Goal: Task Accomplishment & Management: Complete application form

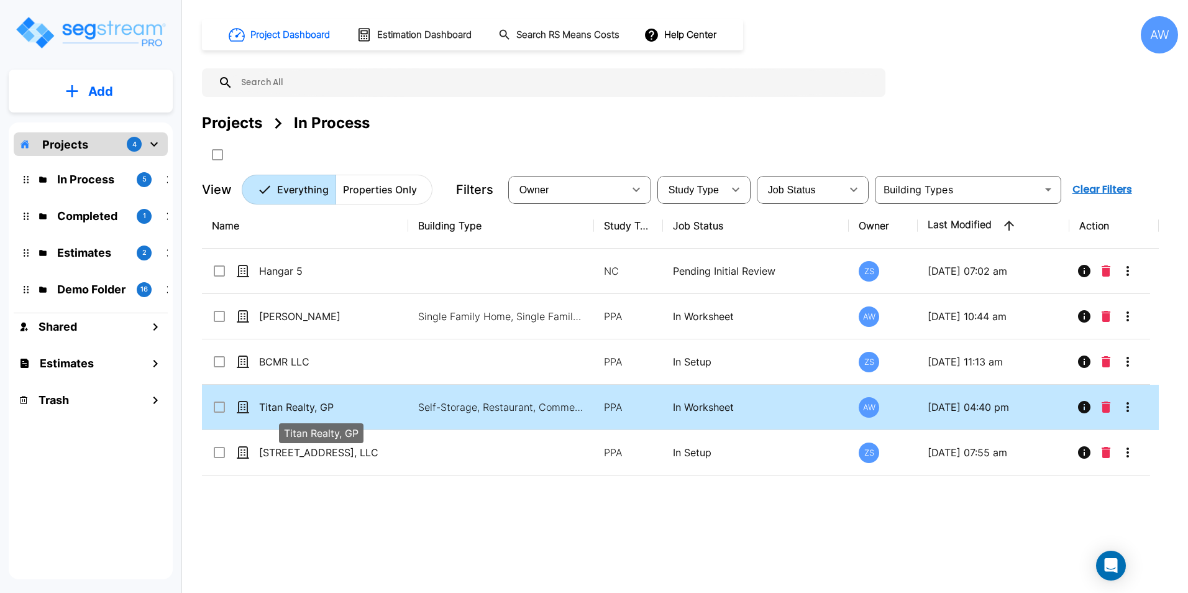
click at [379, 400] on p "Titan Realty, GP" at bounding box center [321, 407] width 124 height 15
checkbox input "true"
click at [379, 400] on p "Titan Realty, GP" at bounding box center [321, 407] width 124 height 15
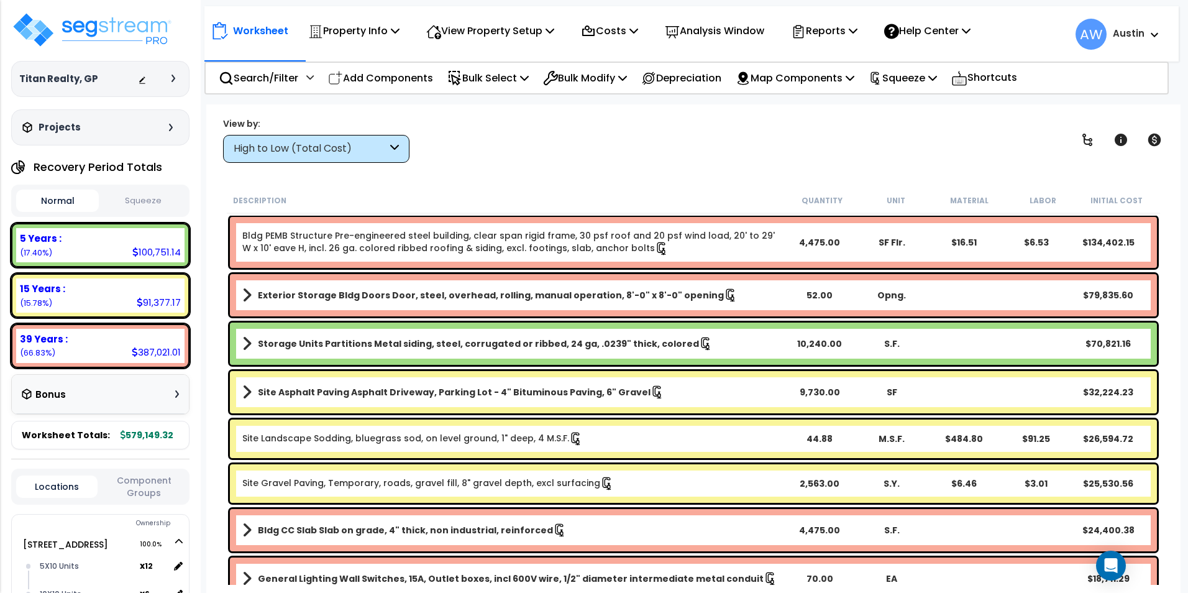
click at [130, 205] on button "Squeeze" at bounding box center [143, 201] width 83 height 22
click at [1092, 34] on span "AW" at bounding box center [1091, 34] width 31 height 31
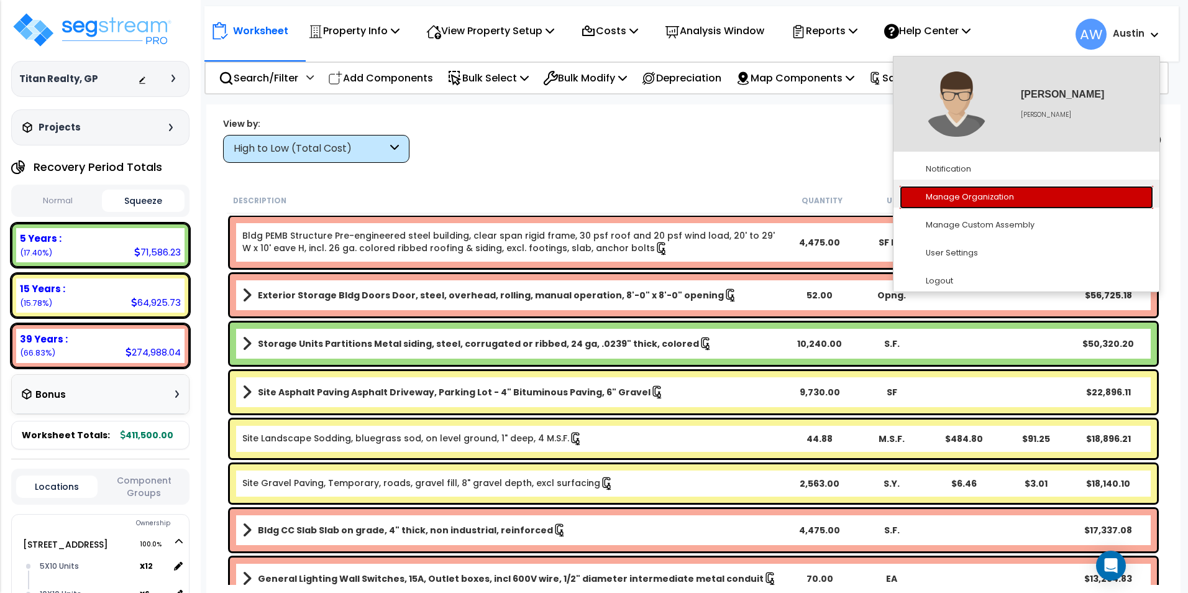
click at [974, 199] on link "Manage Organization" at bounding box center [1027, 197] width 254 height 23
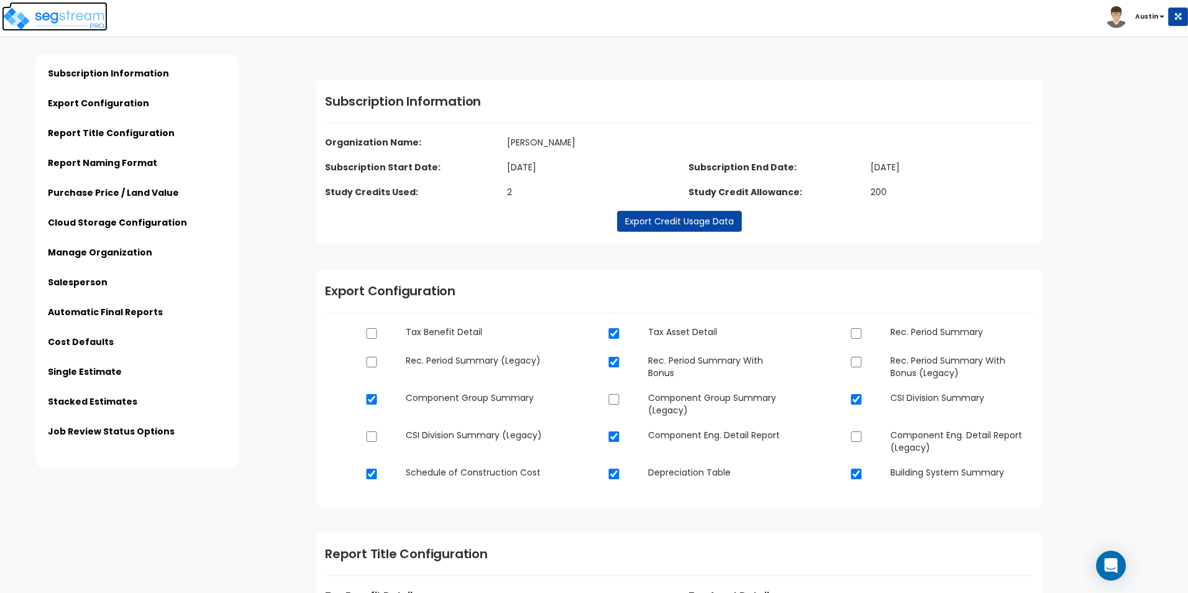
click at [47, 26] on img at bounding box center [55, 18] width 106 height 25
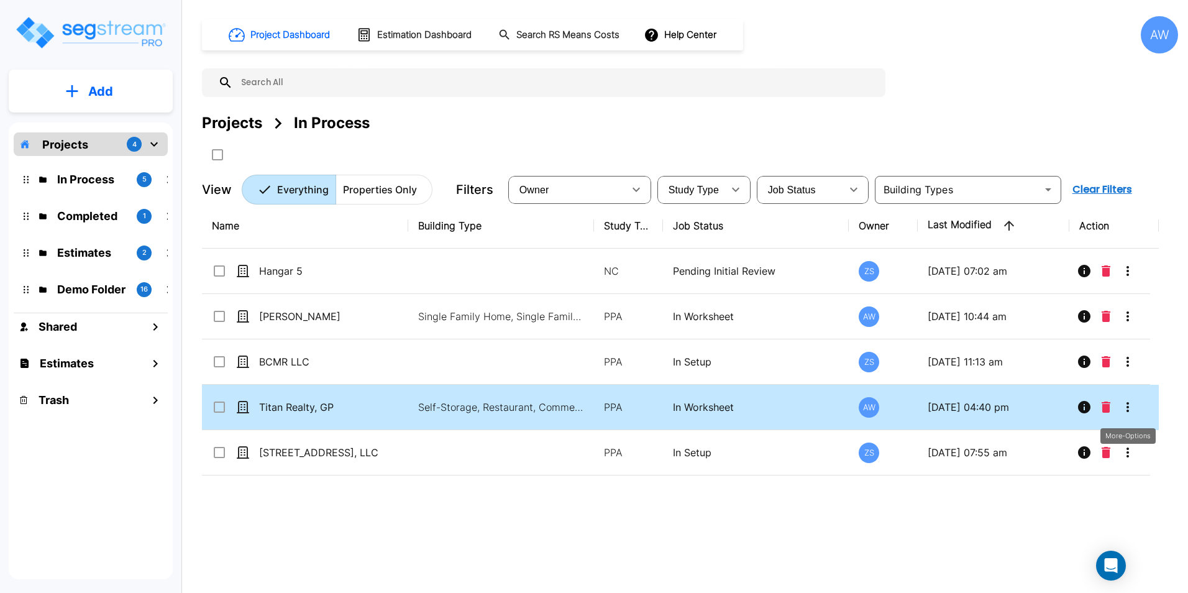
click at [1127, 406] on icon "More-Options" at bounding box center [1127, 407] width 15 height 15
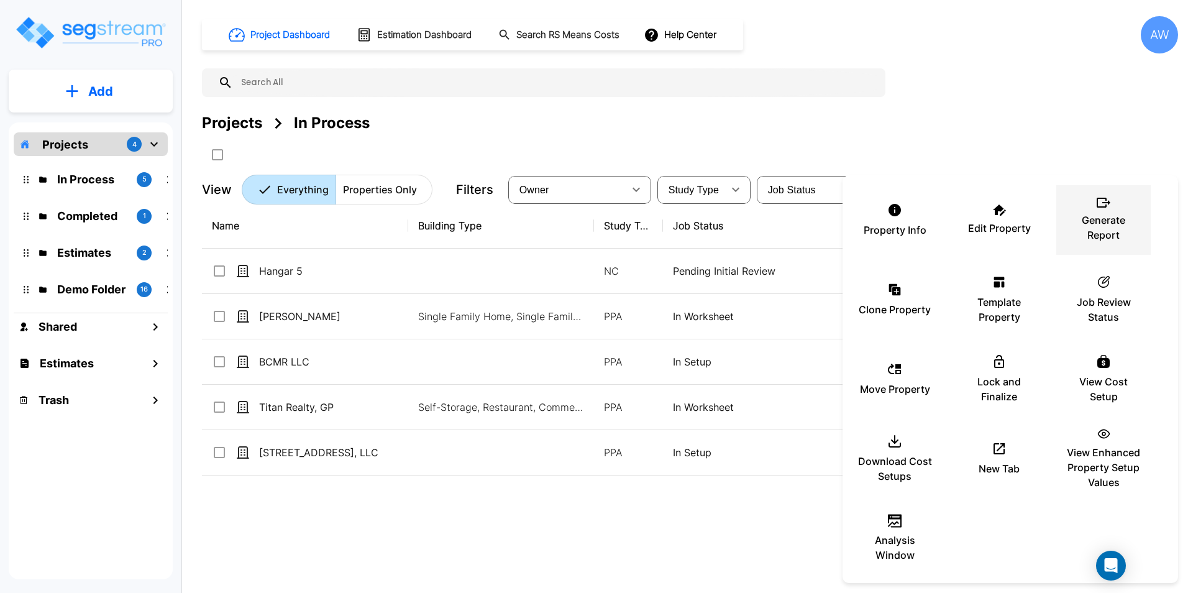
click at [1115, 226] on p "Generate Report" at bounding box center [1103, 228] width 75 height 30
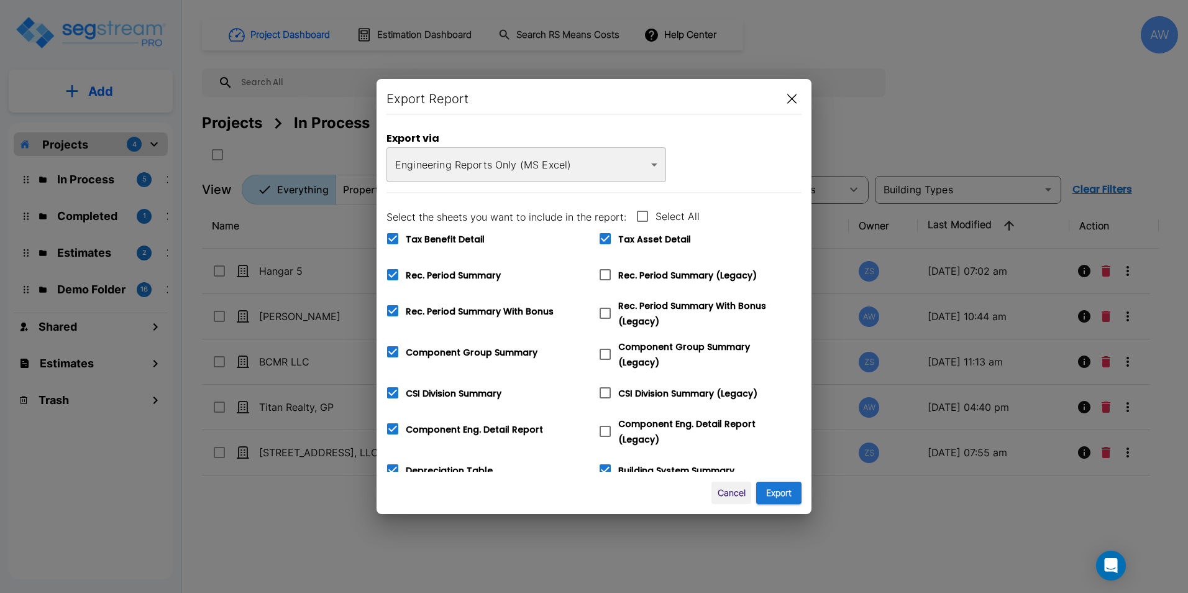
click at [454, 275] on span "Rec. Period Summary" at bounding box center [453, 275] width 95 height 12
click at [392, 272] on input "Rec. Period Summary" at bounding box center [386, 267] width 12 height 11
checkbox input "false"
click at [446, 240] on span "Tax Benefit Detail" at bounding box center [445, 239] width 79 height 12
click at [392, 236] on input "Tax Benefit Detail" at bounding box center [386, 231] width 12 height 11
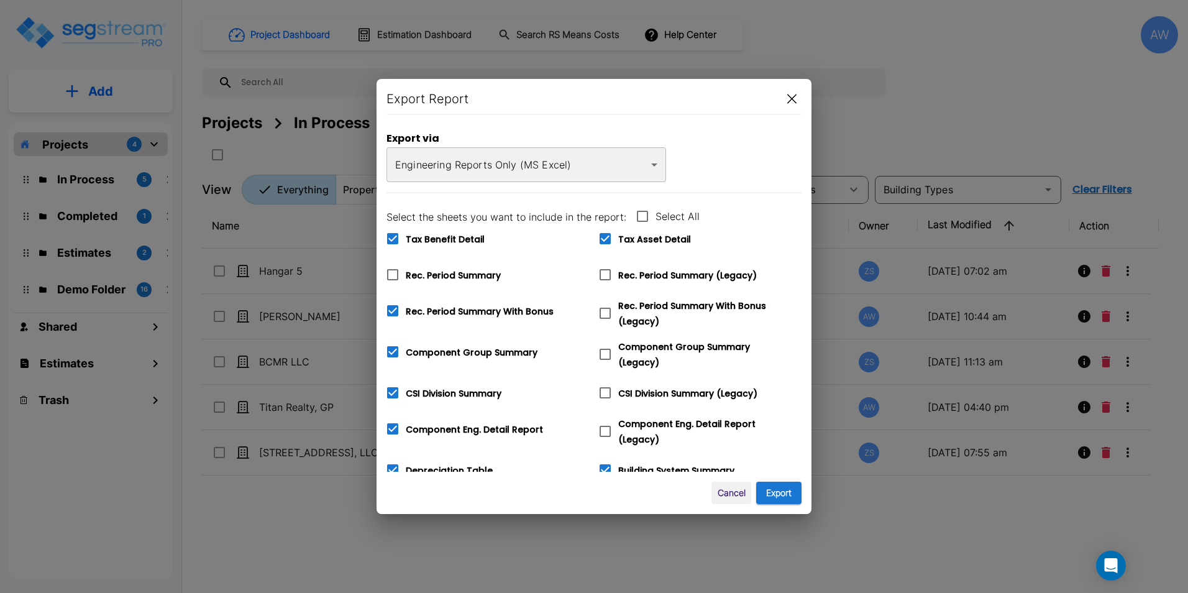
checkbox input "false"
click at [651, 168] on body "× Your report is being generated. Be patient! × We're working on your Modificat…" at bounding box center [594, 296] width 1188 height 593
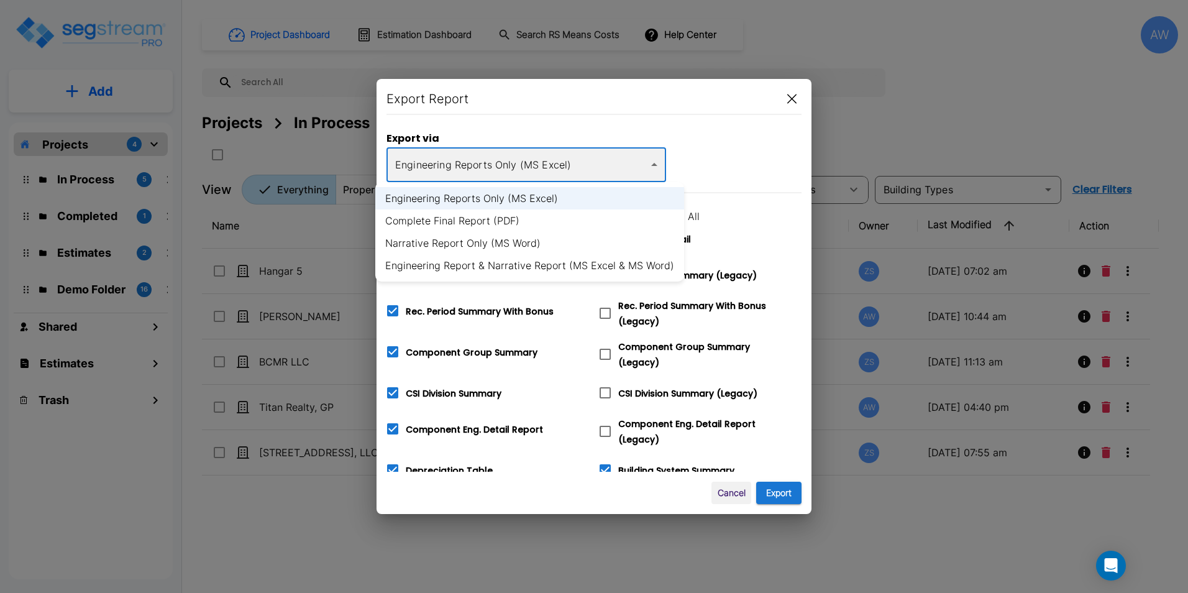
click at [553, 227] on li "Complete Final Report (PDF)" at bounding box center [529, 220] width 309 height 22
type input "pdf"
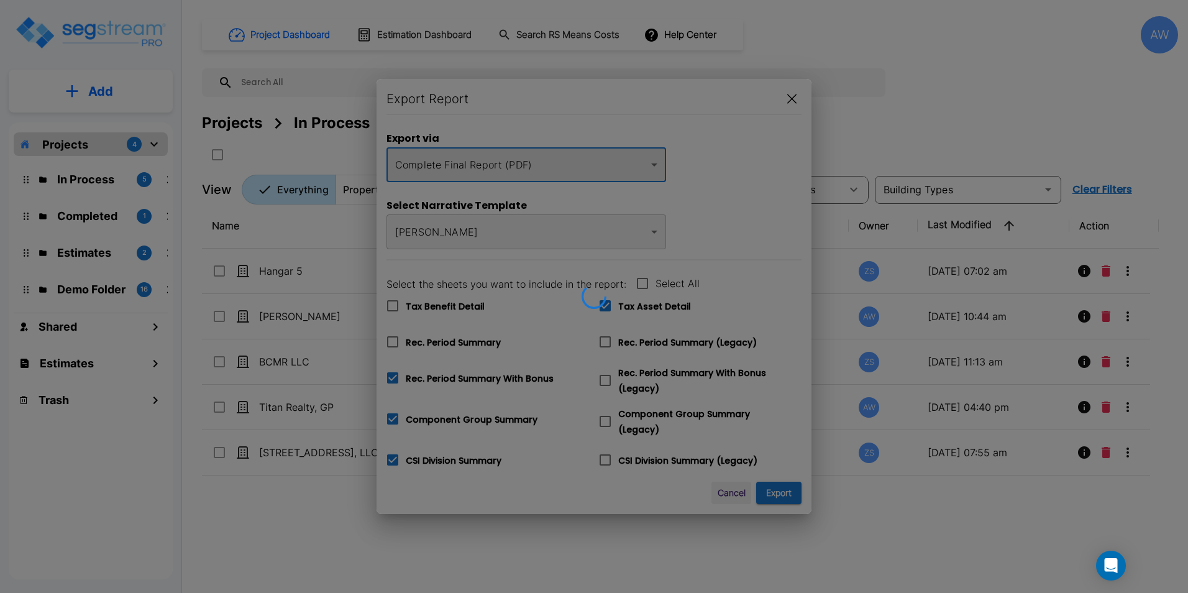
checkbox input "true"
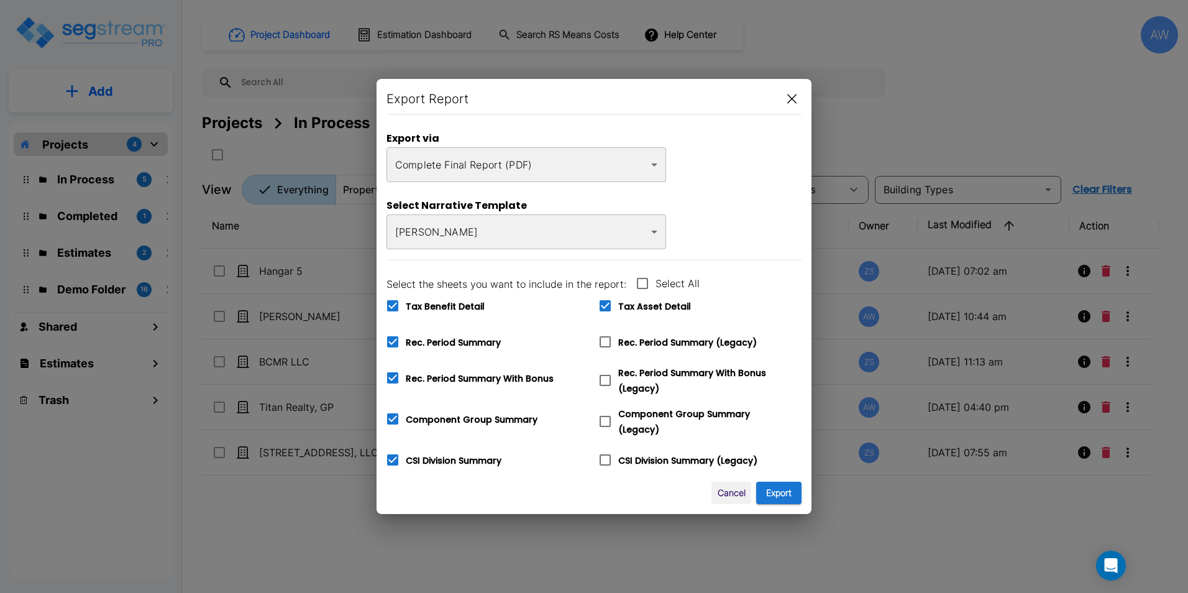
click at [415, 307] on span "Tax Benefit Detail" at bounding box center [445, 306] width 79 height 12
click at [392, 303] on input "Tax Benefit Detail" at bounding box center [386, 298] width 12 height 11
checkbox input "false"
click at [432, 340] on span "Rec. Period Summary" at bounding box center [453, 342] width 95 height 12
click at [392, 339] on input "Rec. Period Summary" at bounding box center [386, 334] width 12 height 11
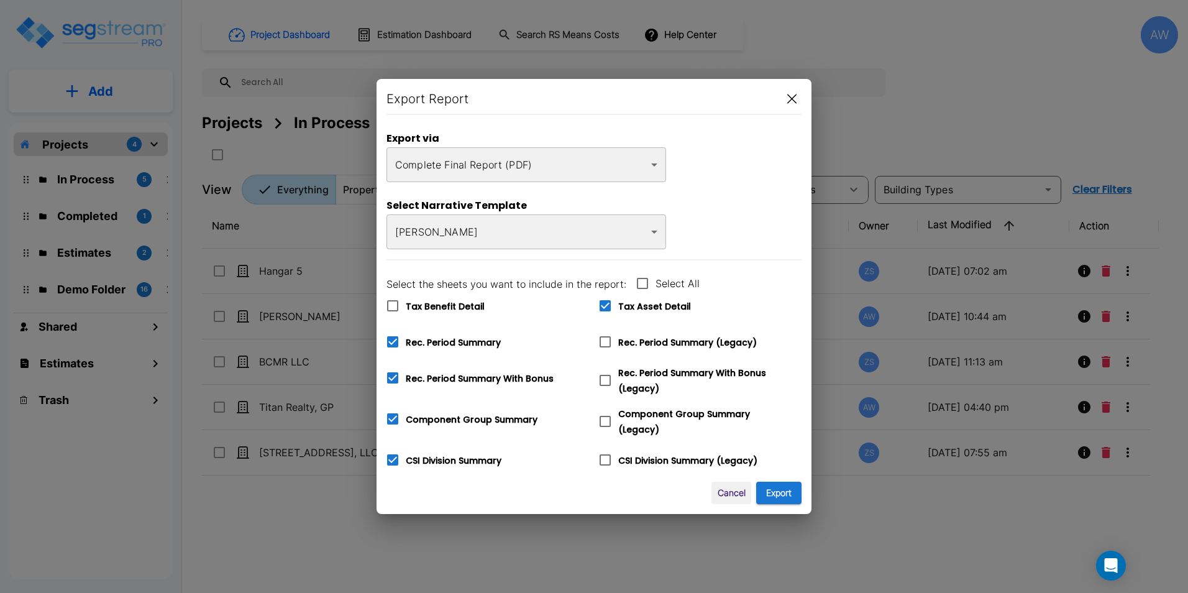
checkbox input "false"
click at [774, 493] on button "Export" at bounding box center [778, 493] width 45 height 23
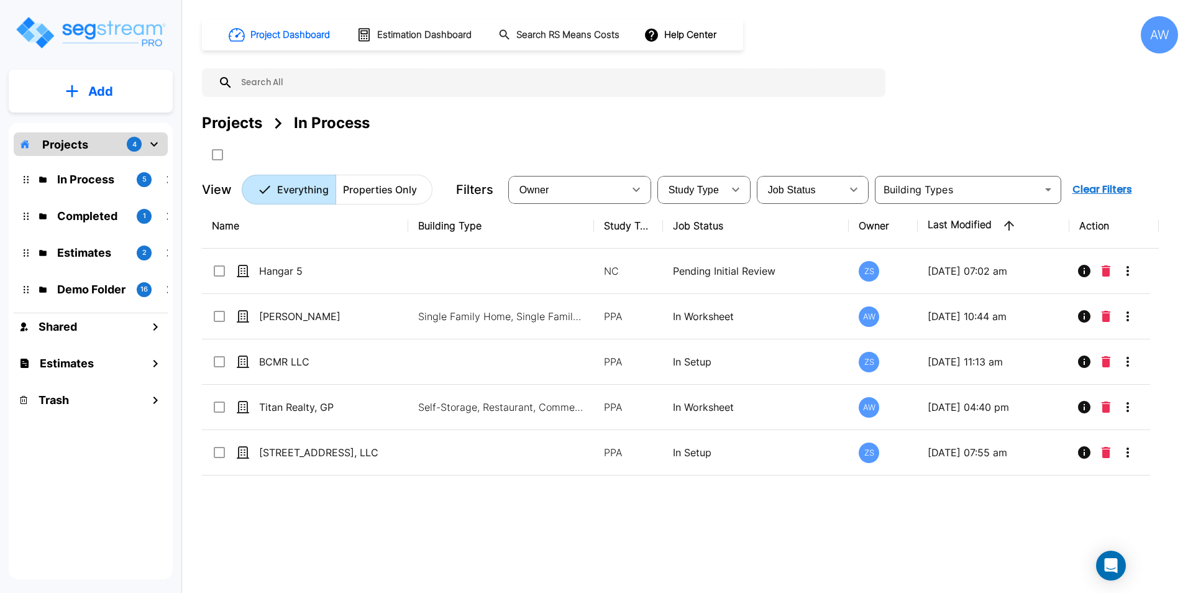
drag, startPoint x: 1125, startPoint y: 0, endPoint x: 874, endPoint y: 134, distance: 284.4
click at [874, 134] on div "Projects In Process" at bounding box center [690, 123] width 976 height 22
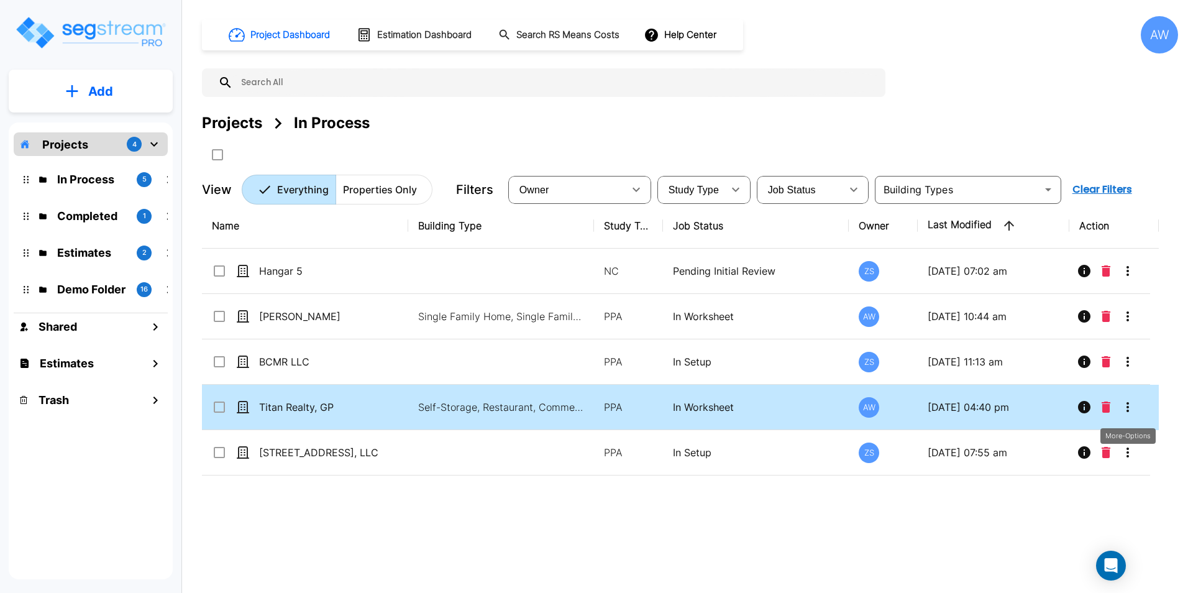
click at [1126, 414] on button "More-Options" at bounding box center [1127, 407] width 25 height 25
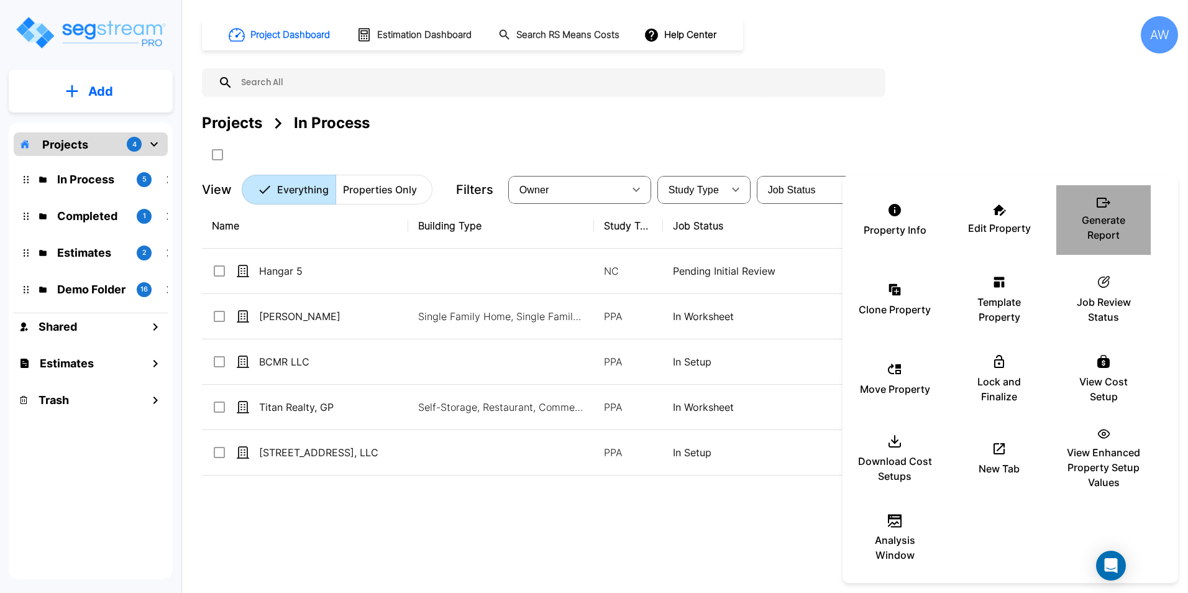
click at [1104, 227] on p "Generate Report" at bounding box center [1103, 228] width 75 height 30
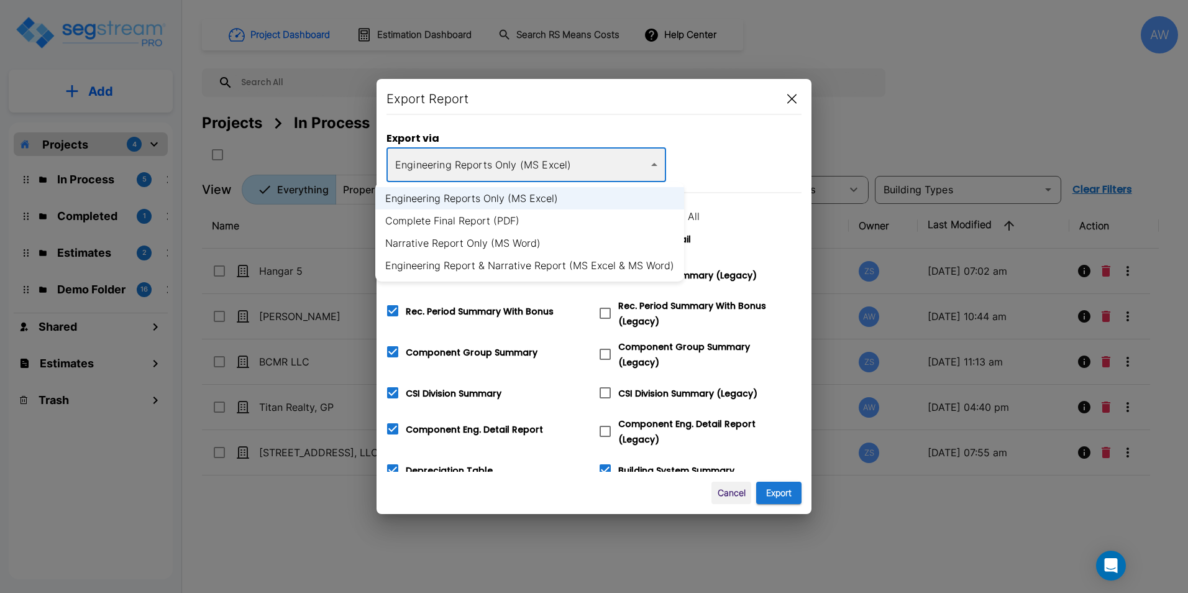
click at [535, 174] on body "× Your report is being generated. Be patient! × We're working on your Modificat…" at bounding box center [594, 296] width 1188 height 593
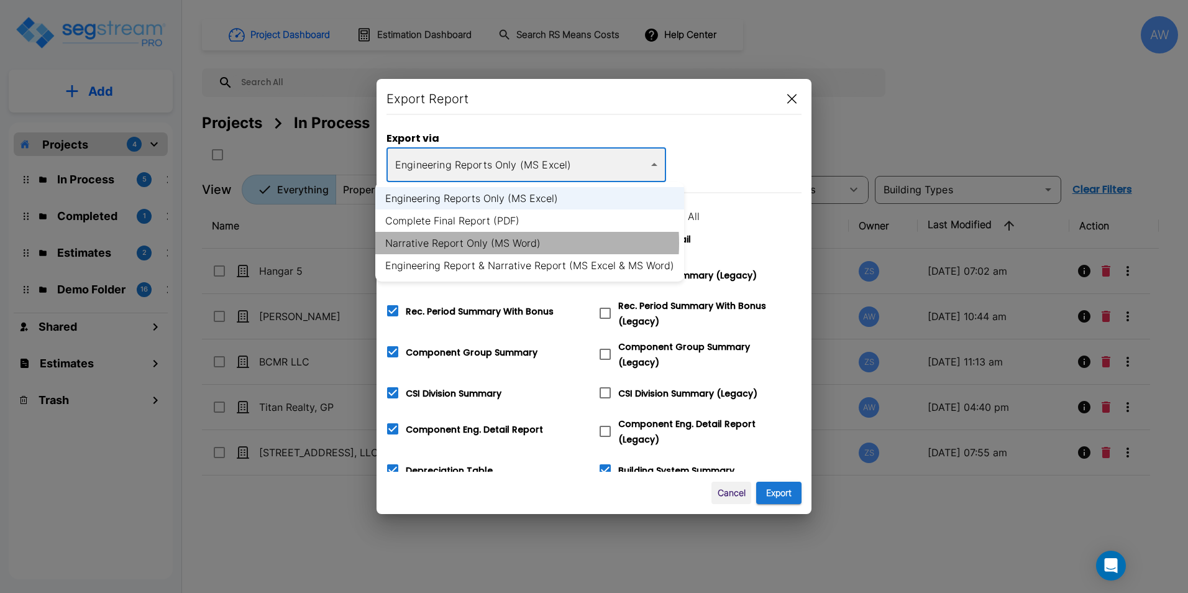
click at [495, 243] on li "Narrative Report Only (MS Word)" at bounding box center [529, 243] width 309 height 22
type input "word"
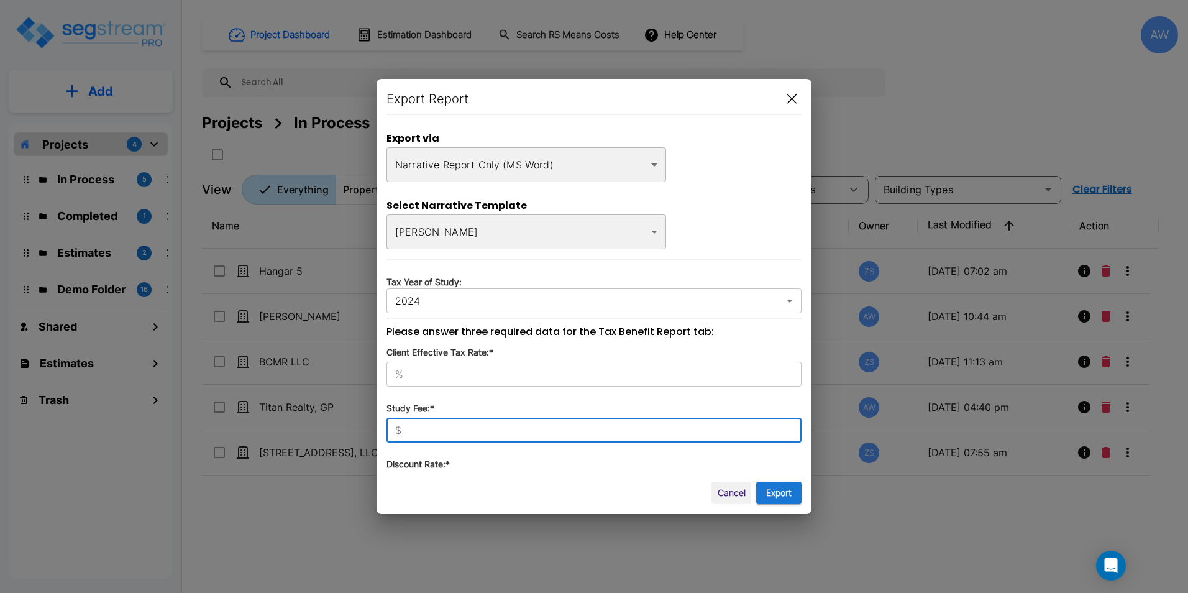
click at [436, 425] on input "text" at bounding box center [603, 430] width 395 height 12
click at [615, 483] on div "Cancel Export" at bounding box center [594, 493] width 415 height 23
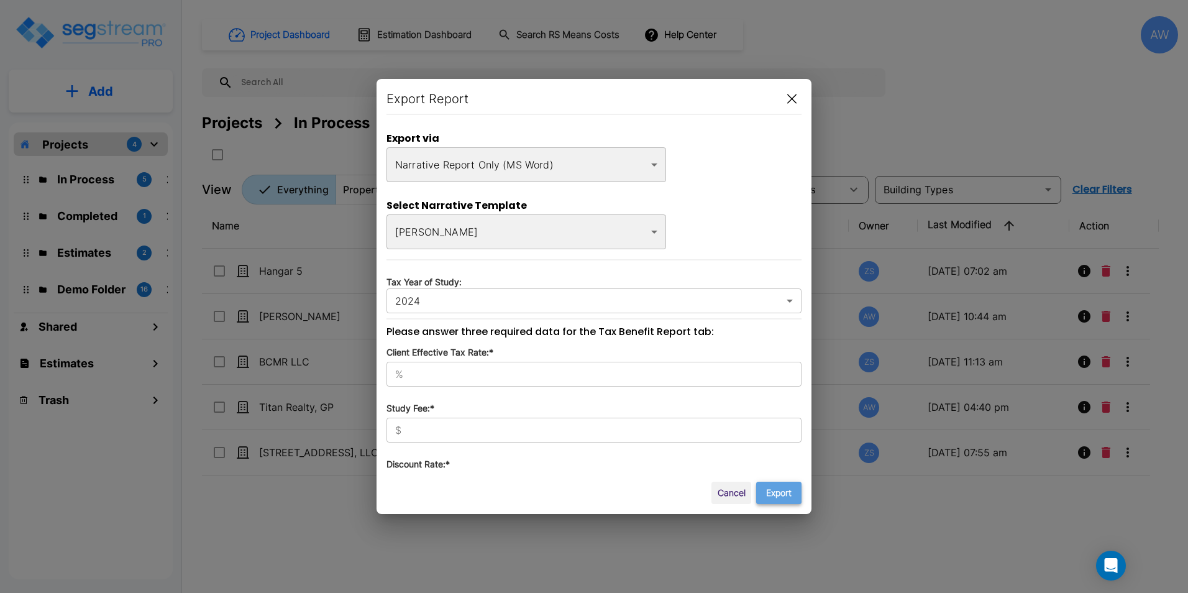
click at [773, 491] on button "Export" at bounding box center [778, 493] width 45 height 23
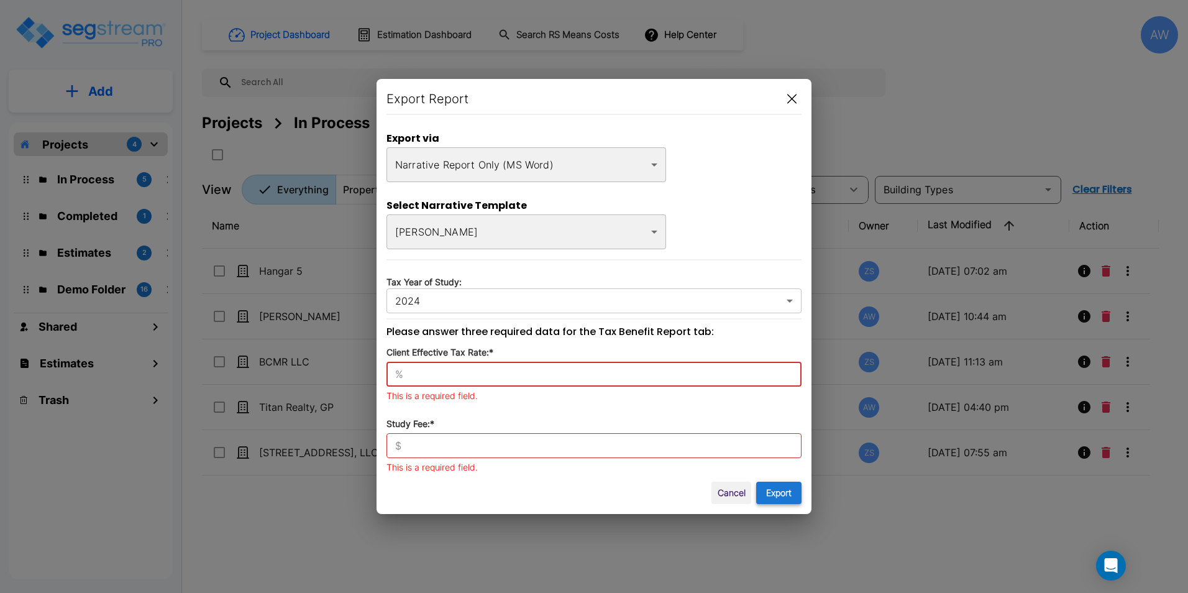
click at [790, 496] on button "Export" at bounding box center [778, 493] width 45 height 23
click at [452, 456] on div "$ ​" at bounding box center [594, 445] width 415 height 25
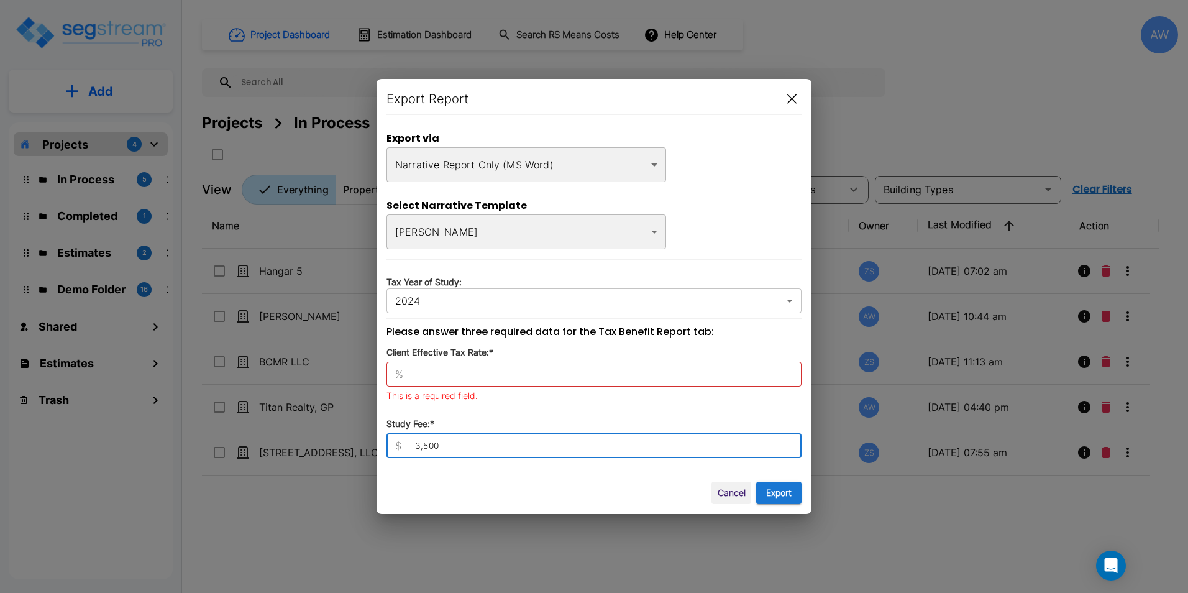
type input "3,500"
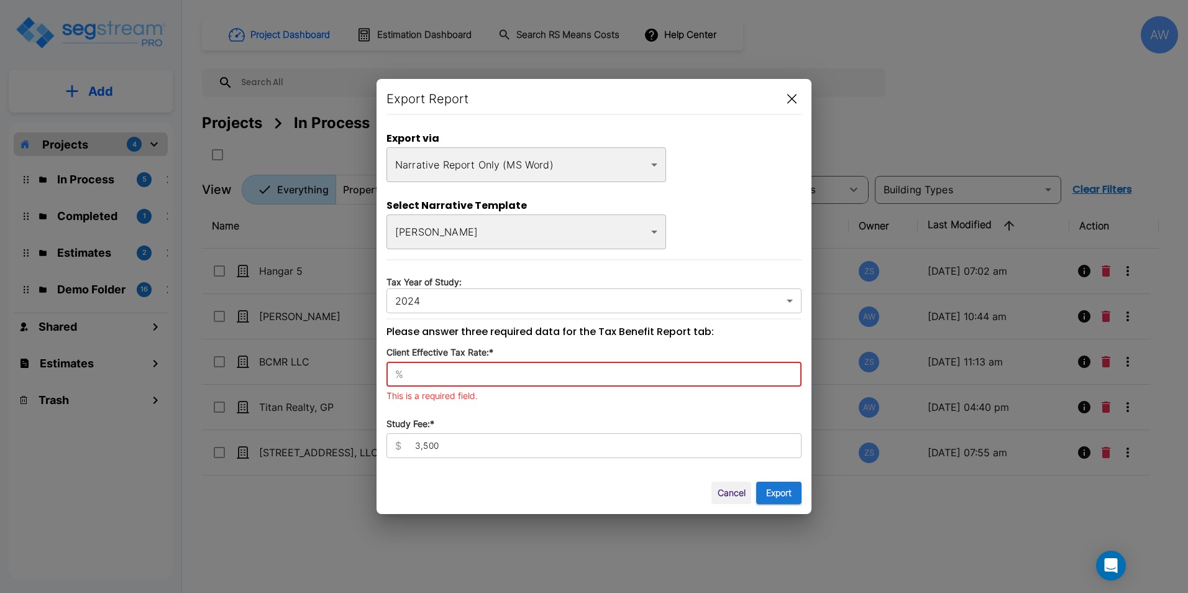
click at [632, 370] on input "text" at bounding box center [604, 374] width 393 height 12
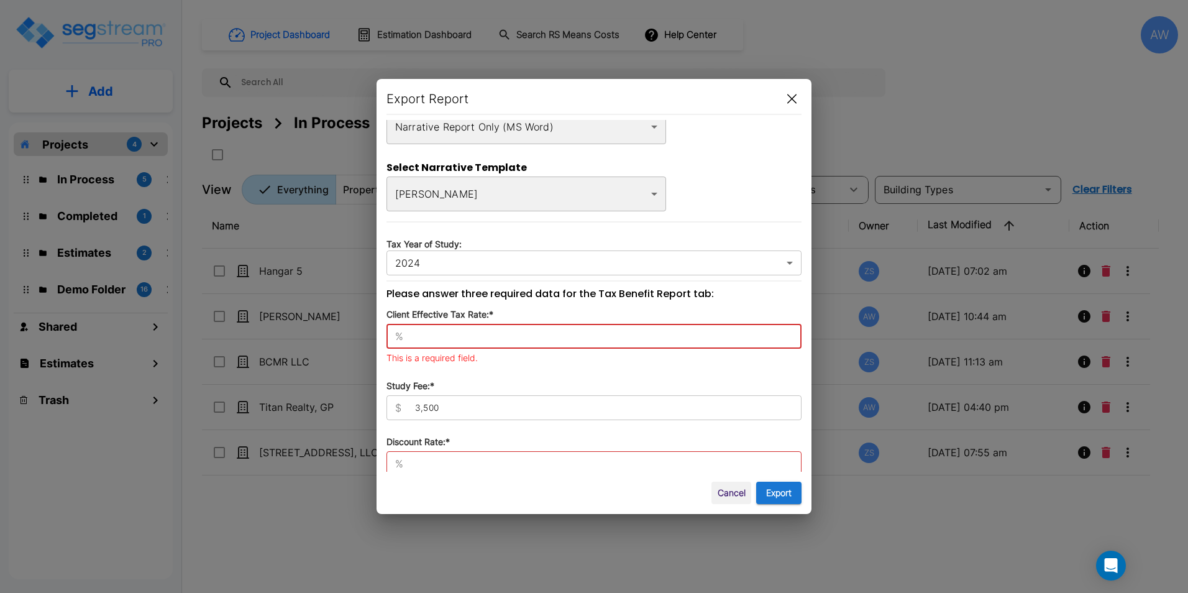
scroll to position [58, 0]
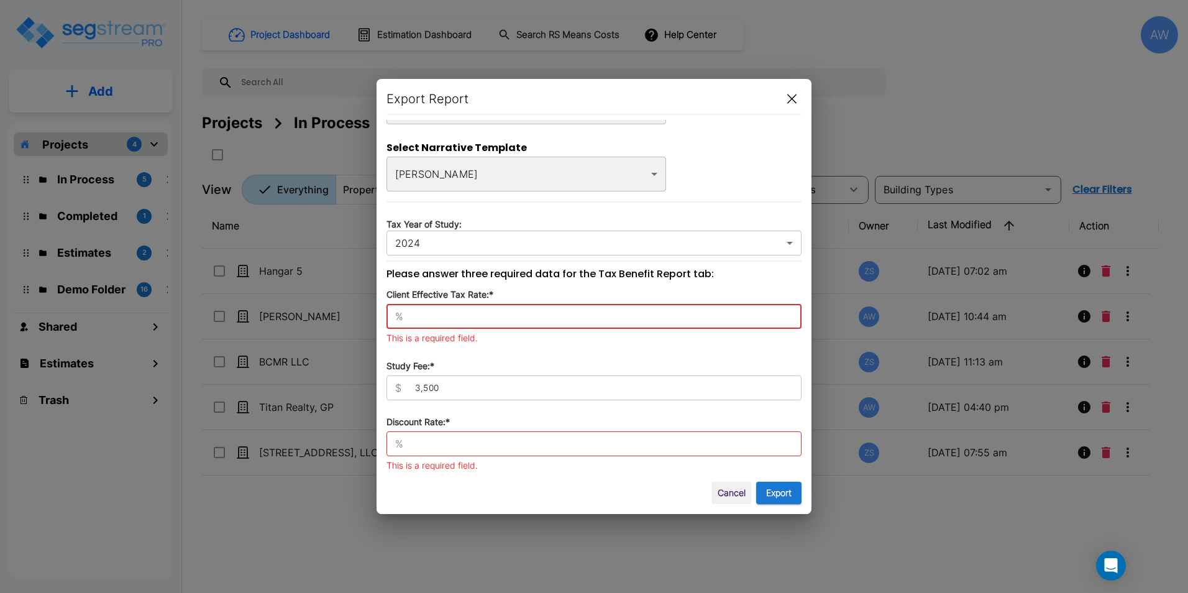
click at [454, 446] on input "text" at bounding box center [604, 443] width 393 height 12
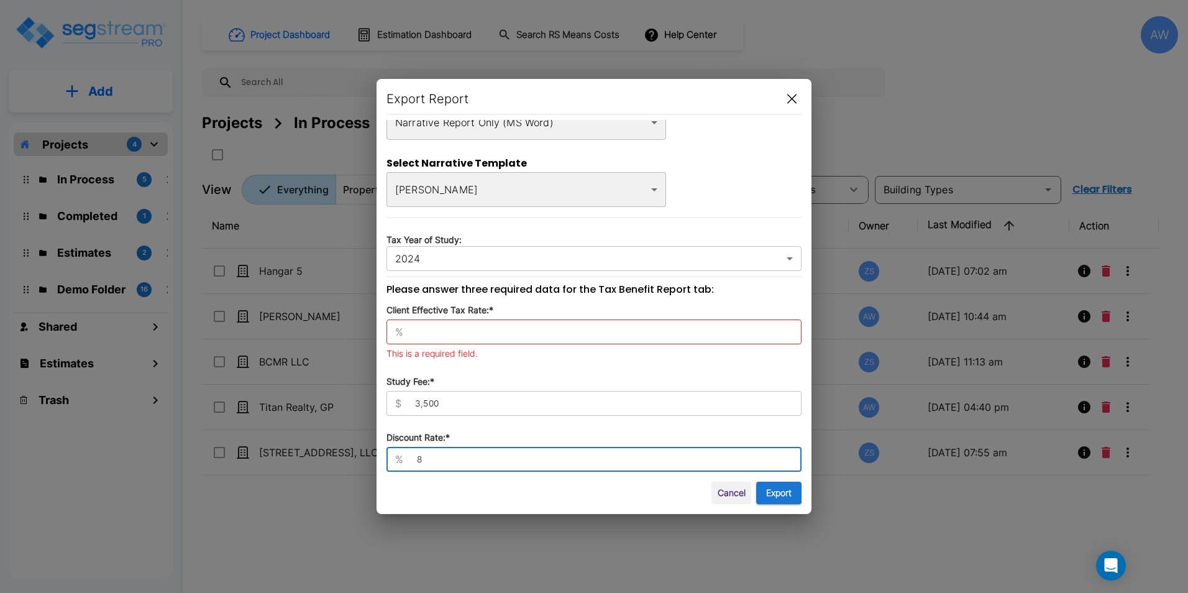
scroll to position [42, 0]
type input "8"
click at [441, 325] on div "% ​" at bounding box center [594, 331] width 415 height 25
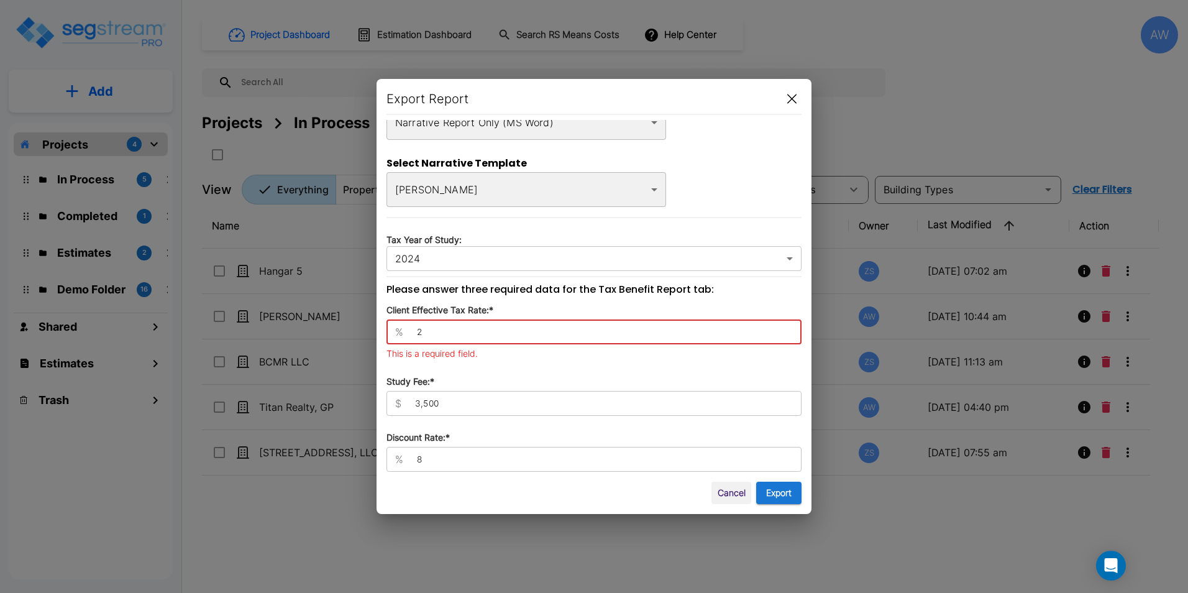
scroll to position [27, 0]
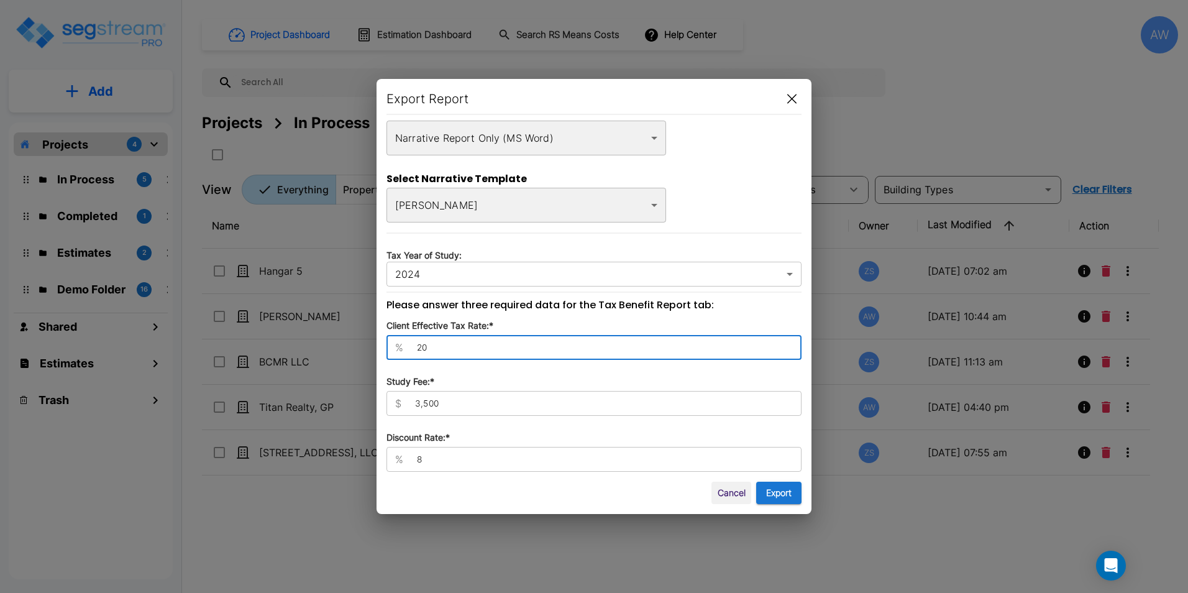
type input "20"
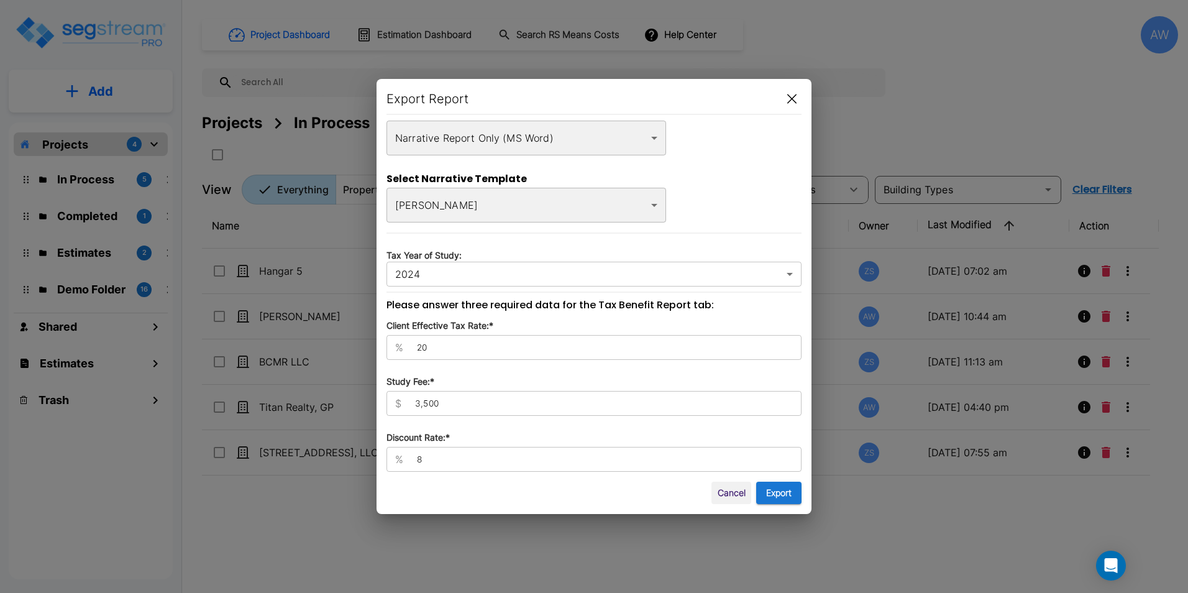
click at [698, 213] on div "Export via Narrative Report Only (MS Word) word ​ Select Narrative Template Doe…" at bounding box center [594, 296] width 415 height 352
click at [782, 496] on button "Export" at bounding box center [778, 493] width 45 height 23
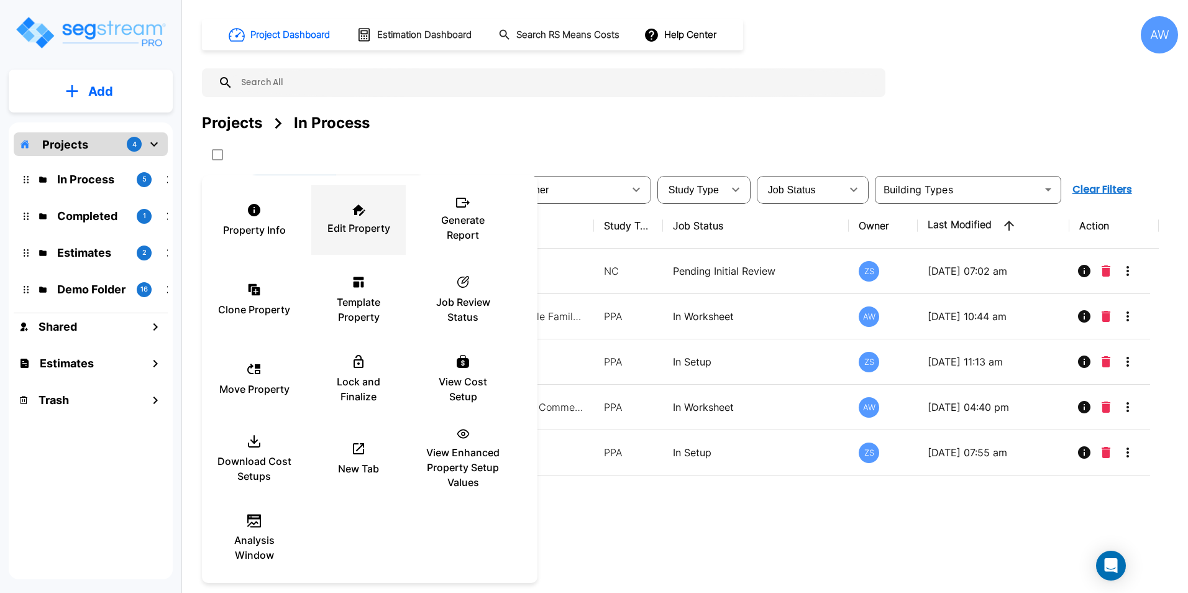
click at [353, 227] on p "Edit Property" at bounding box center [358, 228] width 63 height 15
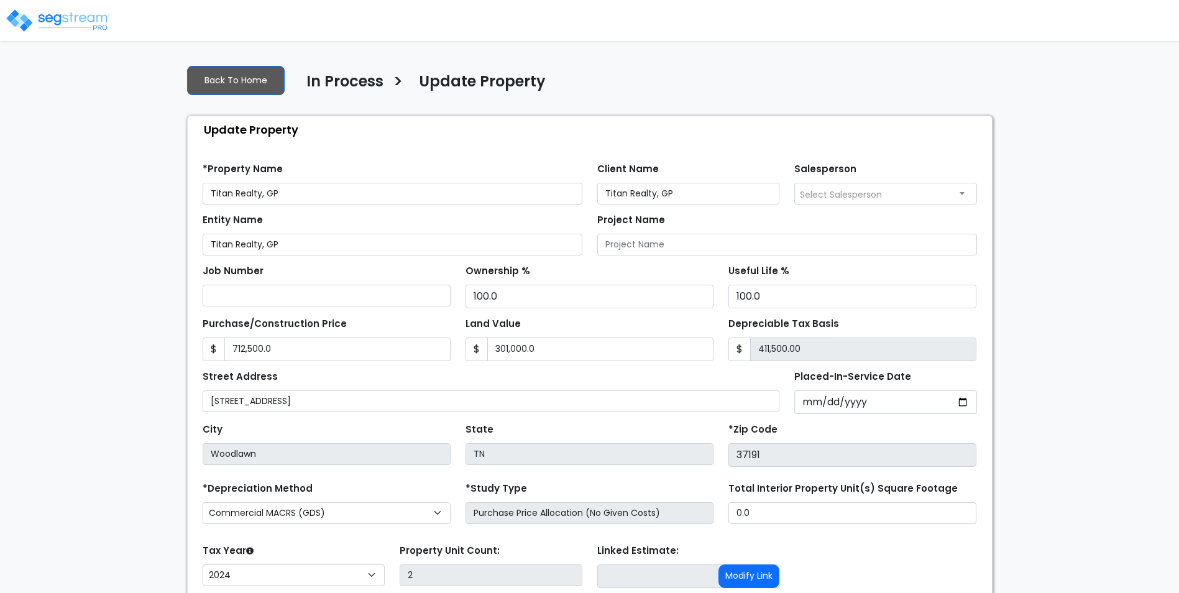
select select "2024"
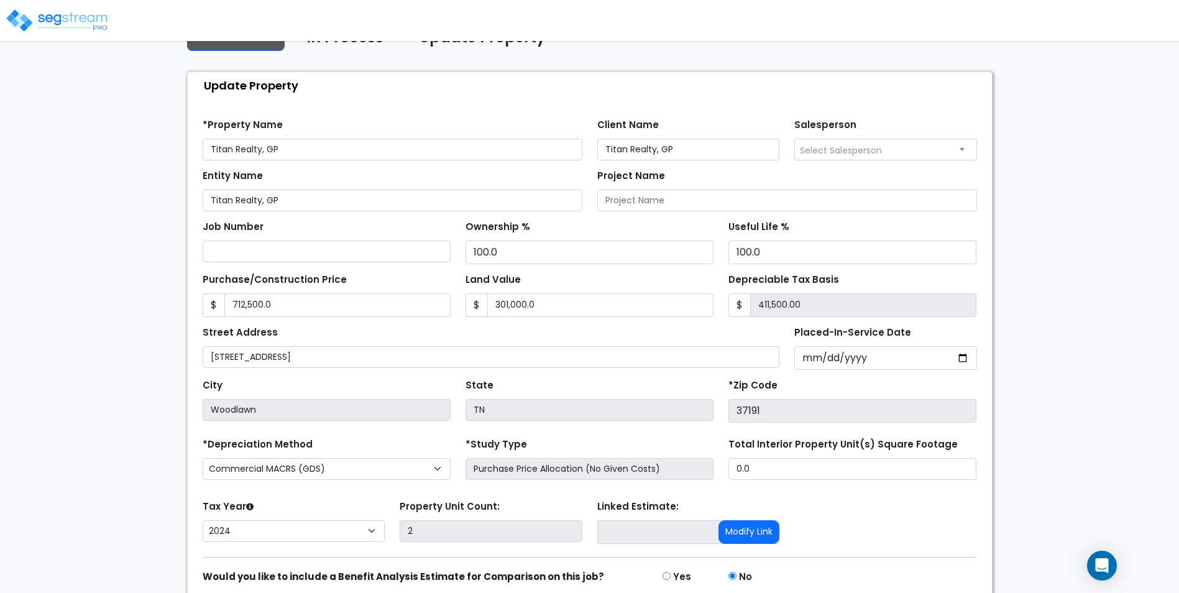
scroll to position [96, 0]
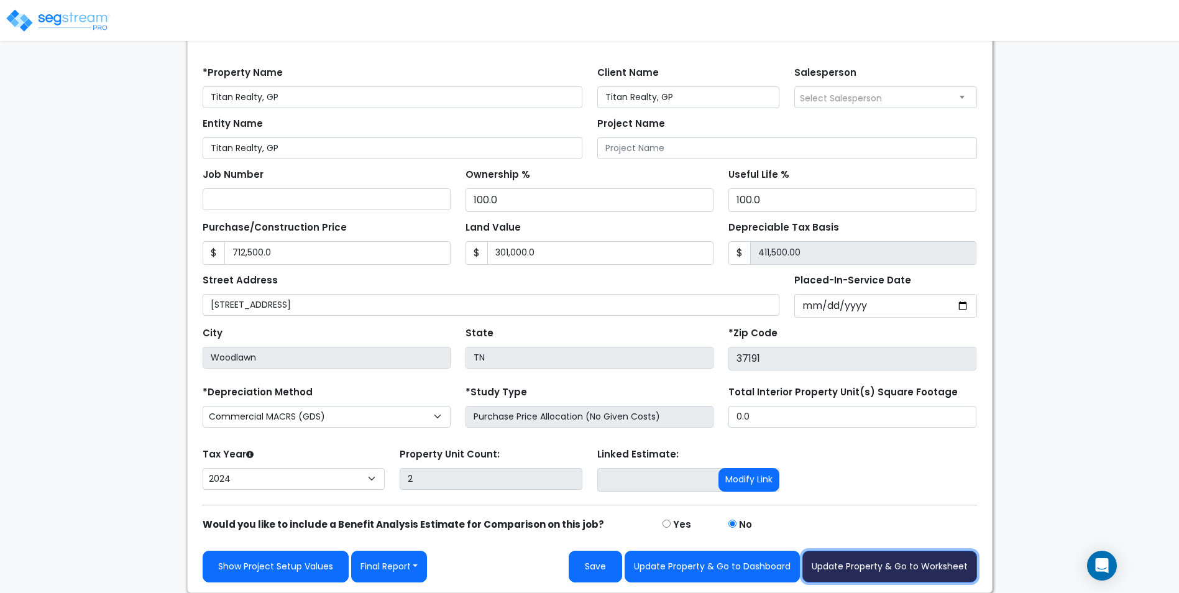
click at [917, 571] on button "Update Property & Go to Worksheet" at bounding box center [889, 567] width 175 height 32
type input "712500"
type input "301000"
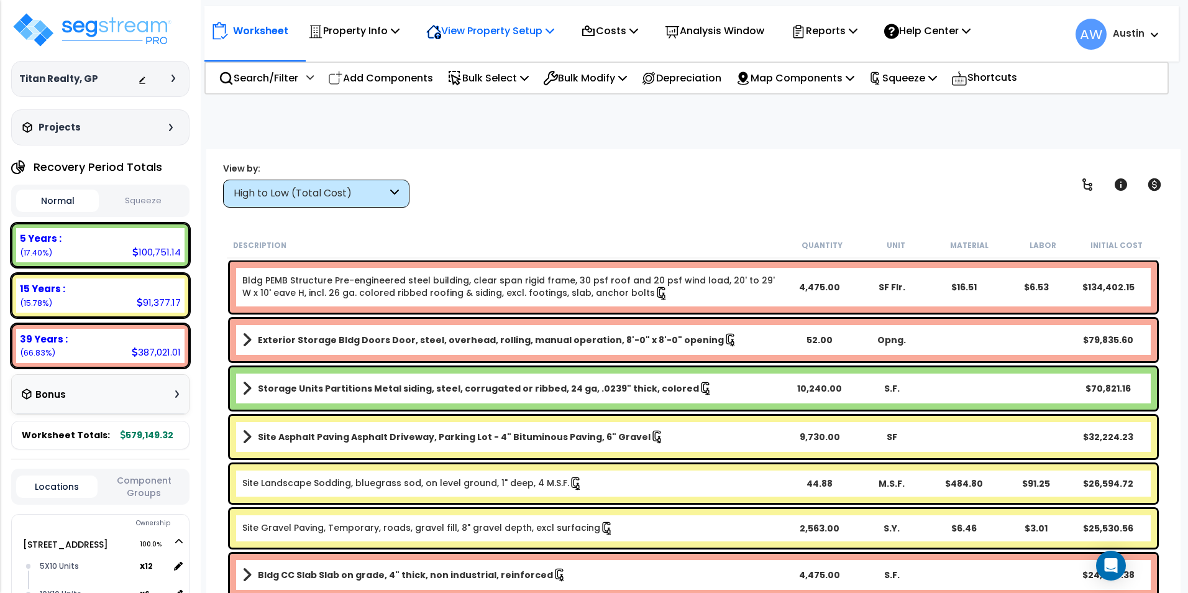
click at [400, 34] on p "View Property Setup" at bounding box center [353, 30] width 91 height 17
click at [474, 86] on link "View Questionnaire" at bounding box center [481, 85] width 123 height 25
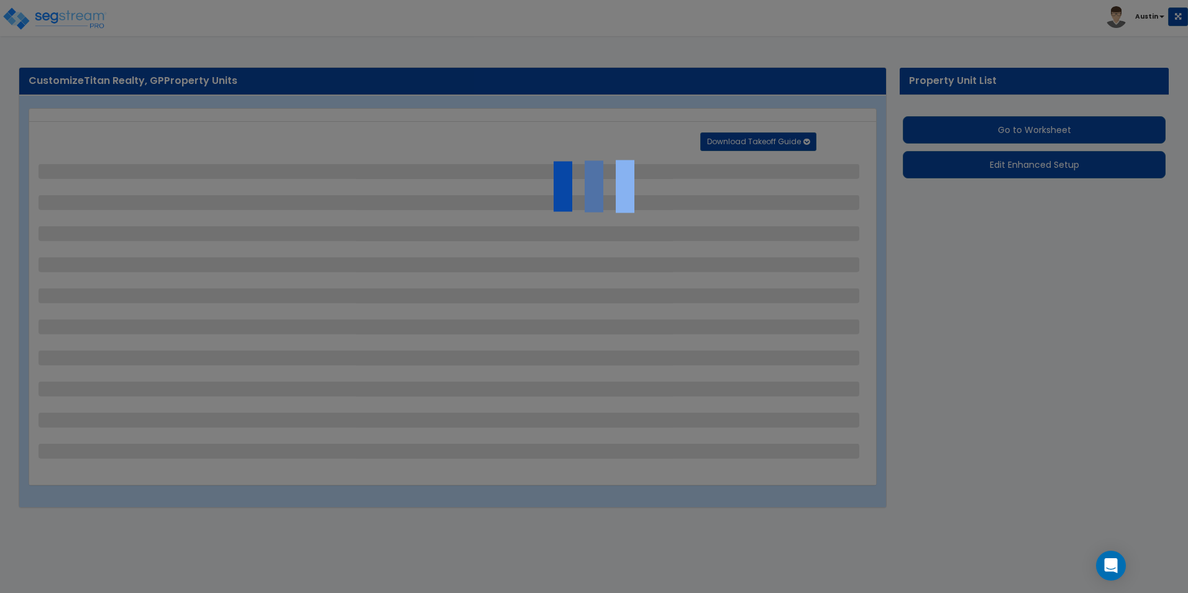
select select "2"
select select "1"
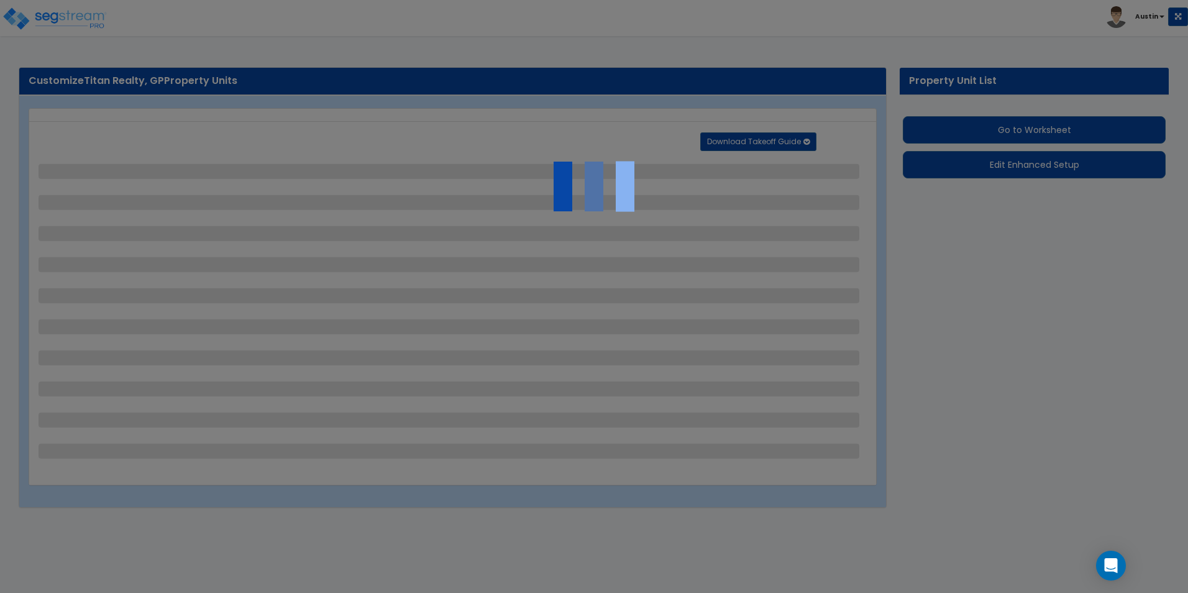
select select "2"
select select "1"
select select "4"
select select "2"
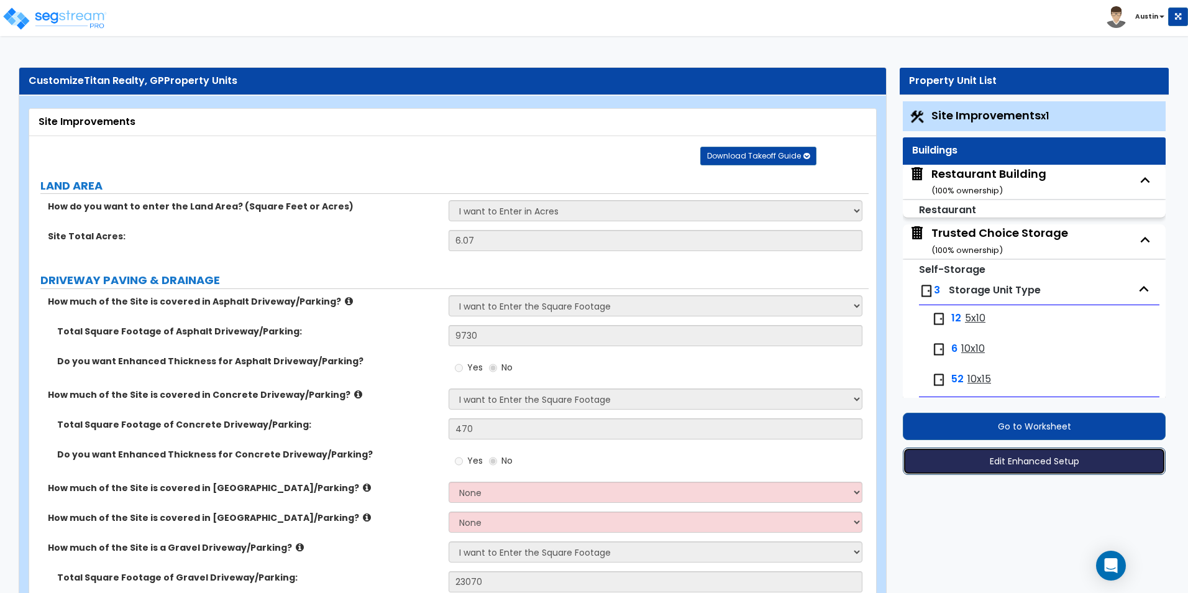
click at [1043, 464] on button "Edit Enhanced Setup" at bounding box center [1034, 460] width 263 height 27
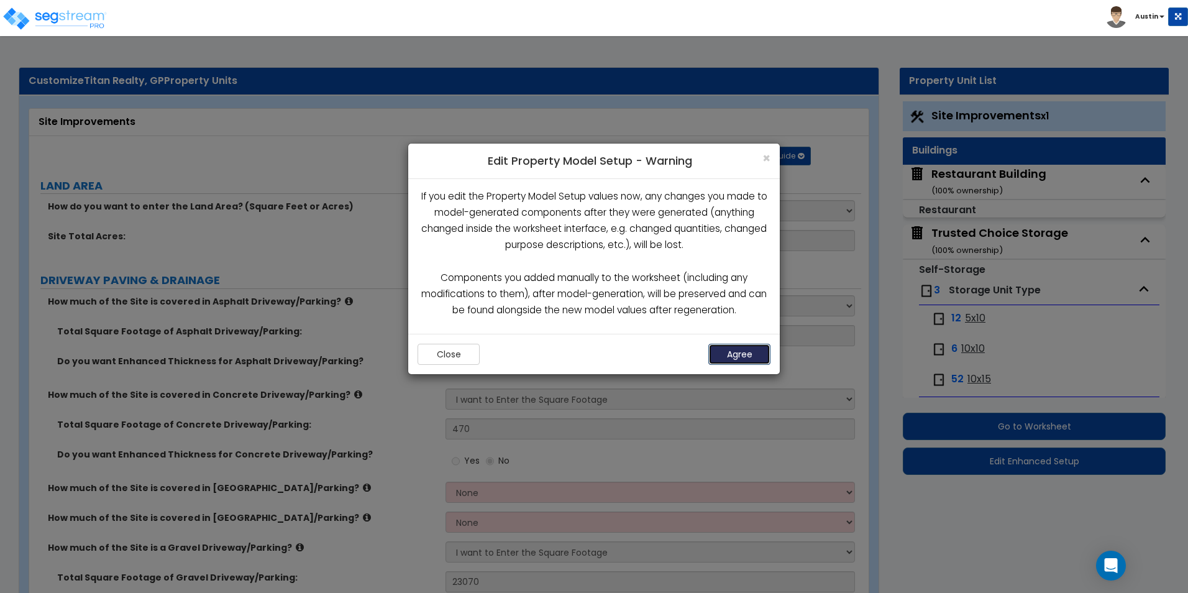
click at [733, 349] on button "Agree" at bounding box center [739, 354] width 62 height 21
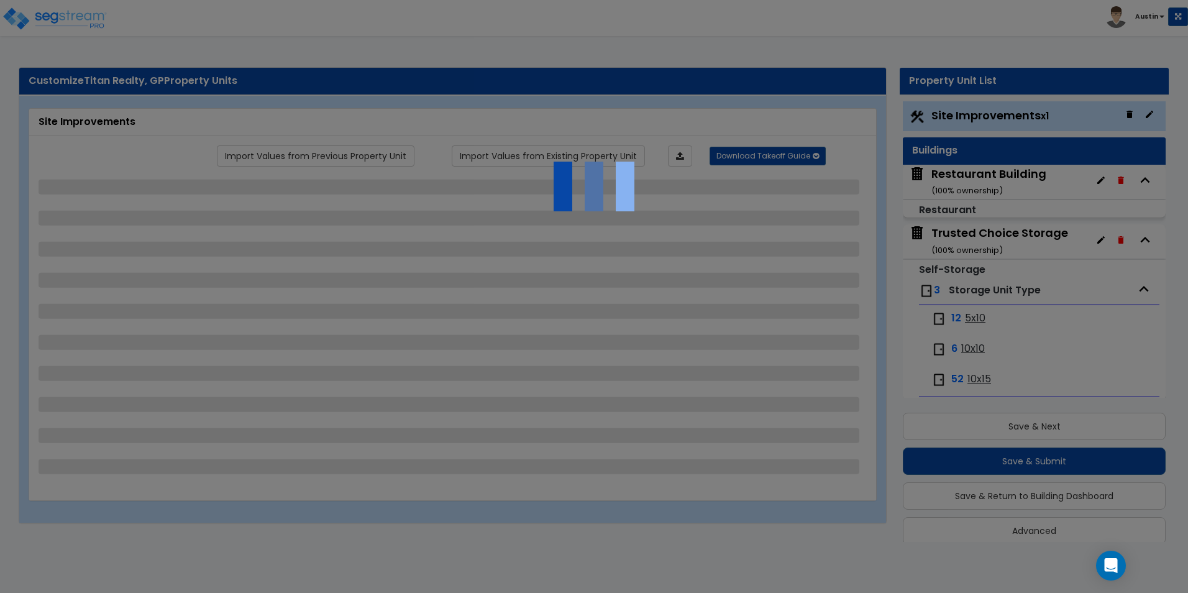
scroll to position [14, 0]
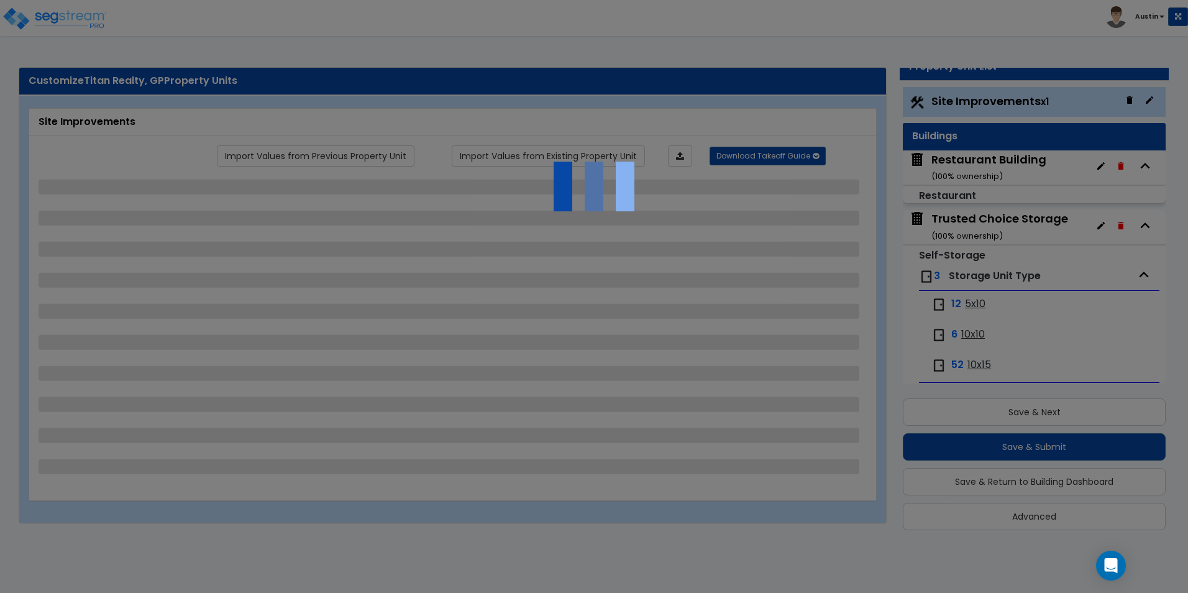
select select "2"
select select "1"
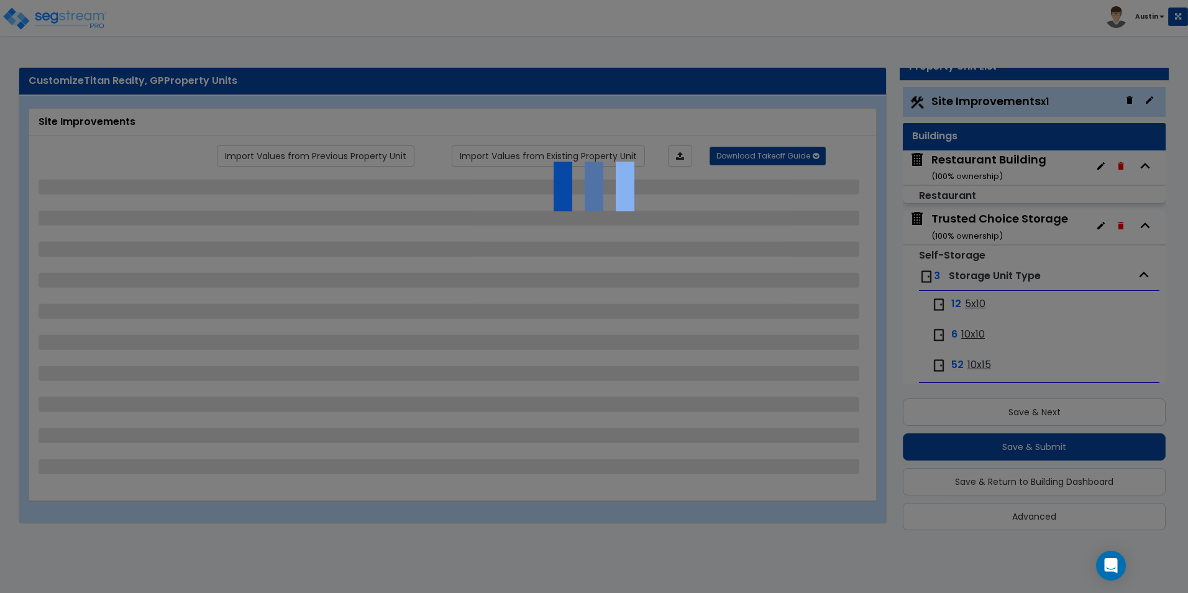
select select "2"
select select "1"
select select "4"
select select "2"
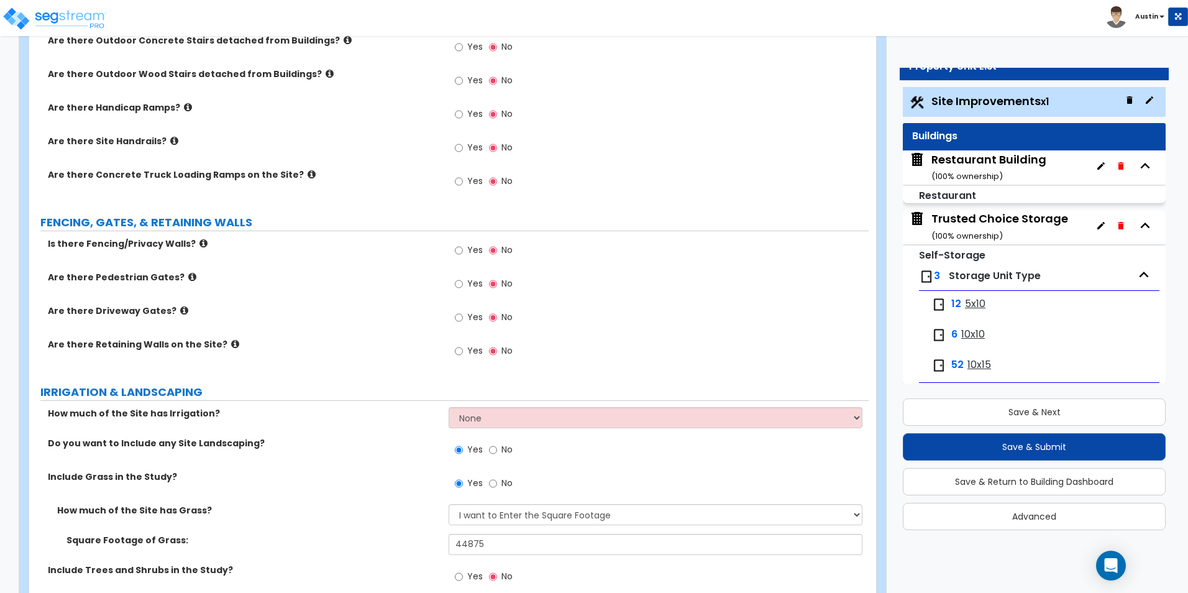
scroll to position [1491, 0]
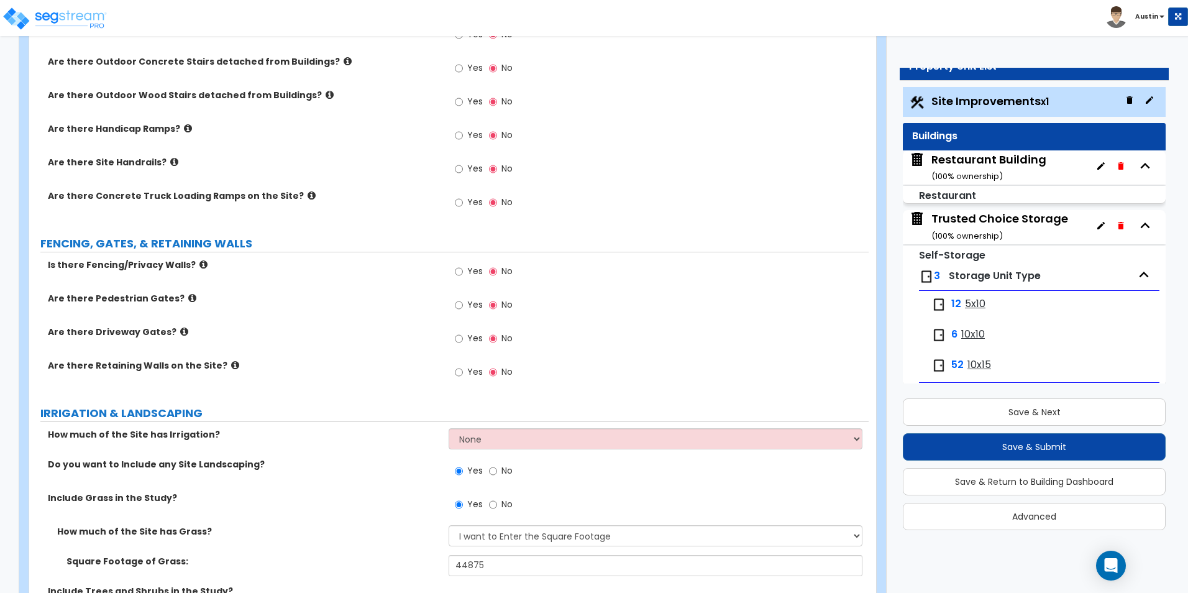
click at [180, 331] on icon at bounding box center [184, 331] width 8 height 9
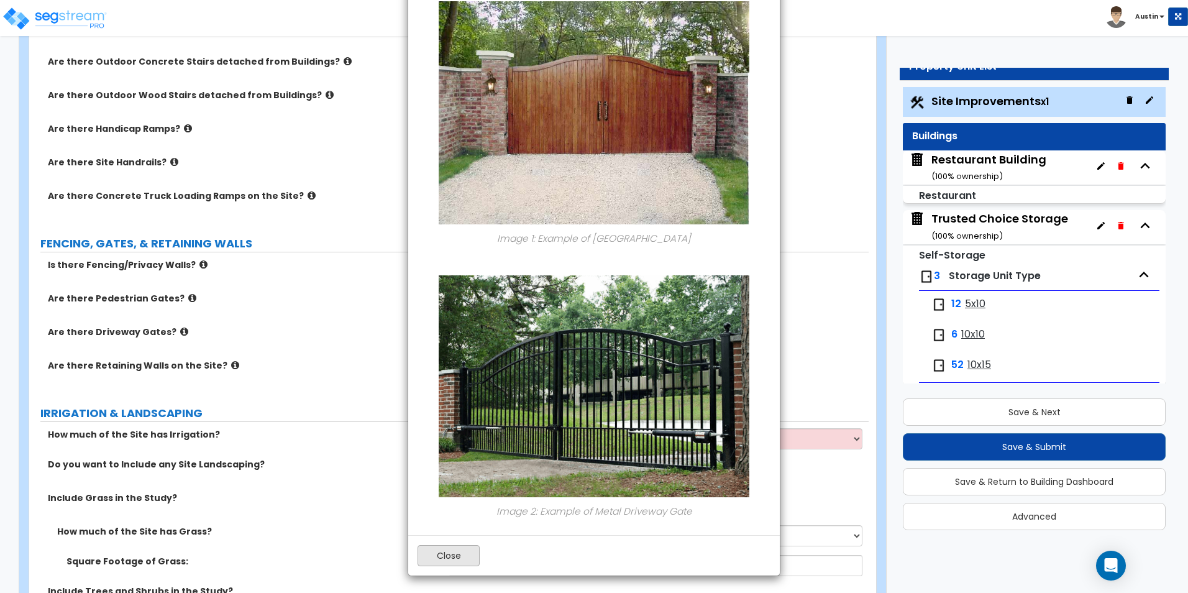
scroll to position [65, 0]
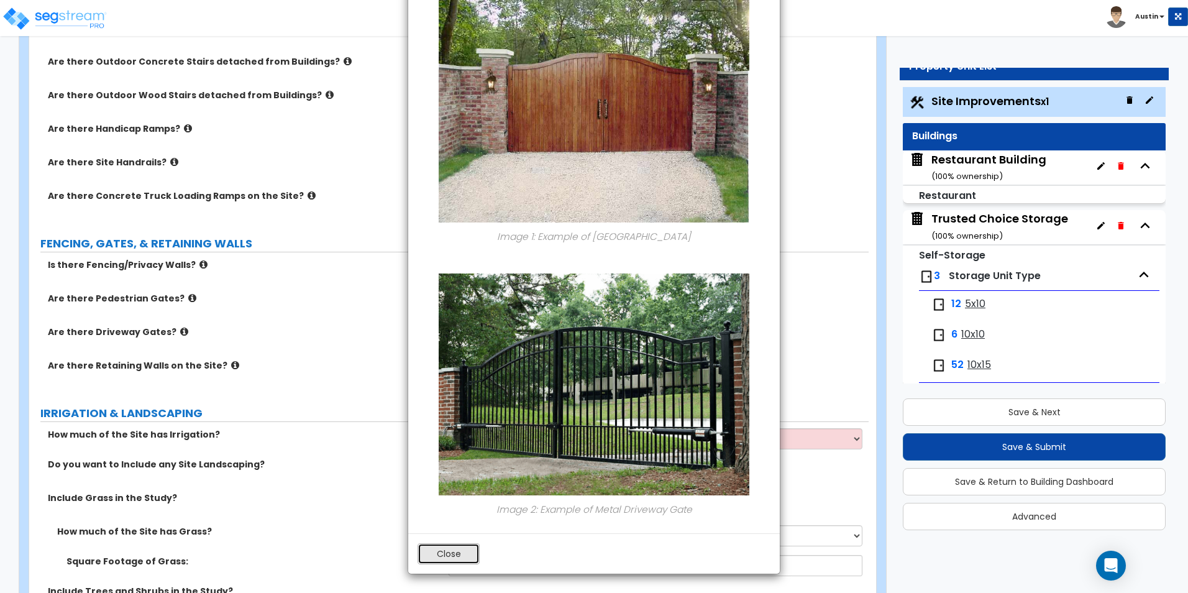
drag, startPoint x: 450, startPoint y: 556, endPoint x: 473, endPoint y: 549, distance: 24.6
click at [451, 555] on button "Close" at bounding box center [449, 553] width 62 height 21
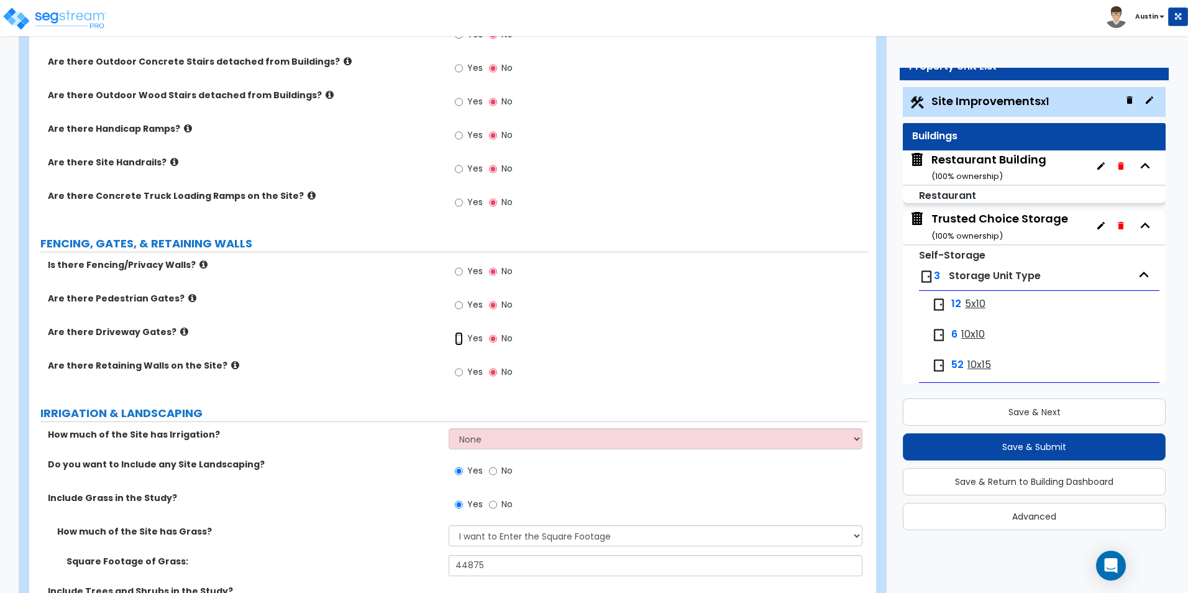
click at [459, 338] on input "Yes" at bounding box center [459, 339] width 8 height 14
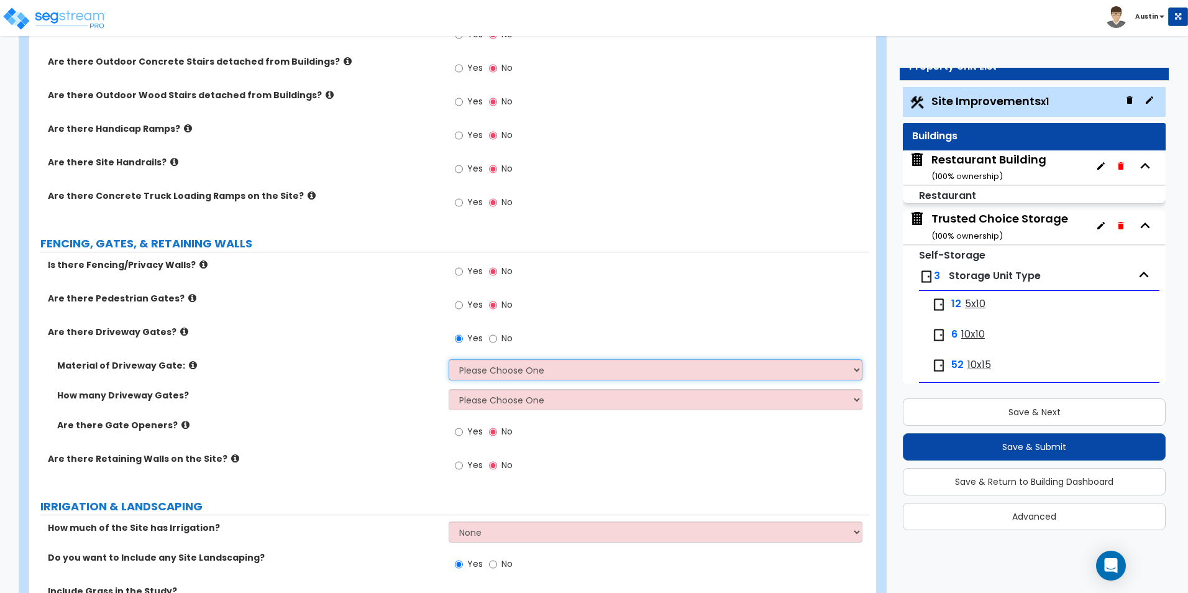
click at [500, 368] on select "Please Choose One Wood Steel" at bounding box center [655, 369] width 413 height 21
click at [491, 395] on select "Please Choose One 1 2 3" at bounding box center [655, 399] width 413 height 21
click at [491, 396] on select "Please Choose One 1 2 3" at bounding box center [655, 399] width 413 height 21
click at [492, 338] on input "No" at bounding box center [493, 339] width 8 height 14
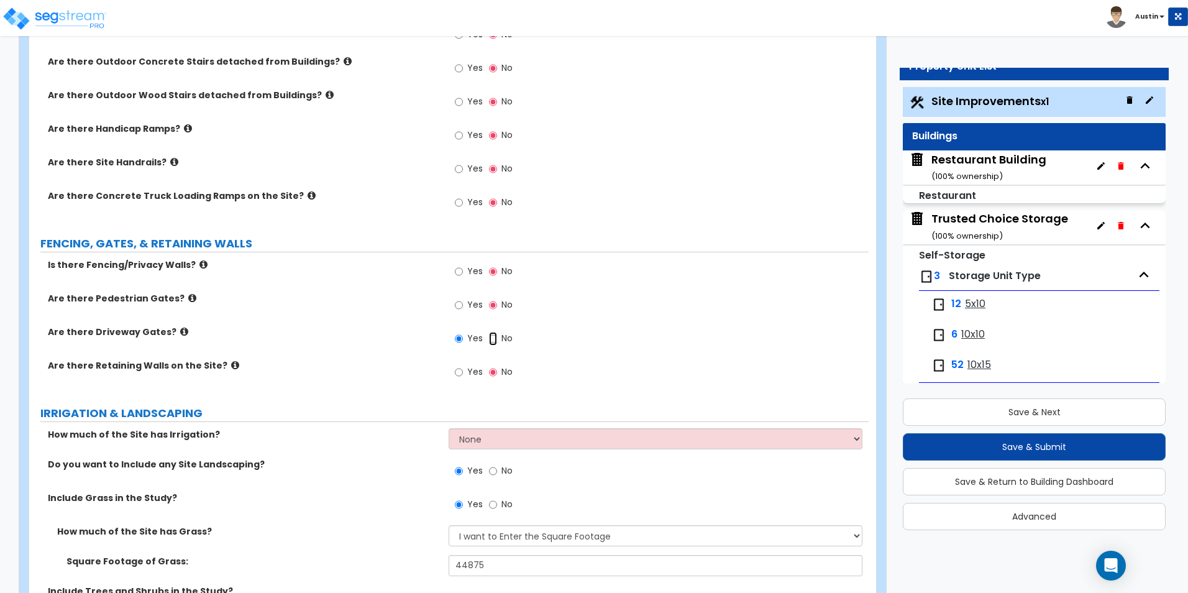
radio input "false"
radio input "true"
click at [456, 270] on input "Yes" at bounding box center [459, 272] width 8 height 14
radio input "true"
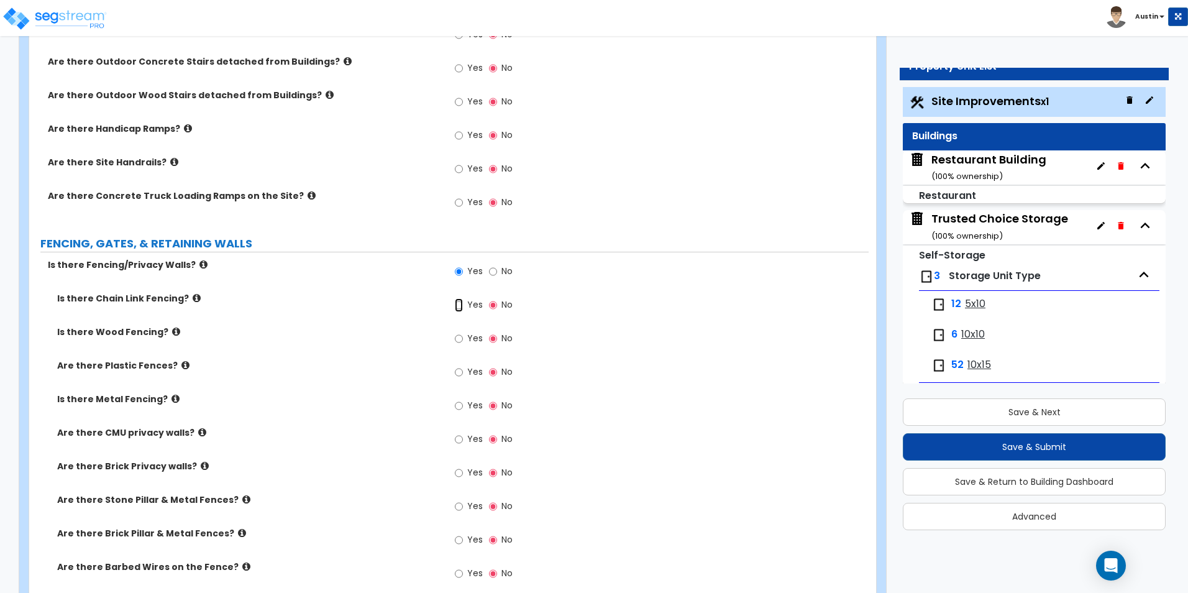
click at [462, 306] on input "Yes" at bounding box center [459, 305] width 8 height 14
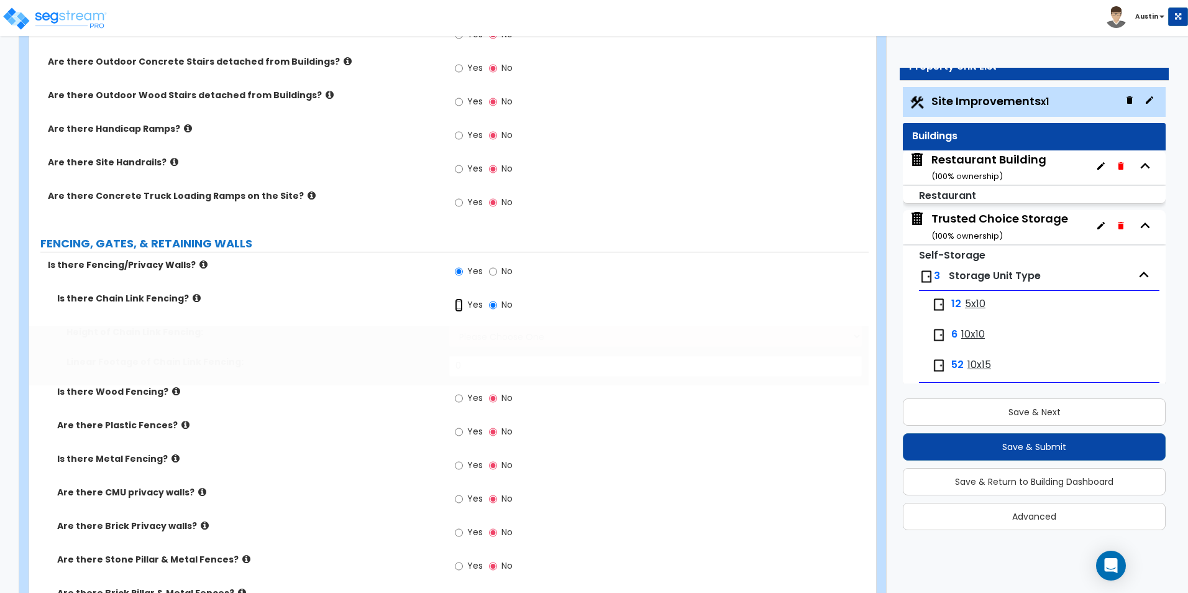
radio input "true"
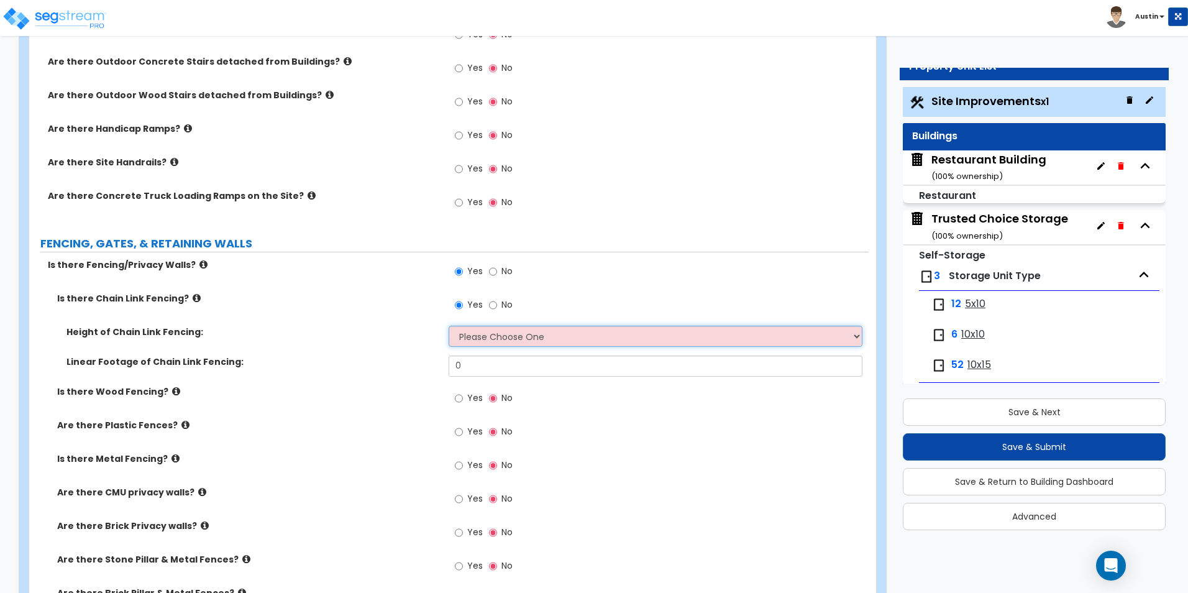
click at [504, 340] on select "Please Choose One 3 feet 4 feet 5 feet 6 feet 10 feet 12 feet" at bounding box center [655, 336] width 413 height 21
click at [449, 326] on select "Please Choose One 3 feet 4 feet 5 feet 6 feet 10 feet 12 feet" at bounding box center [655, 336] width 413 height 21
click at [486, 336] on select "Please Choose One 3 feet 4 feet 5 feet 6 feet 10 feet 12 feet" at bounding box center [655, 336] width 413 height 21
select select "4"
click at [449, 326] on select "Please Choose One 3 feet 4 feet 5 feet 6 feet 10 feet 12 feet" at bounding box center [655, 336] width 413 height 21
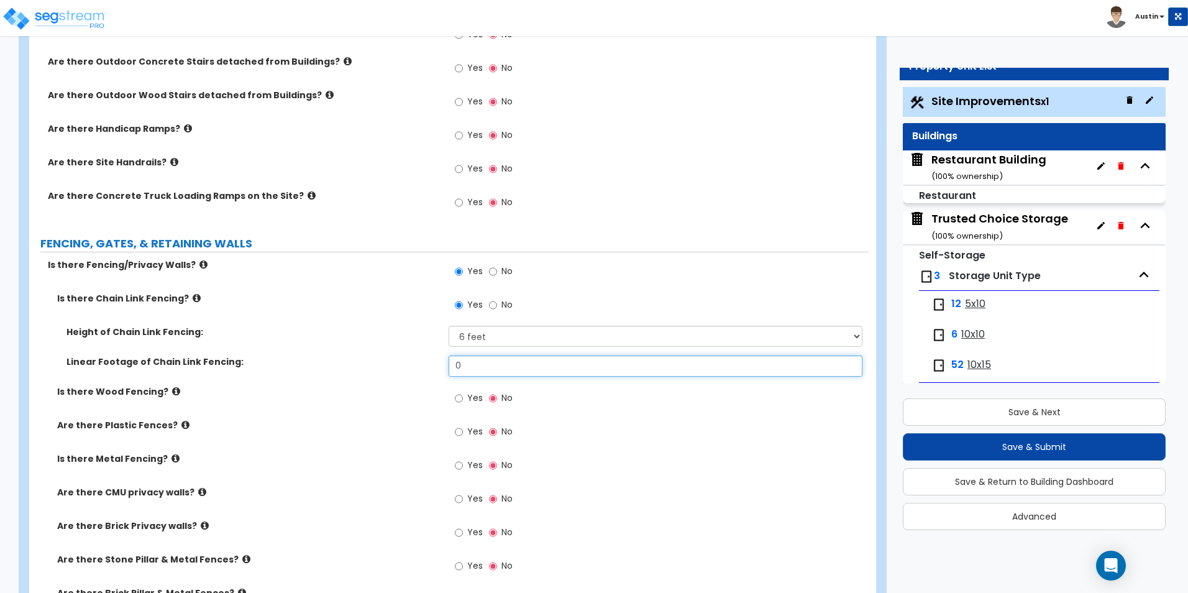
click at [487, 365] on input "0" at bounding box center [655, 365] width 413 height 21
type input "1,470"
click at [375, 320] on div "Is there Chain Link Fencing? Yes No" at bounding box center [448, 309] width 839 height 34
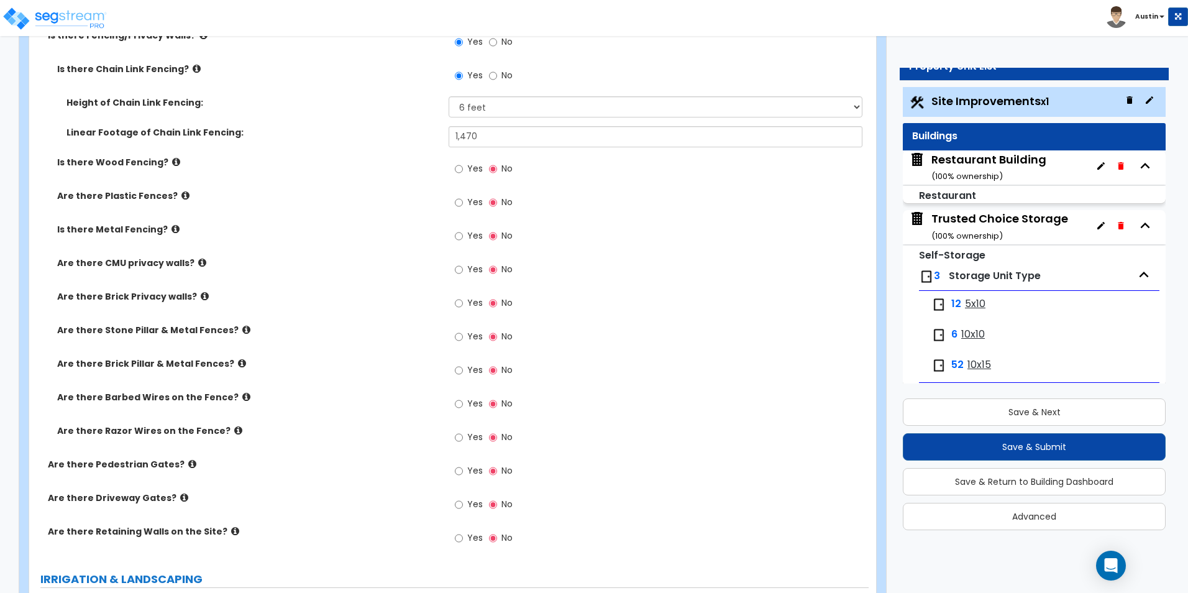
scroll to position [1740, 0]
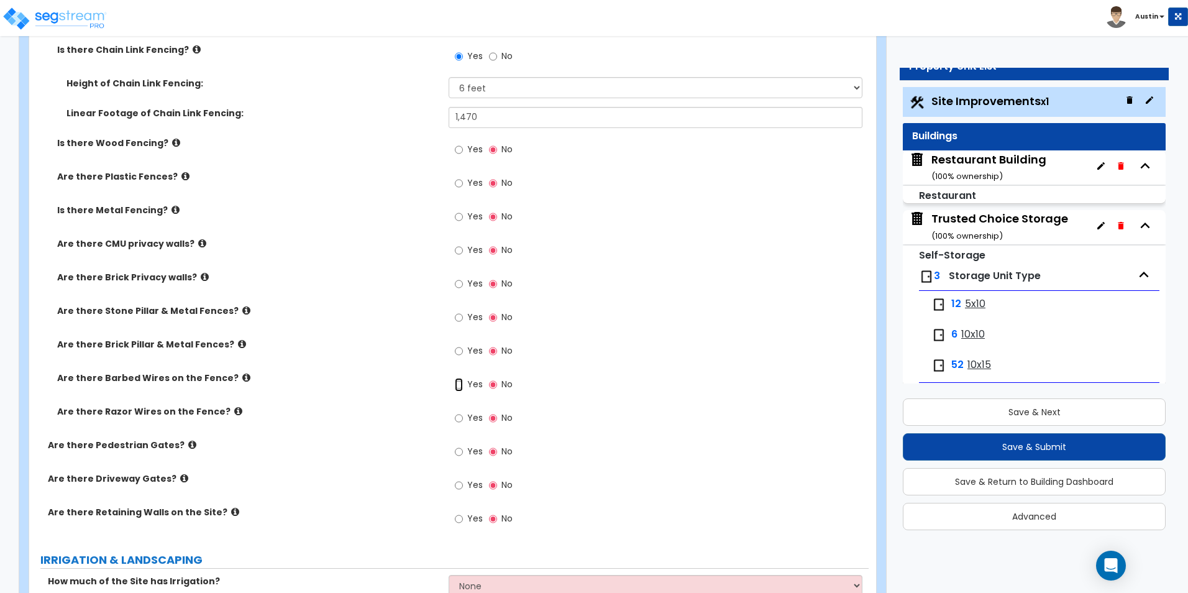
click at [461, 381] on input "Yes" at bounding box center [459, 385] width 8 height 14
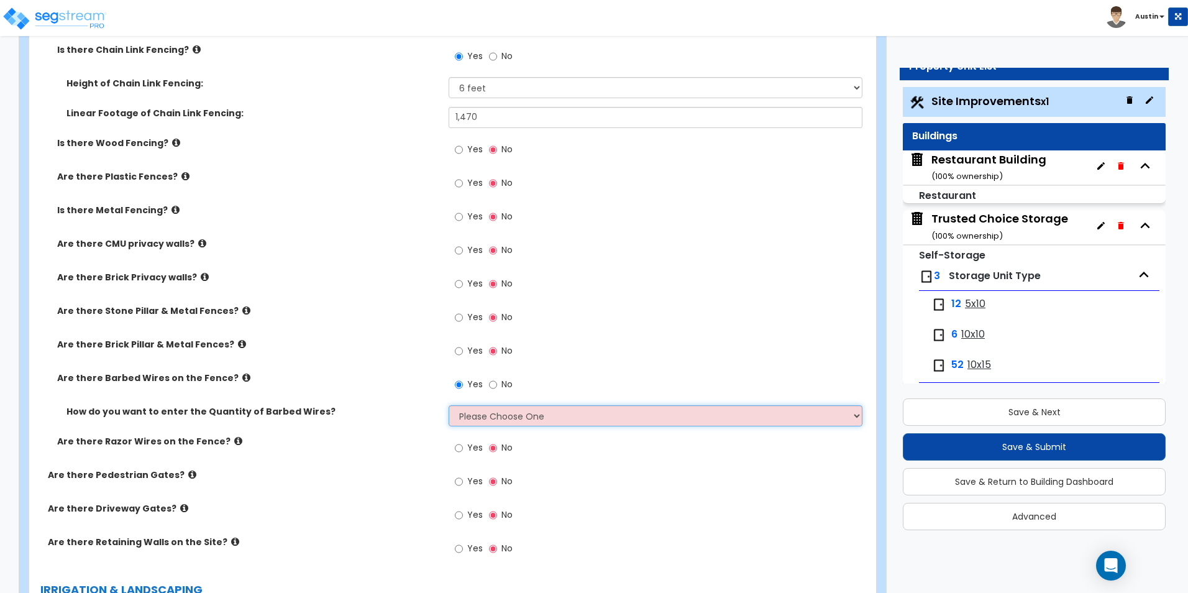
click at [532, 419] on select "Please Choose One Enter Linear Footage Enter Percentage I Don't Know - Please e…" at bounding box center [655, 415] width 413 height 21
click at [334, 395] on div "Are there Barbed Wires on the Fence? Yes No" at bounding box center [448, 389] width 839 height 34
click at [486, 389] on div "Yes No" at bounding box center [484, 386] width 70 height 29
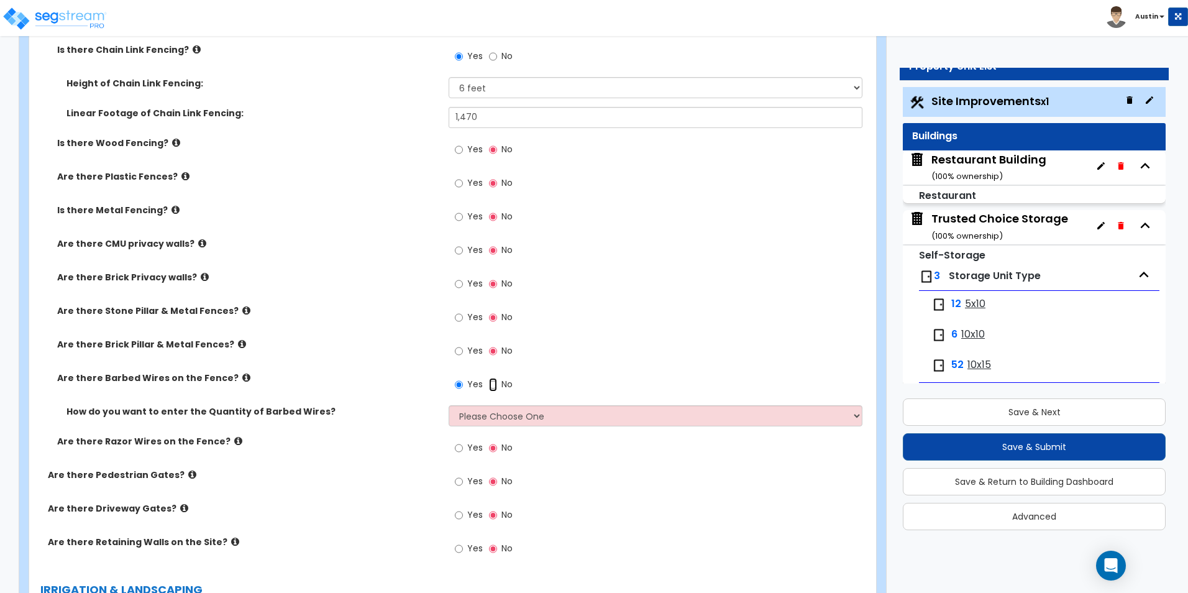
click at [492, 388] on input "No" at bounding box center [493, 385] width 8 height 14
radio input "false"
radio input "true"
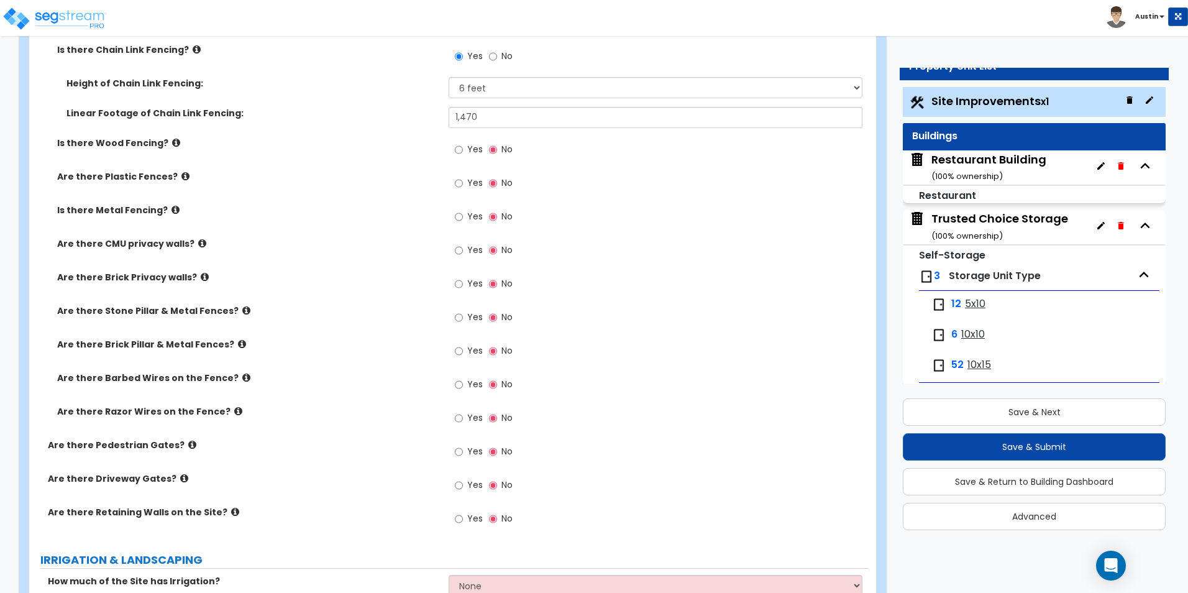
click at [242, 379] on icon at bounding box center [246, 377] width 8 height 9
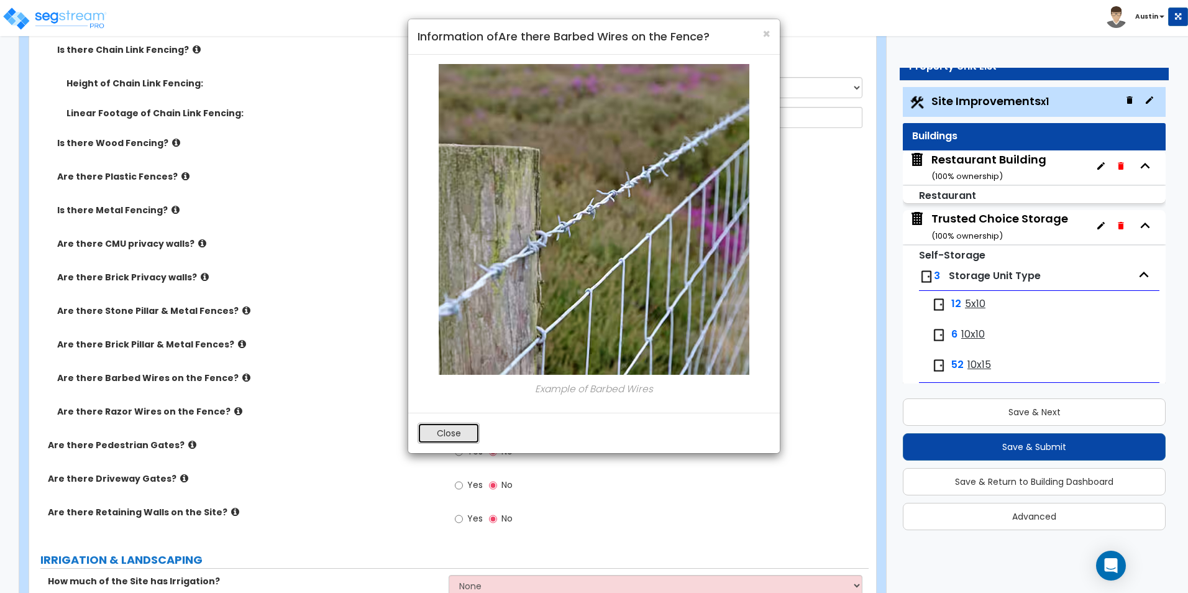
click at [439, 428] on button "Close" at bounding box center [449, 433] width 62 height 21
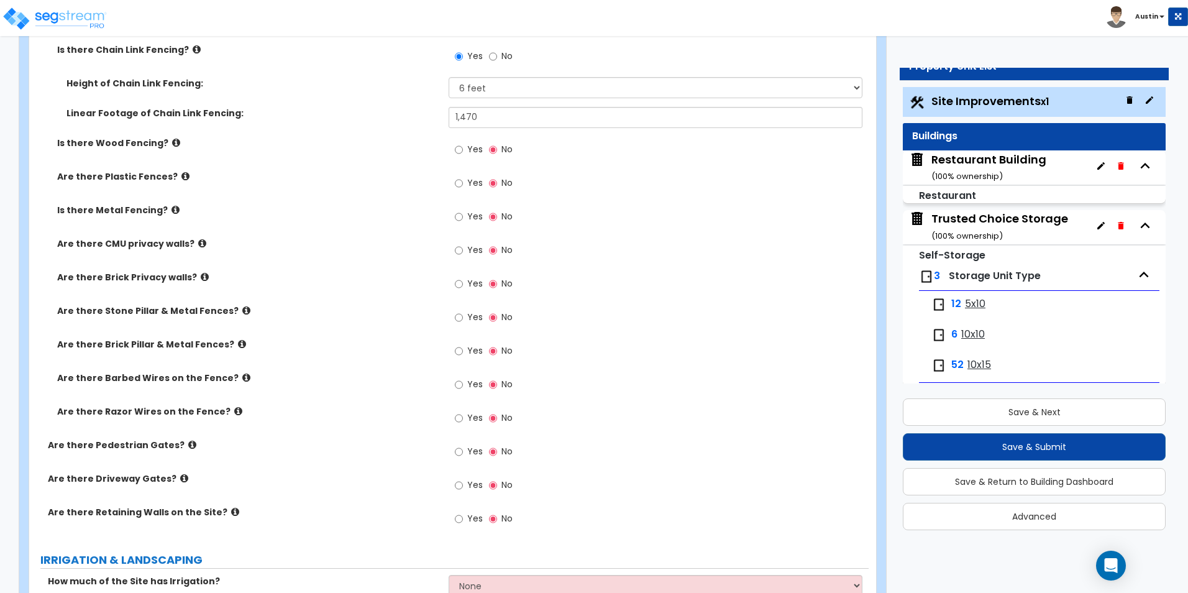
click at [234, 411] on icon at bounding box center [238, 410] width 8 height 9
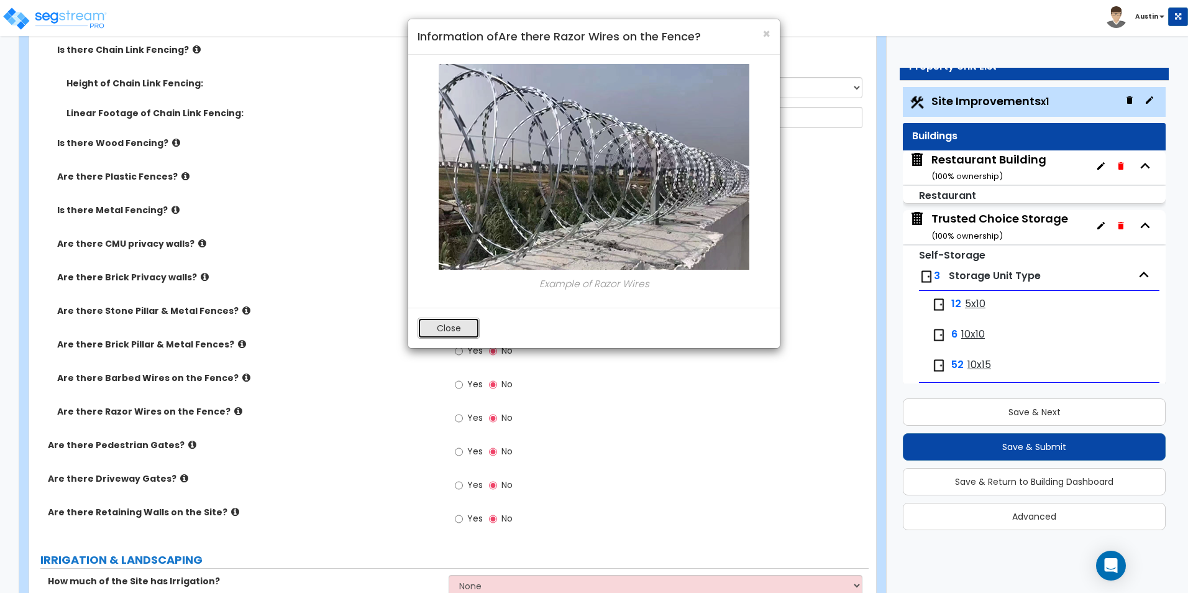
click at [454, 336] on button "Close" at bounding box center [449, 328] width 62 height 21
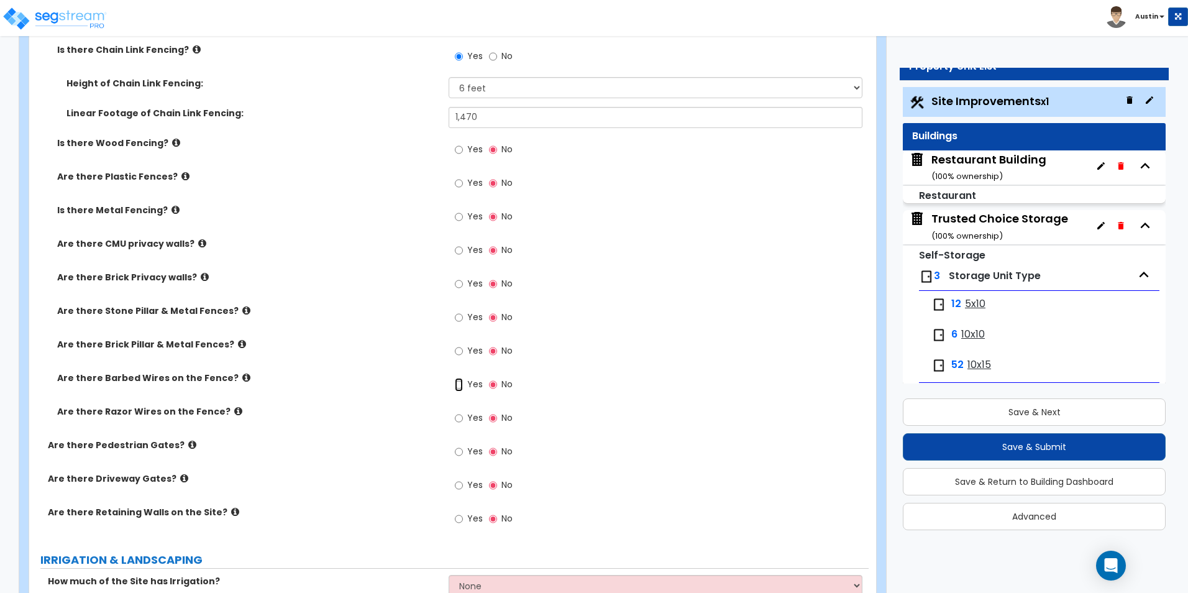
click at [459, 383] on input "Yes" at bounding box center [459, 385] width 8 height 14
radio input "true"
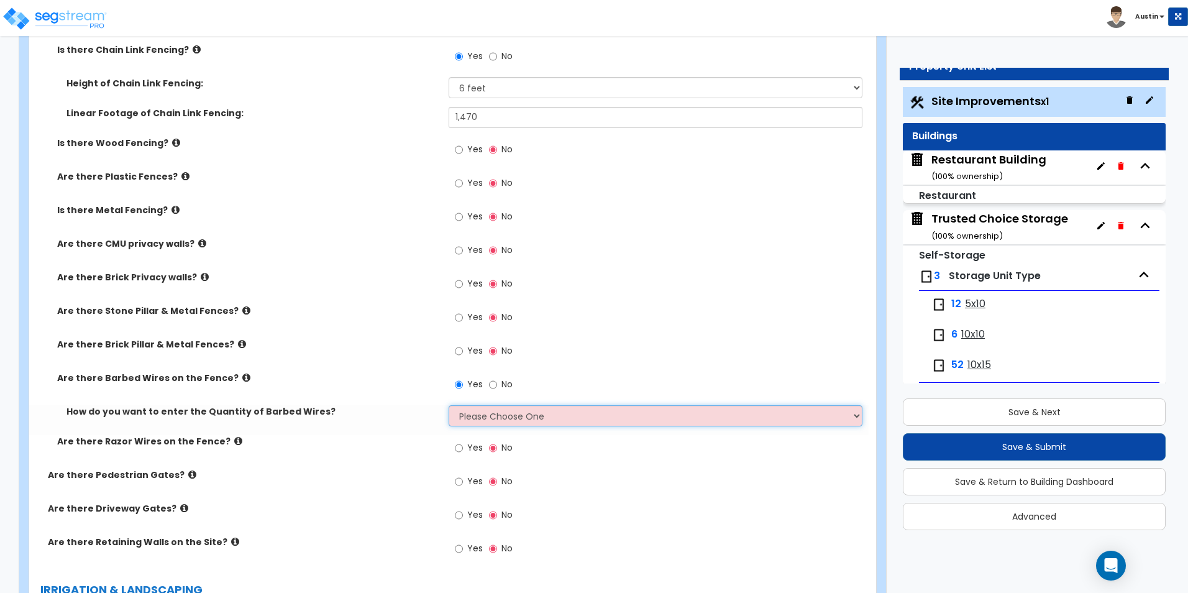
click at [504, 416] on select "Please Choose One Enter Linear Footage Enter Percentage I Don't Know - Please e…" at bounding box center [655, 415] width 413 height 21
select select "2"
click at [449, 405] on select "Please Choose One Enter Linear Footage Enter Percentage I Don't Know - Please e…" at bounding box center [655, 415] width 413 height 21
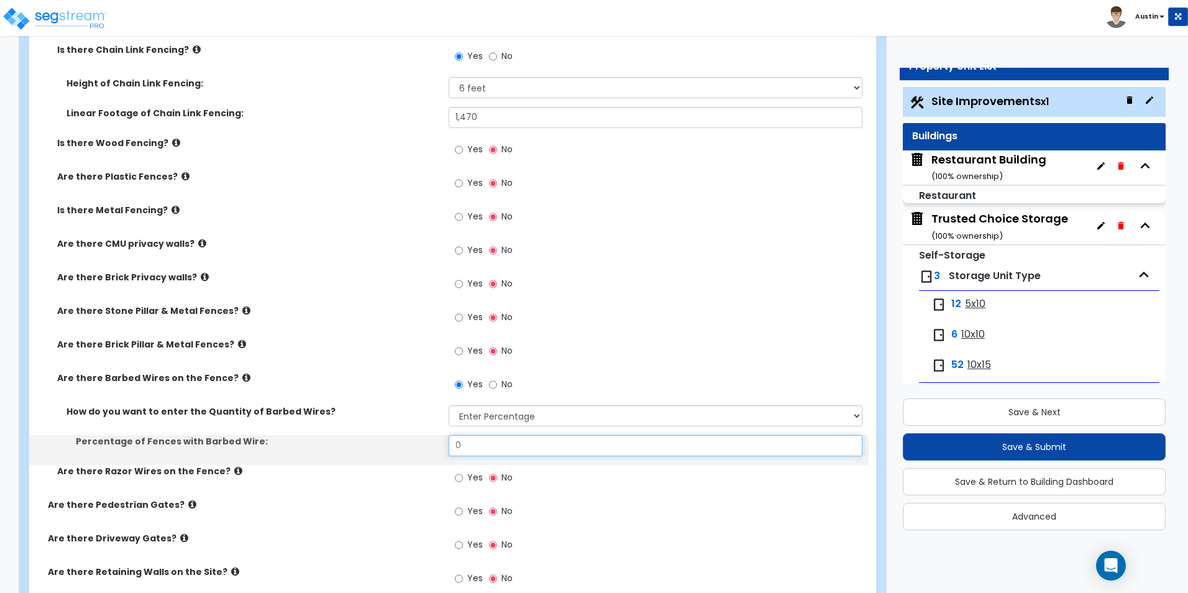
click at [495, 447] on input "0" at bounding box center [655, 445] width 413 height 21
type input "100"
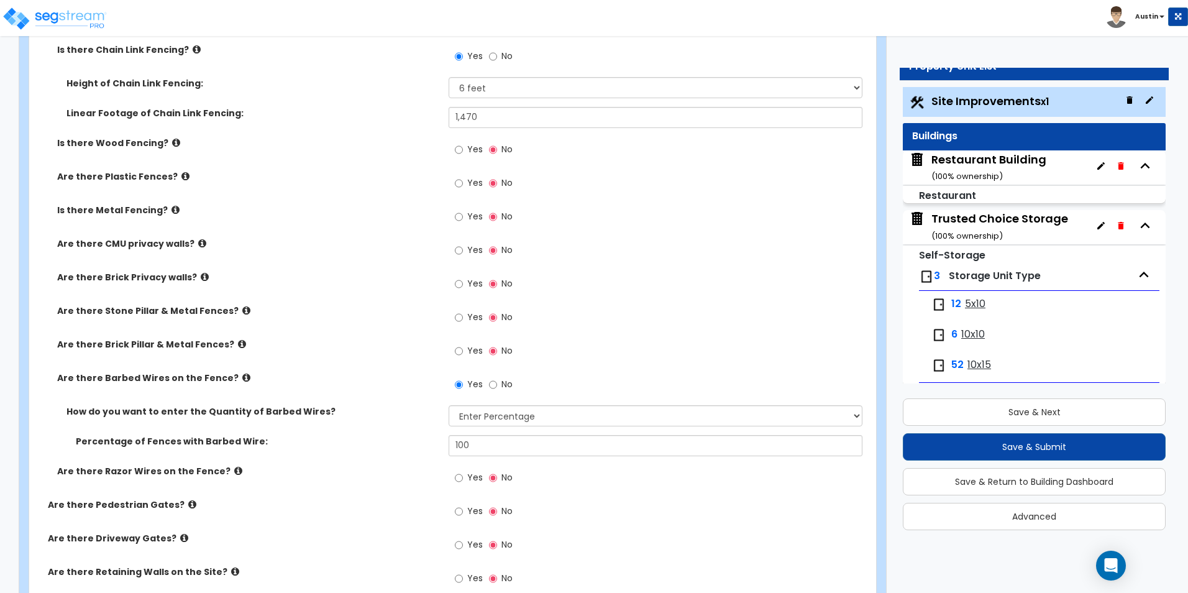
click at [399, 440] on label "Percentage of Fences with Barbed Wire:" at bounding box center [258, 441] width 364 height 12
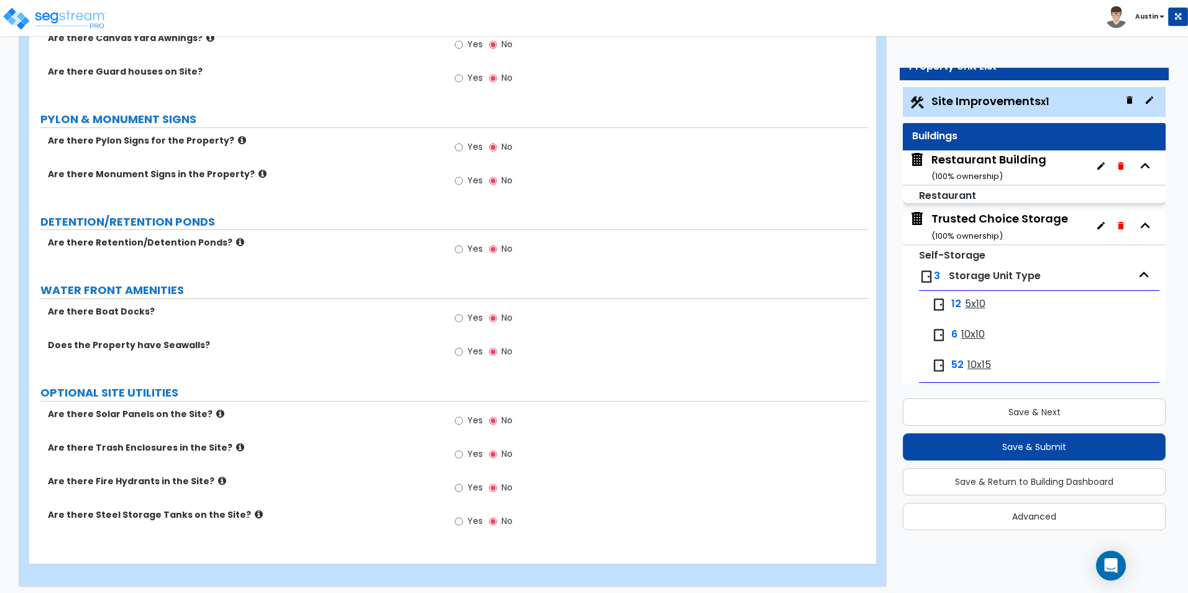
scroll to position [2878, 0]
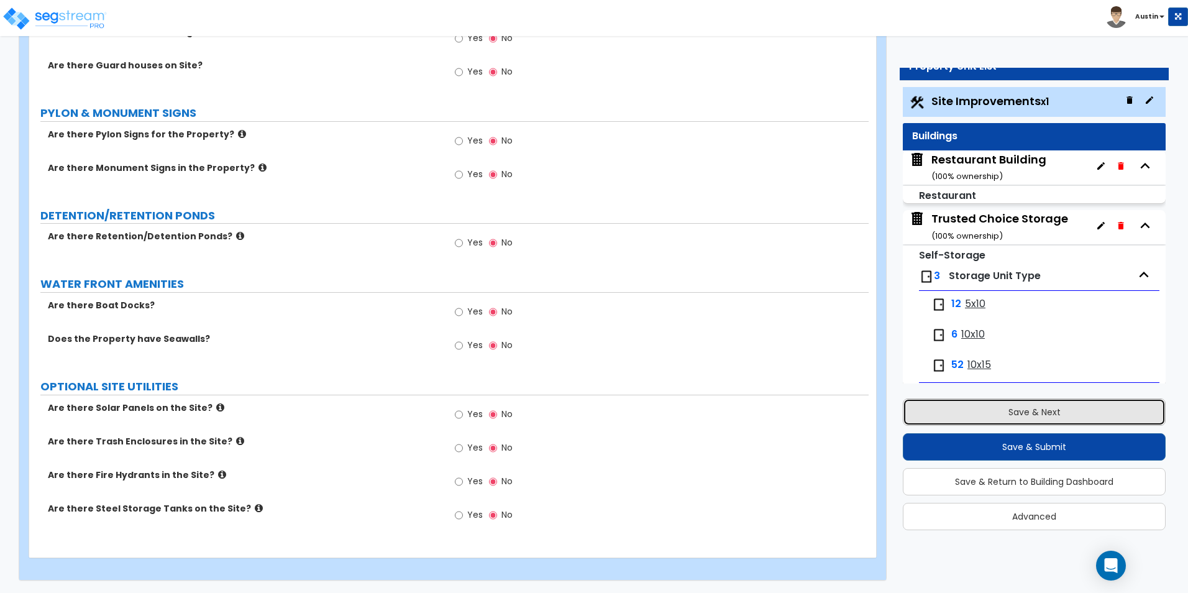
click at [1036, 421] on button "Save & Next" at bounding box center [1034, 411] width 263 height 27
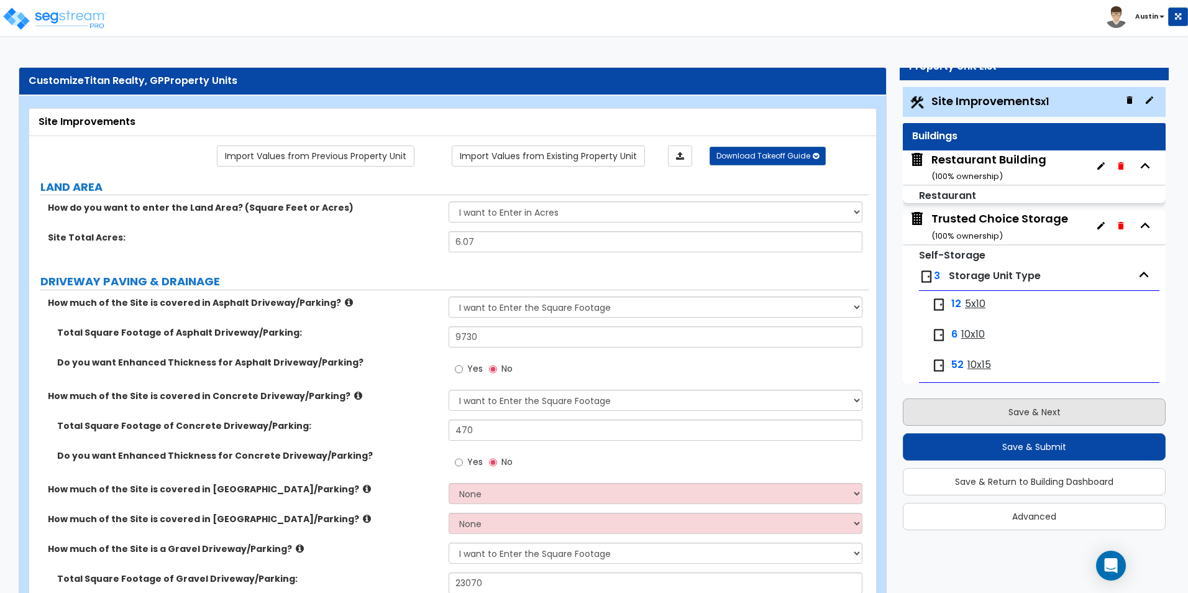
scroll to position [9, 0]
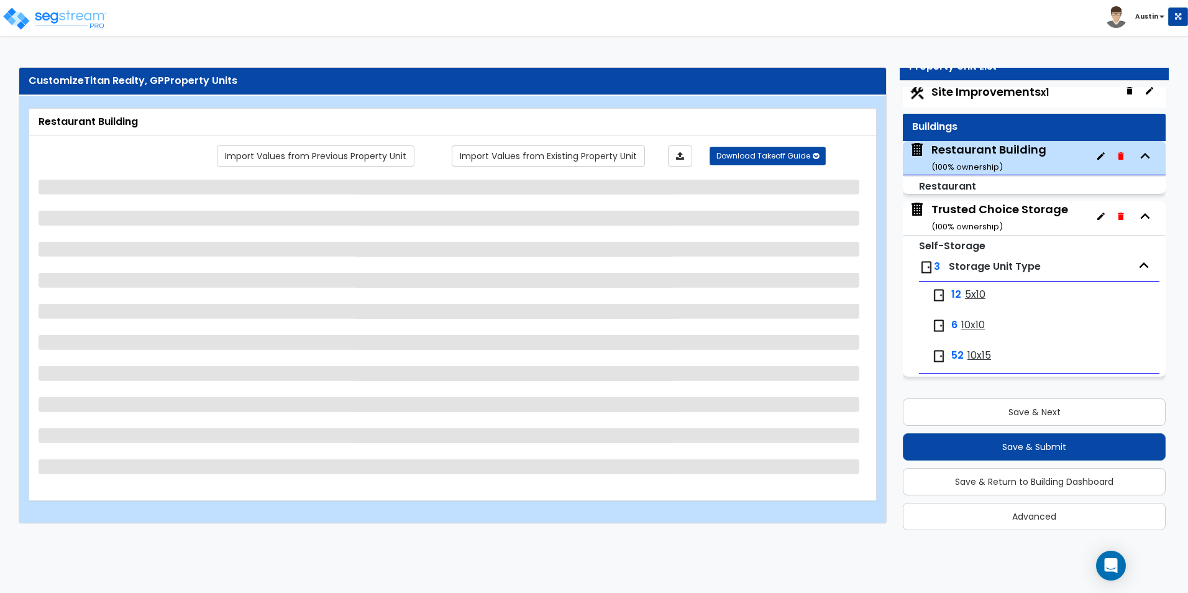
select select "6"
select select "1"
select select "10"
select select "1"
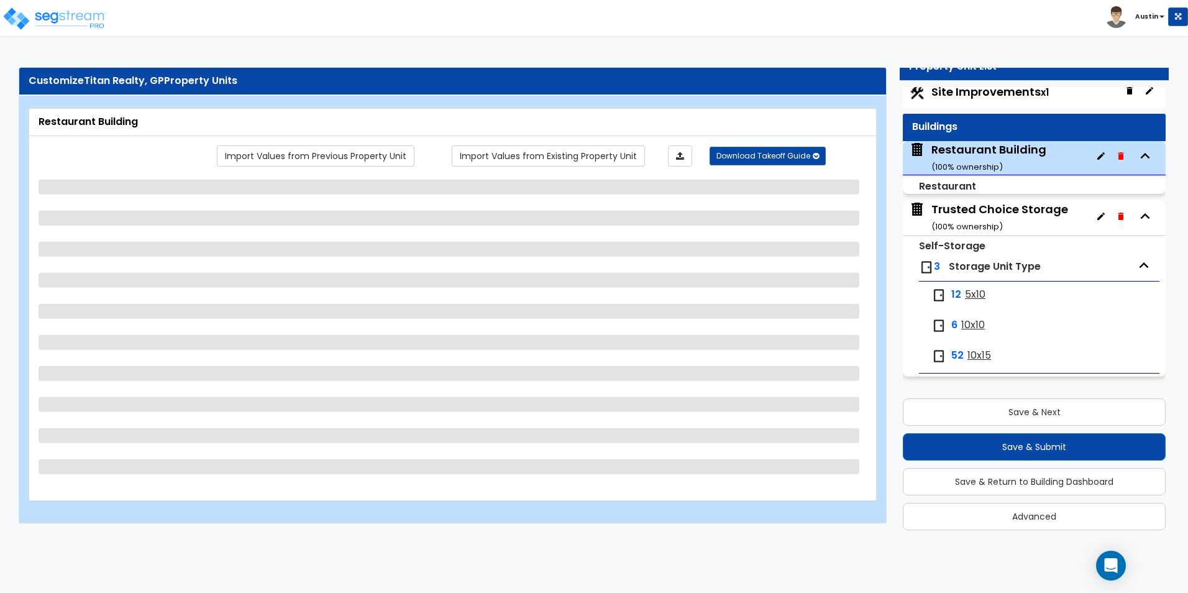
select select "4"
select select "2"
select select "1"
select select "2"
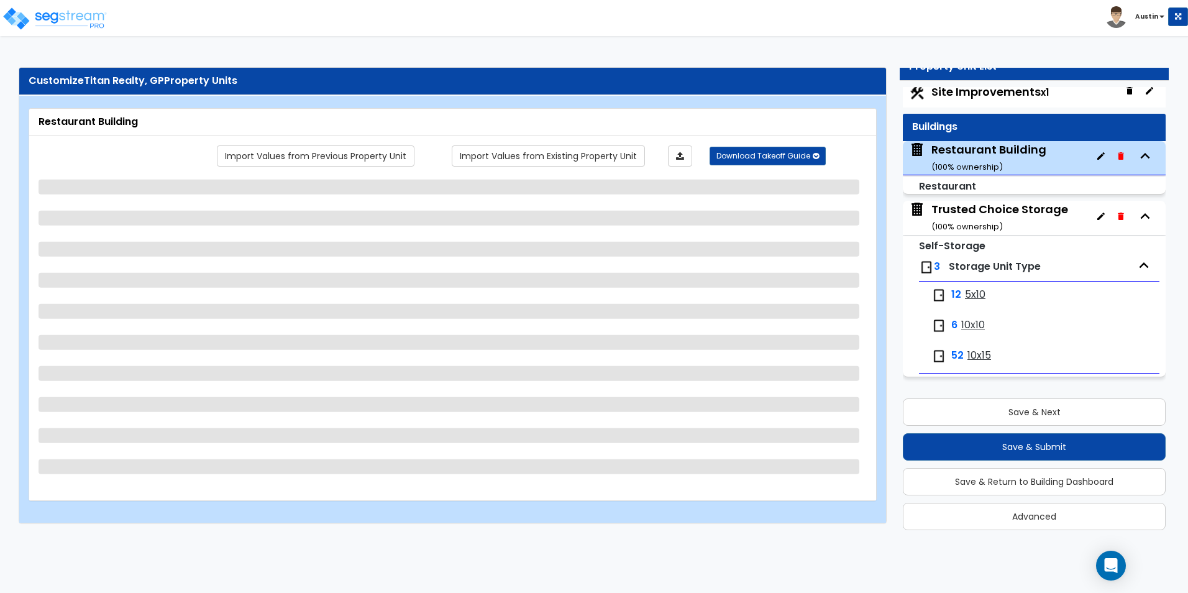
select select "1"
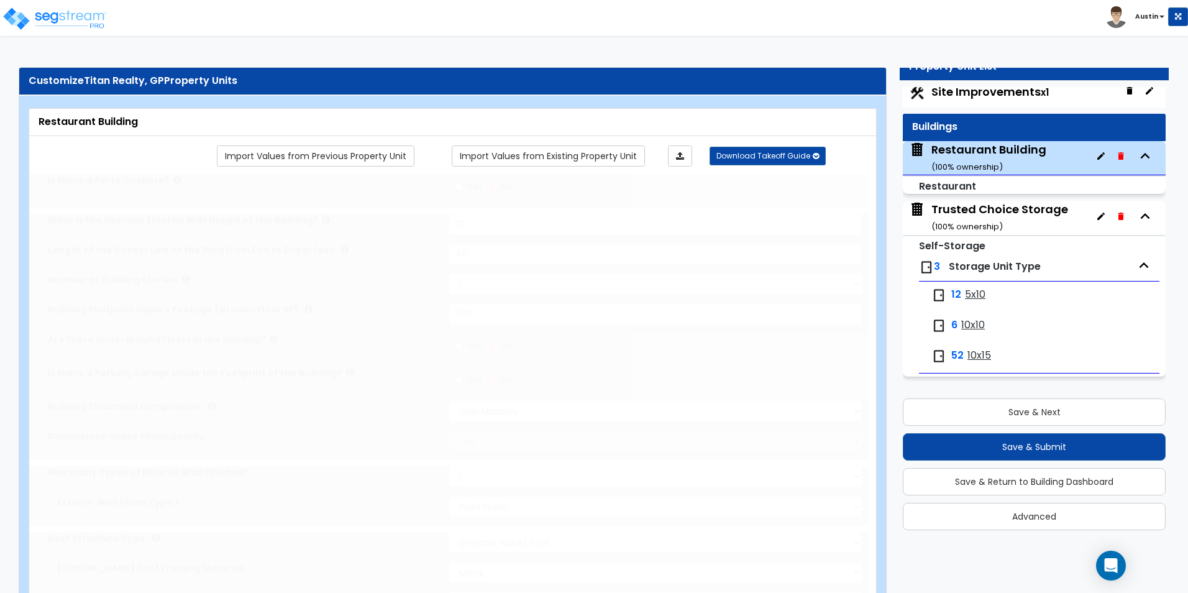
radio input "true"
select select "2"
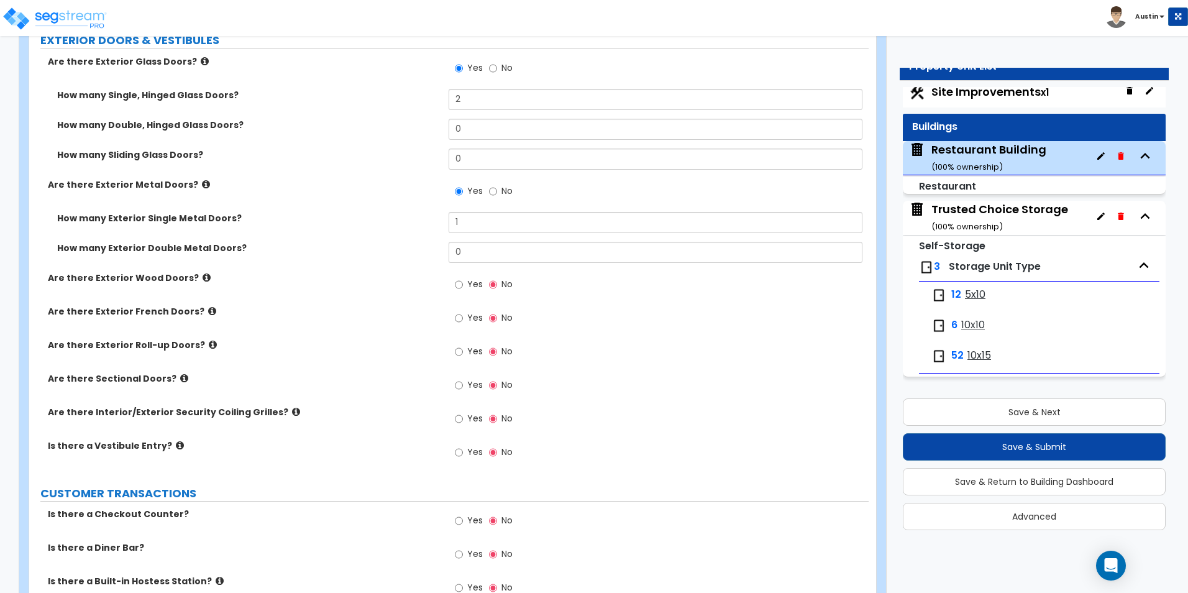
scroll to position [1491, 0]
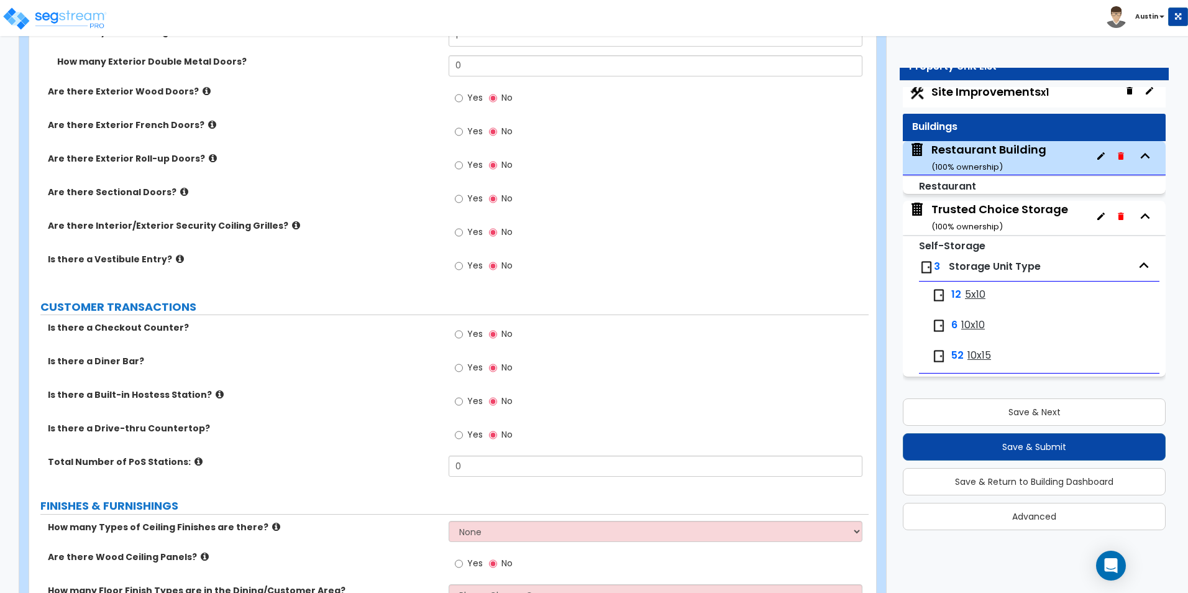
click at [989, 96] on span "Site Improvements x1" at bounding box center [989, 92] width 117 height 16
select select "2"
select select "1"
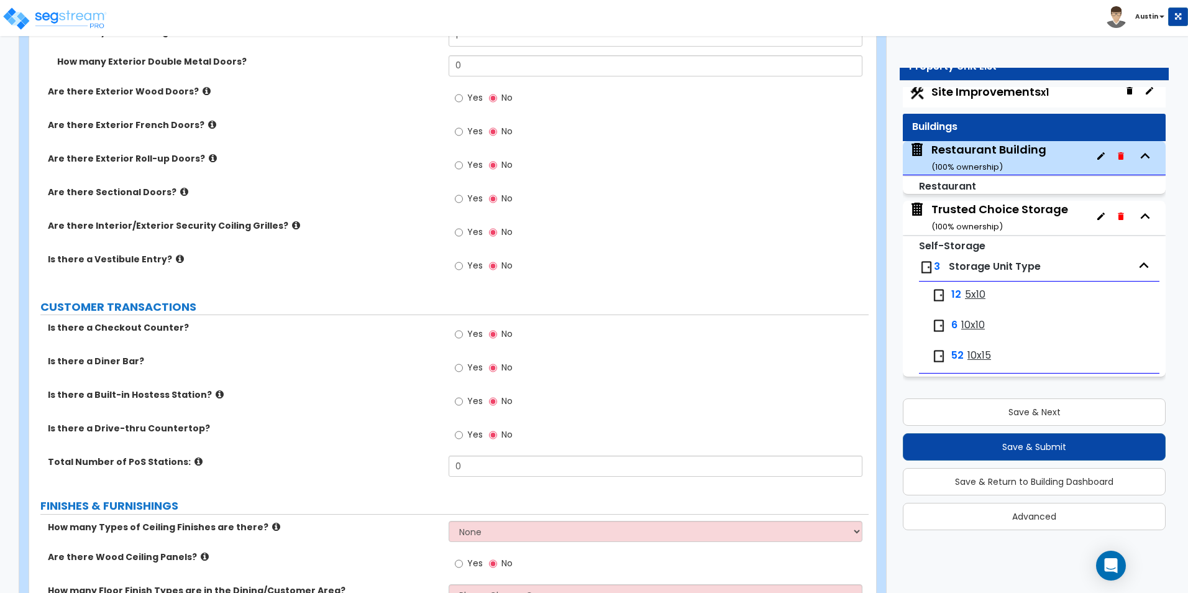
select select "2"
select select "1"
select select "4"
select select "2"
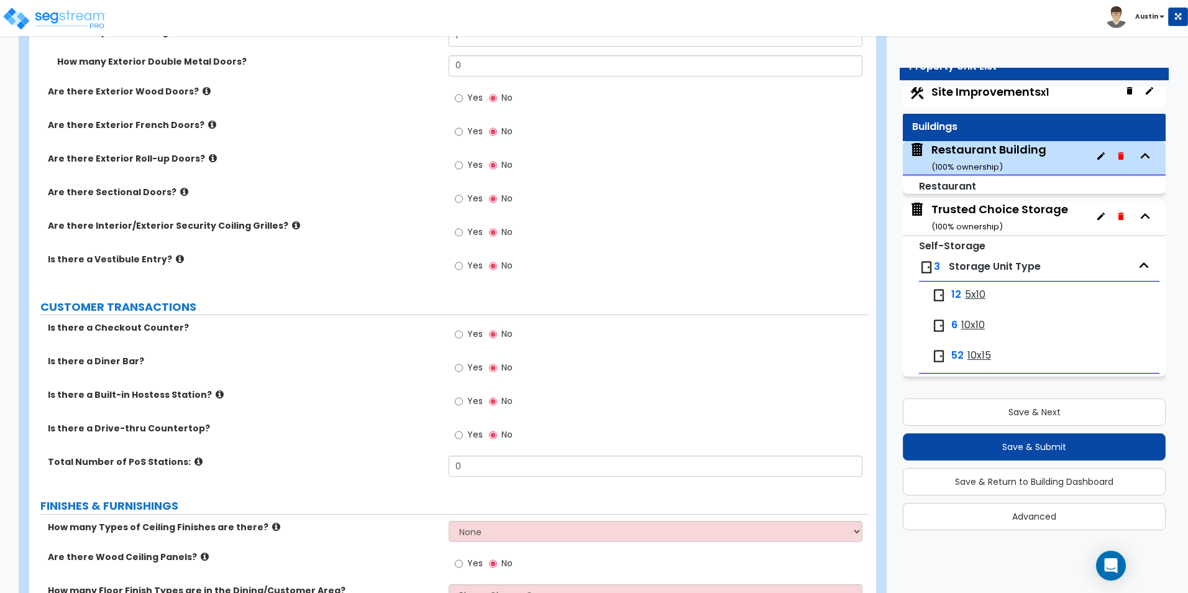
select select "2"
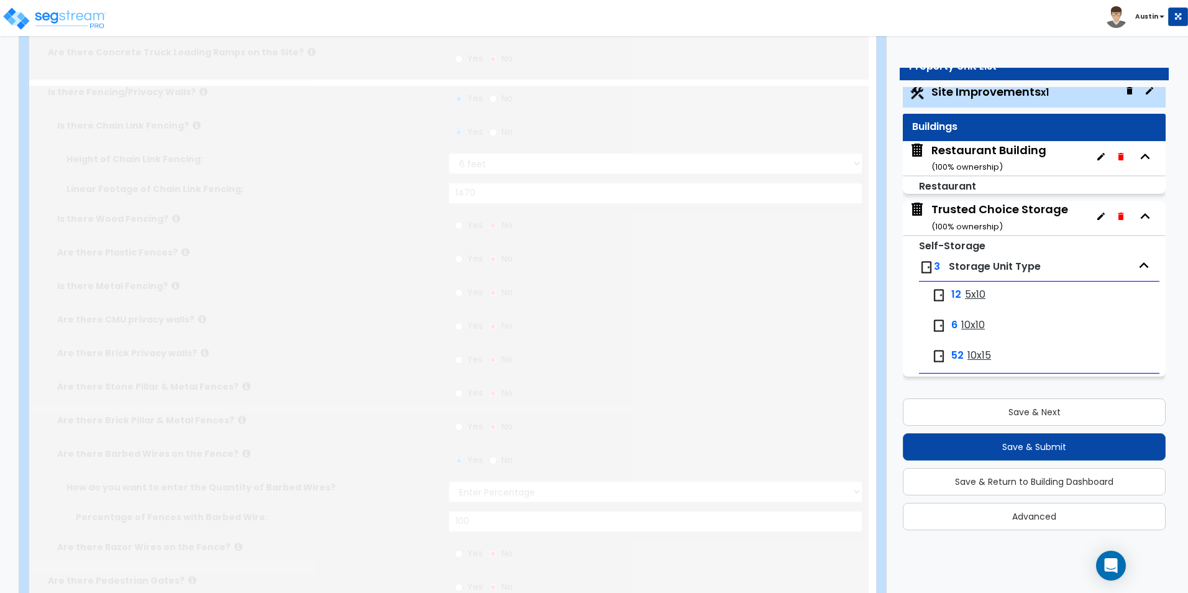
radio input "true"
select select "1"
type input "3"
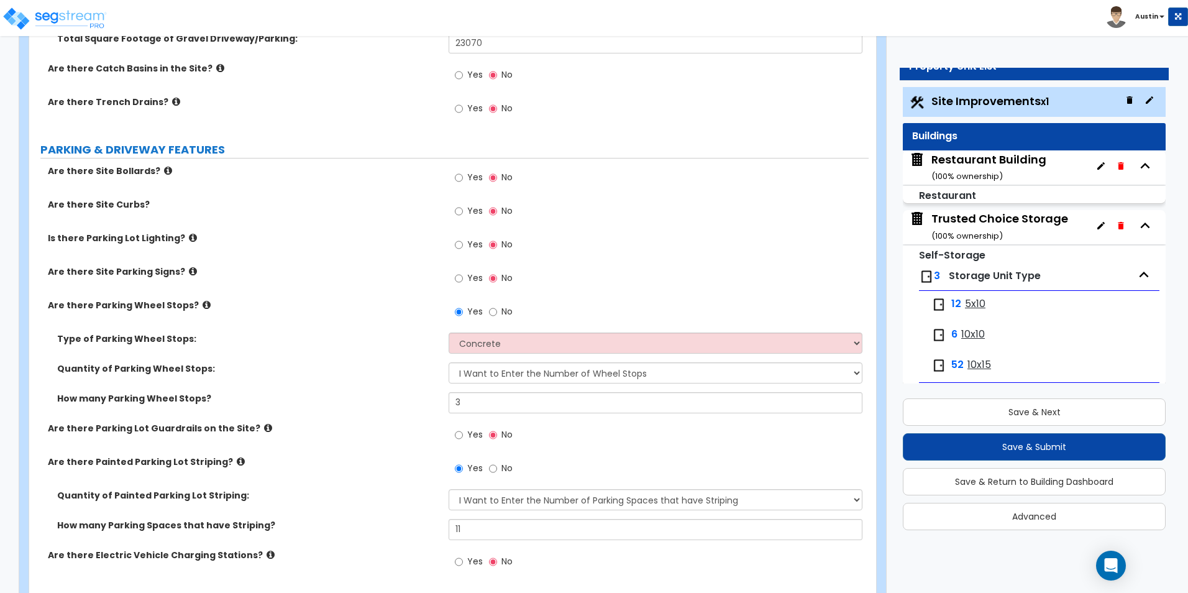
scroll to position [559, 0]
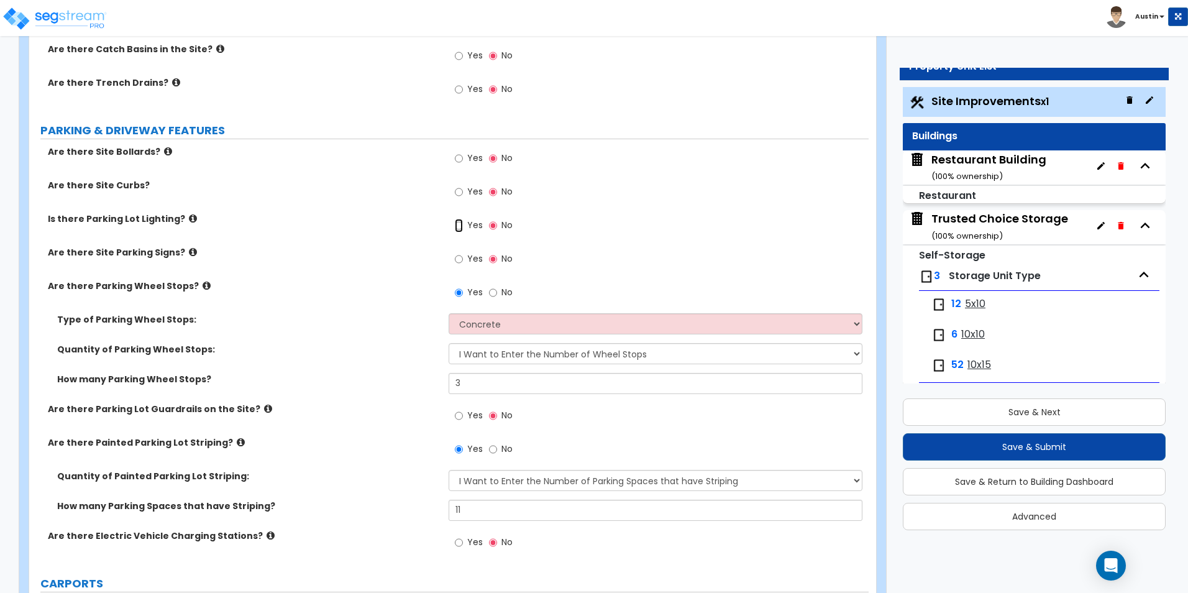
click at [459, 225] on input "Yes" at bounding box center [459, 226] width 8 height 14
radio input "true"
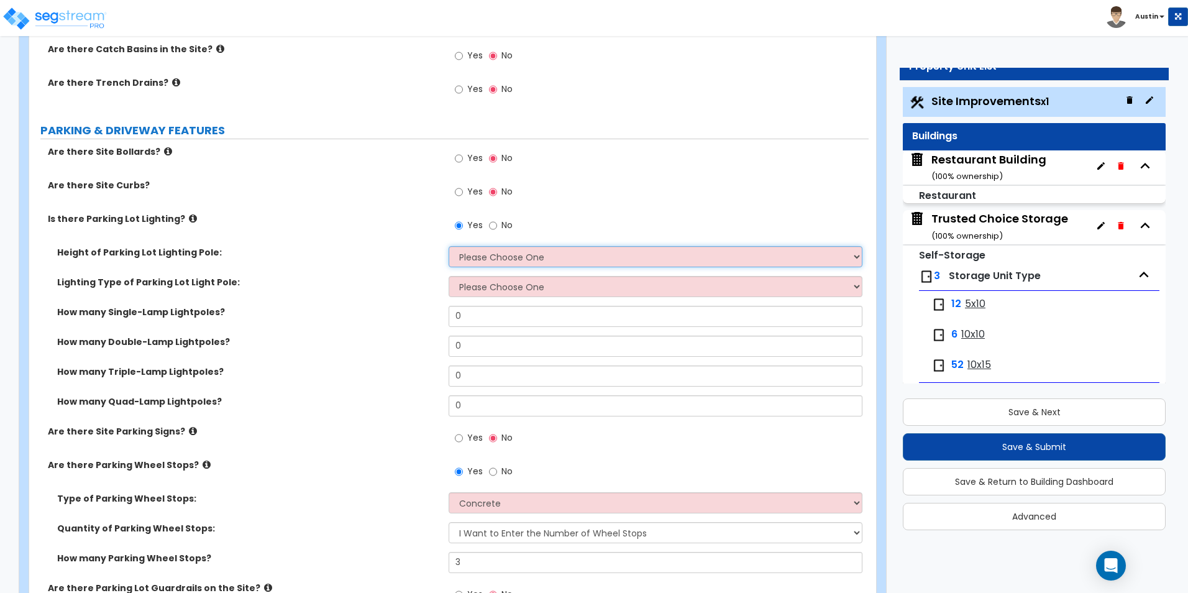
click at [615, 255] on select "Please Choose One 20' high 30' high 40' high" at bounding box center [655, 256] width 413 height 21
select select "2"
click at [449, 246] on select "Please Choose One 20' high 30' high 40' high" at bounding box center [655, 256] width 413 height 21
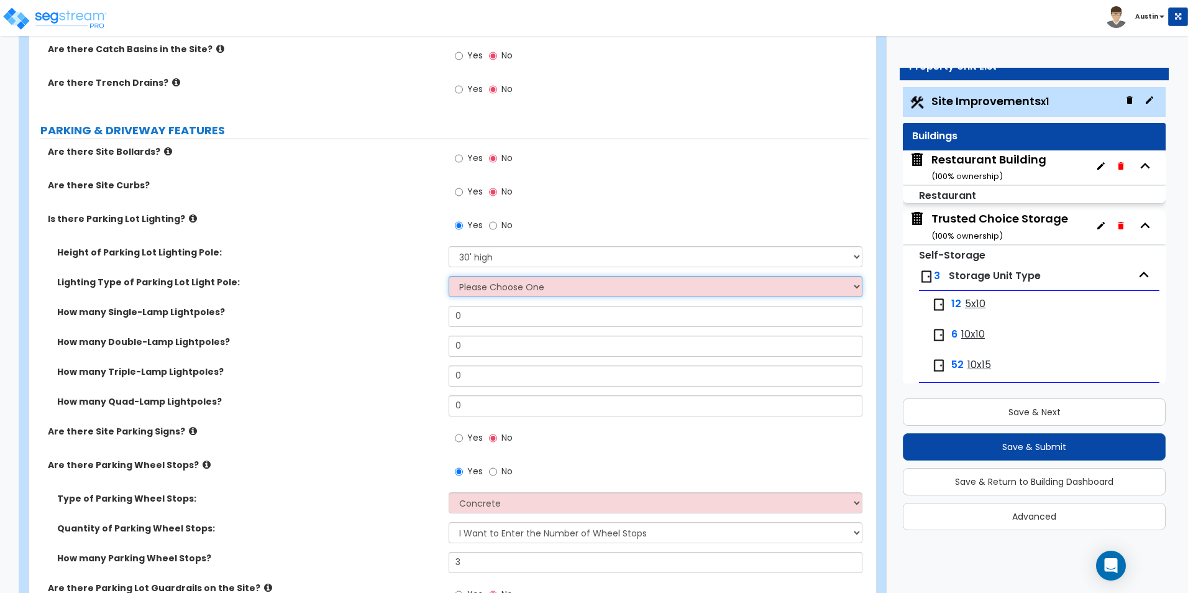
click at [536, 286] on select "Please Choose One LED Metal Halide High Pressure Sodium Please Choose for me" at bounding box center [655, 286] width 413 height 21
click at [511, 290] on select "Please Choose One LED Metal Halide High Pressure Sodium Please Choose for me" at bounding box center [655, 286] width 413 height 21
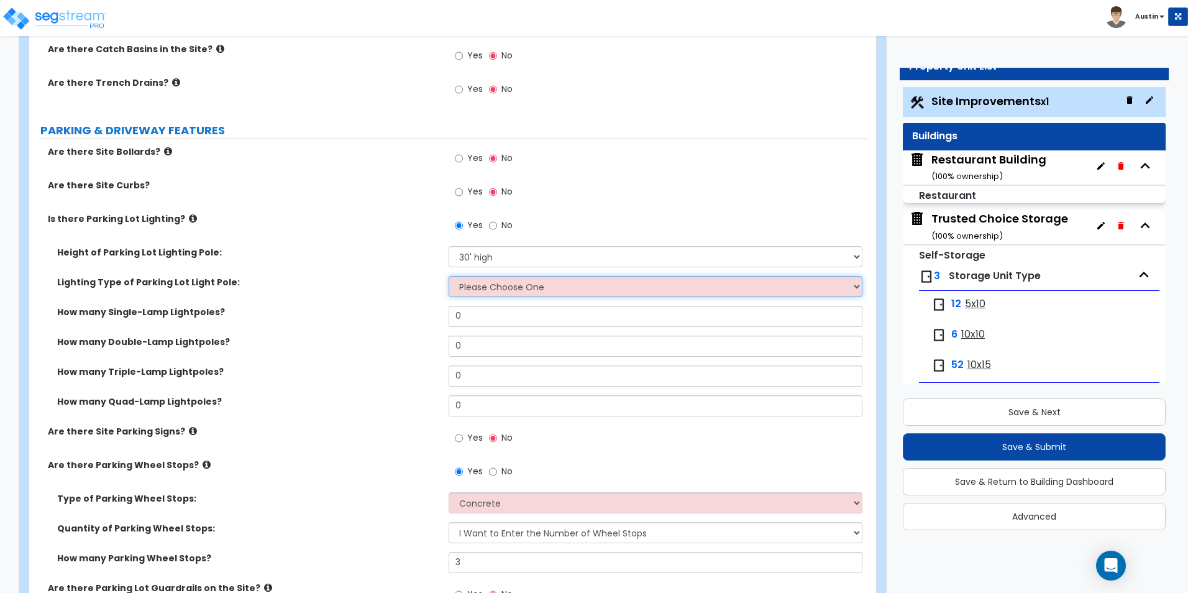
select select "1"
click at [449, 276] on select "Please Choose One LED Metal Halide High Pressure Sodium Please Choose for me" at bounding box center [655, 286] width 413 height 21
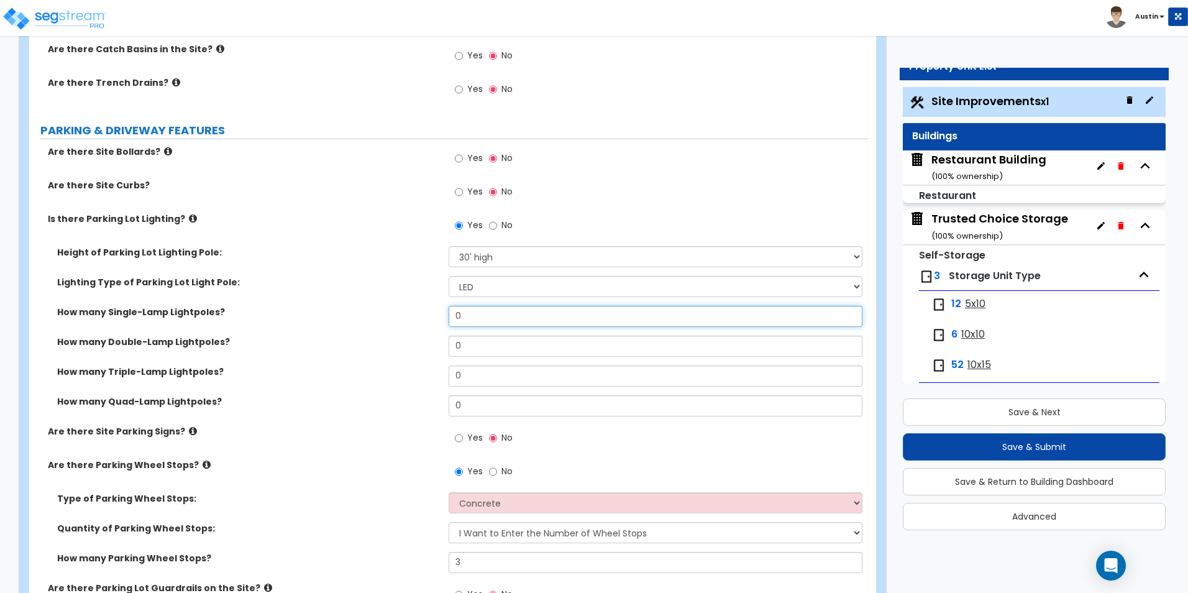
click at [505, 321] on input "0" at bounding box center [655, 316] width 413 height 21
type input "5"
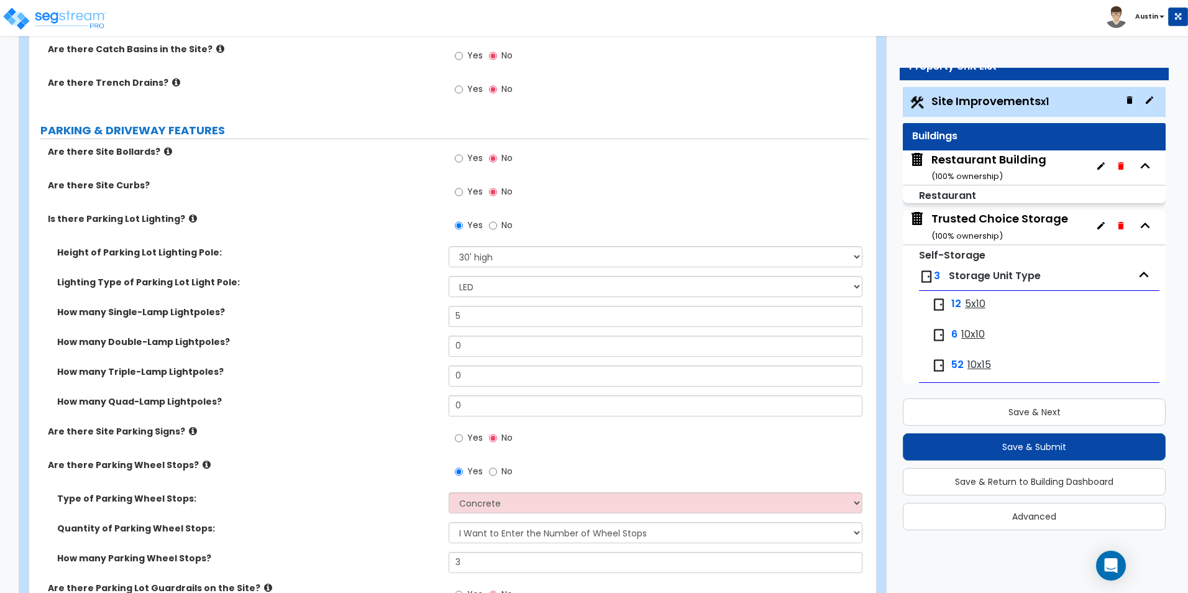
click at [339, 324] on div "How many Single-Lamp Lightpoles? 5" at bounding box center [448, 321] width 839 height 30
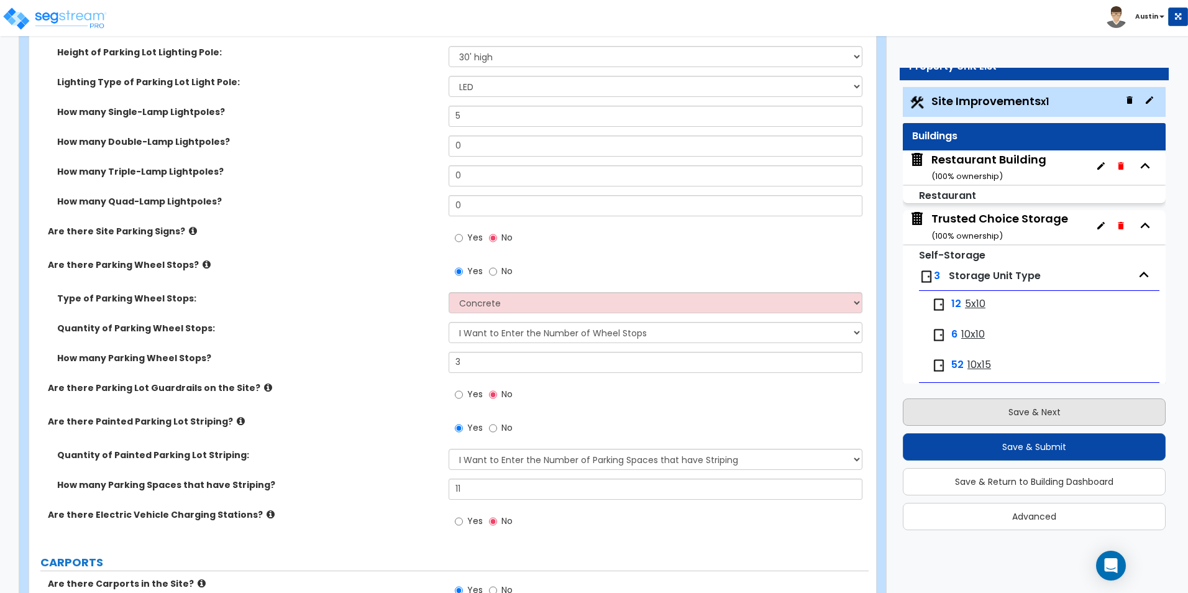
scroll to position [621, 0]
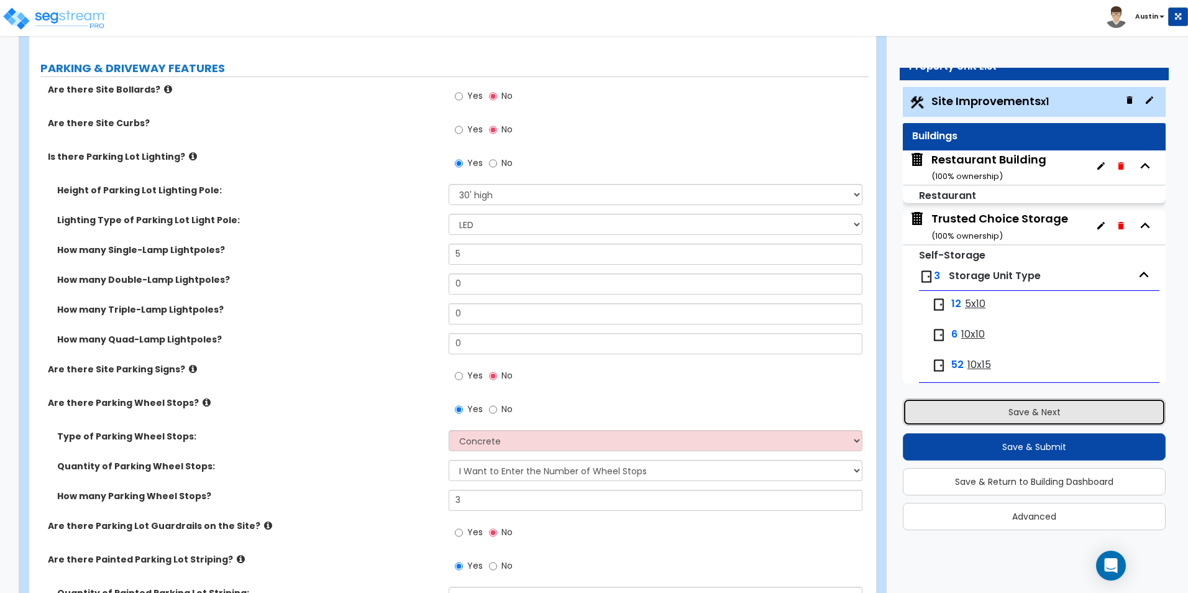
click at [1090, 419] on button "Save & Next" at bounding box center [1034, 411] width 263 height 27
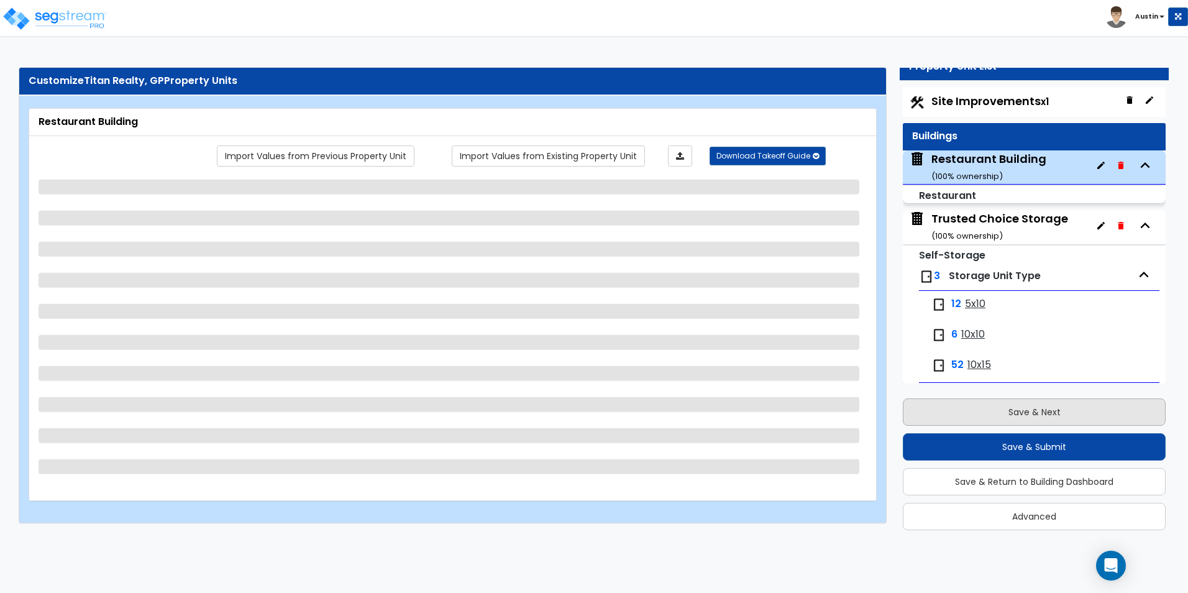
scroll to position [9, 0]
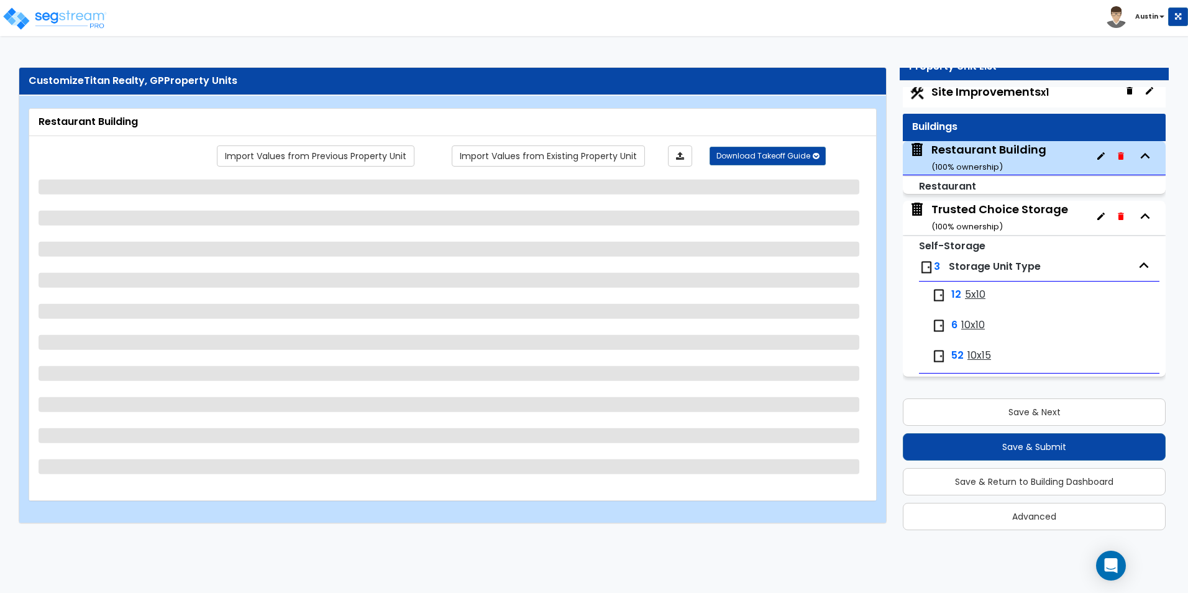
select select "6"
select select "1"
select select "10"
select select "1"
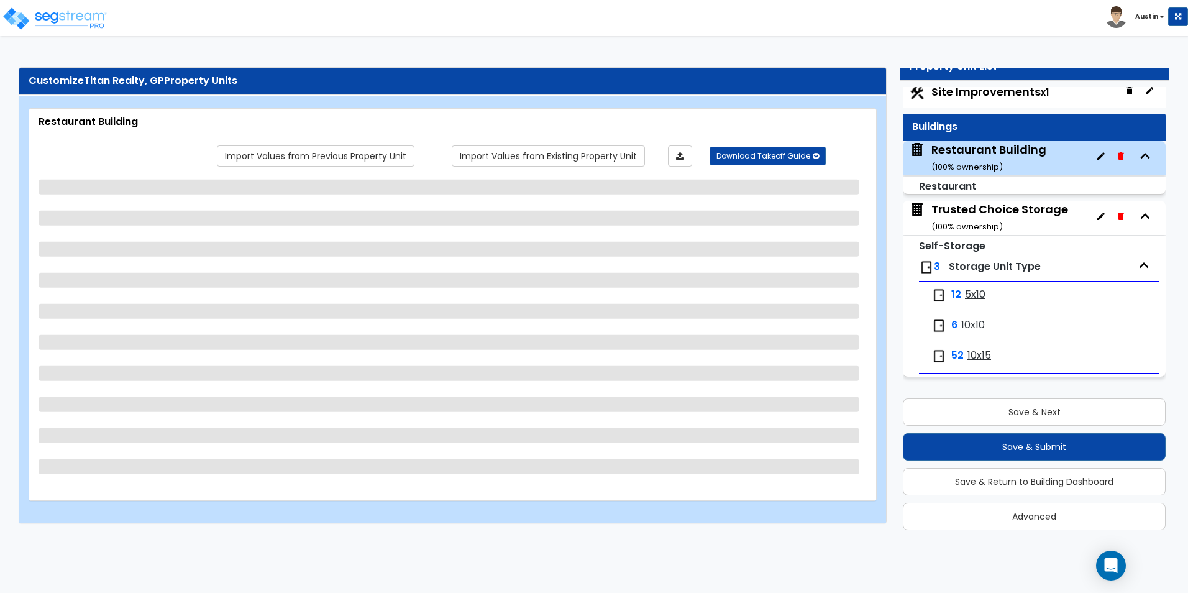
select select "4"
select select "2"
select select "1"
select select "2"
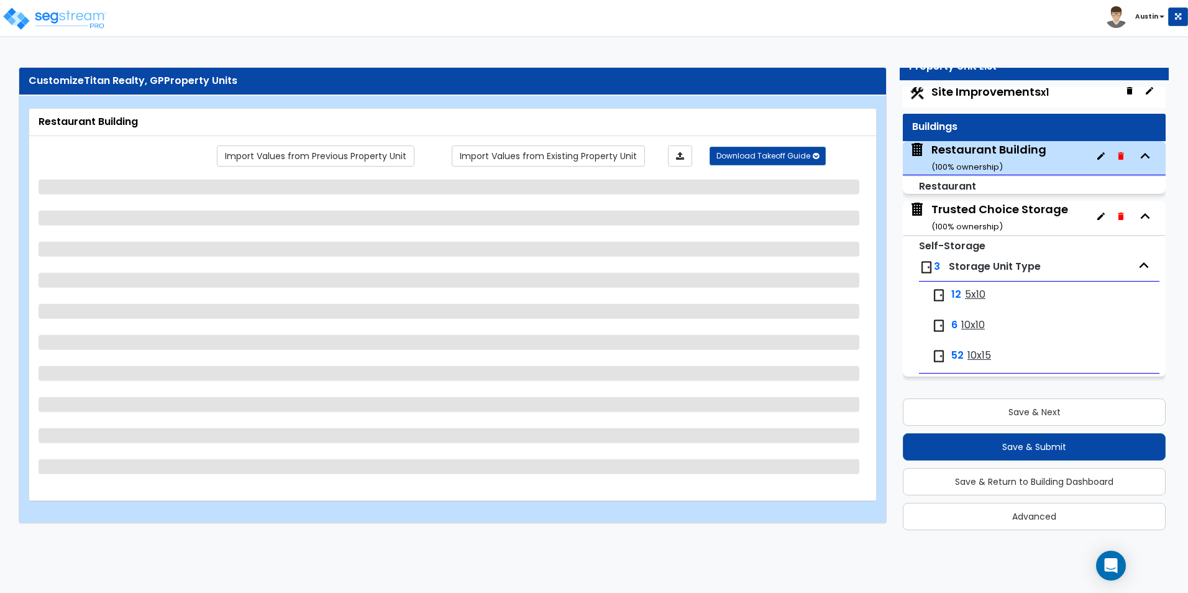
select select "1"
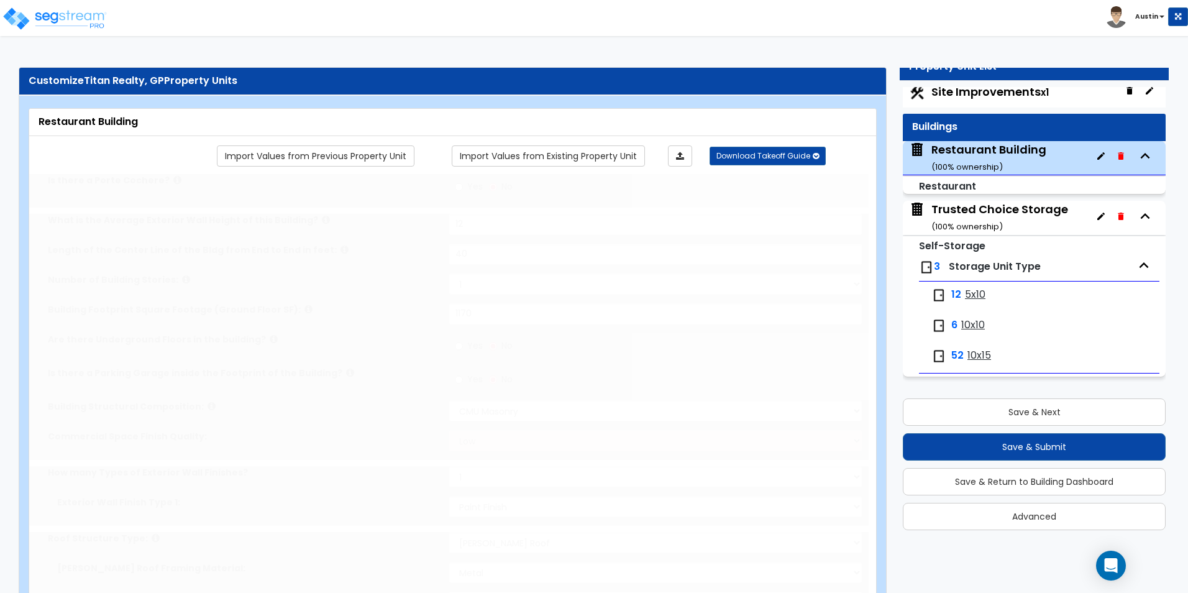
radio input "true"
select select "2"
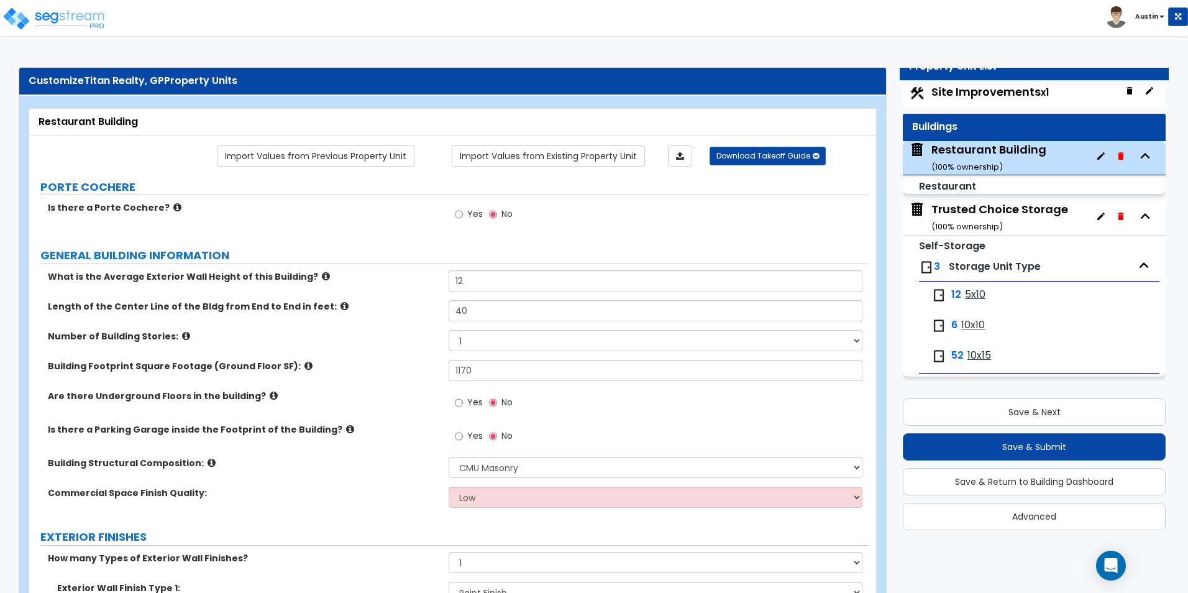
click at [1023, 217] on div "Trusted Choice Storage ( 100 % ownership)" at bounding box center [999, 217] width 137 height 32
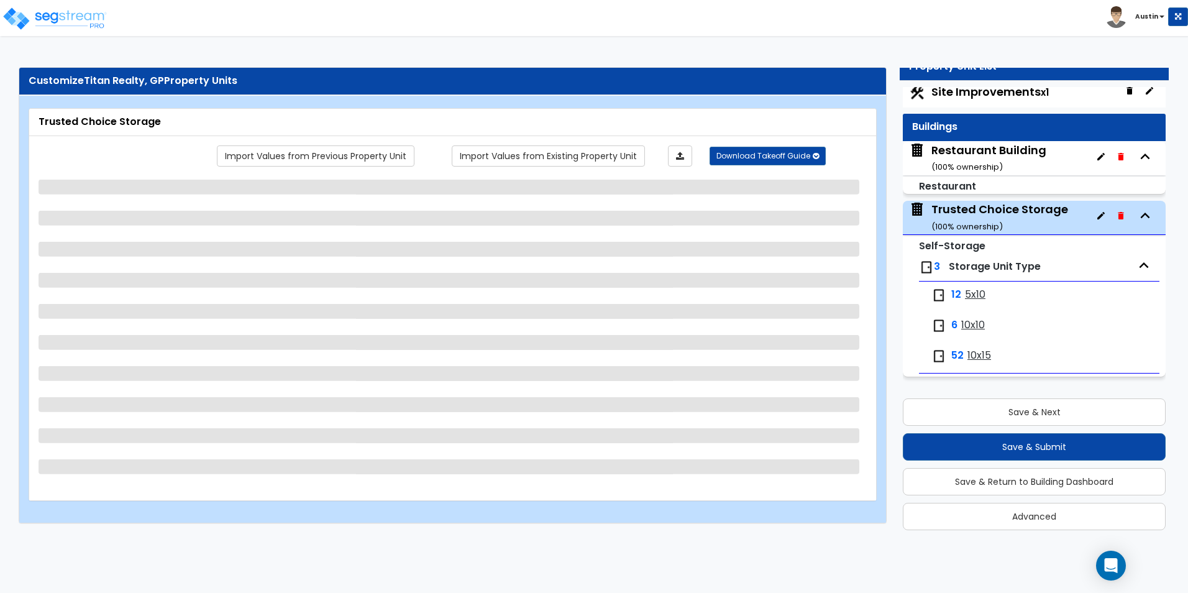
select select "1"
select select "2"
select select "1"
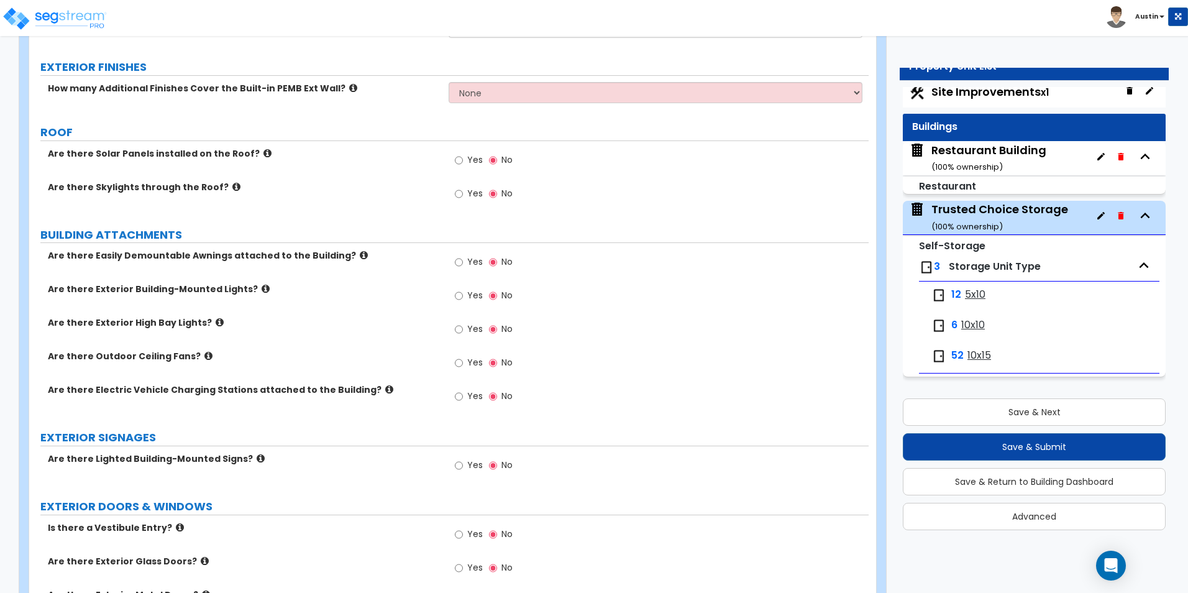
scroll to position [435, 0]
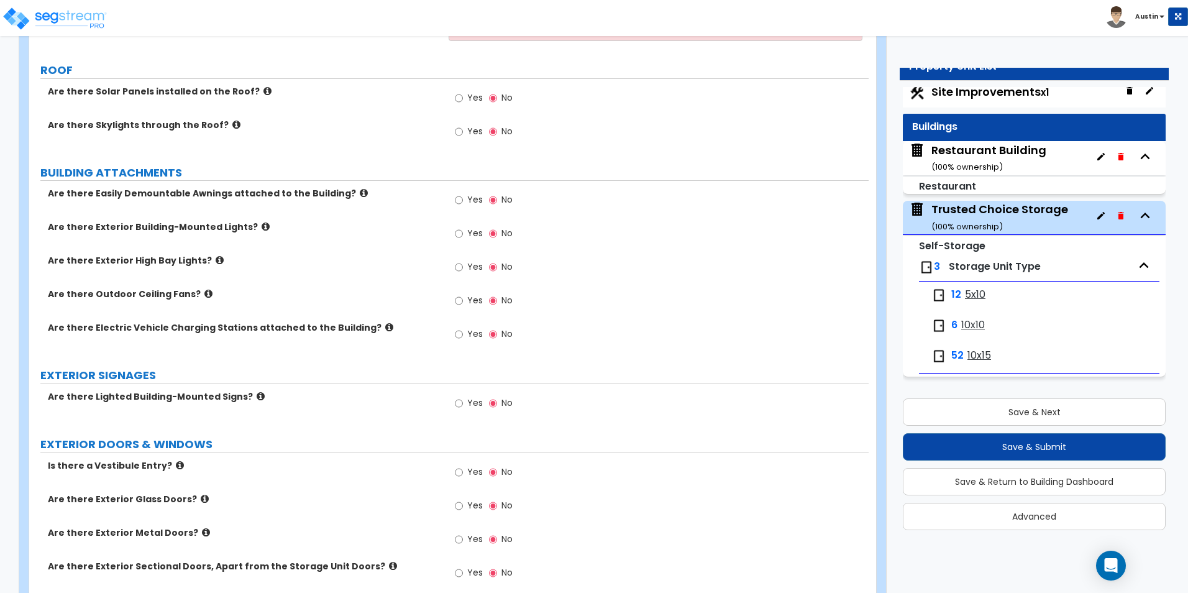
click at [468, 229] on span "Yes" at bounding box center [475, 233] width 16 height 12
click at [463, 229] on input "Yes" at bounding box center [459, 234] width 8 height 14
radio input "true"
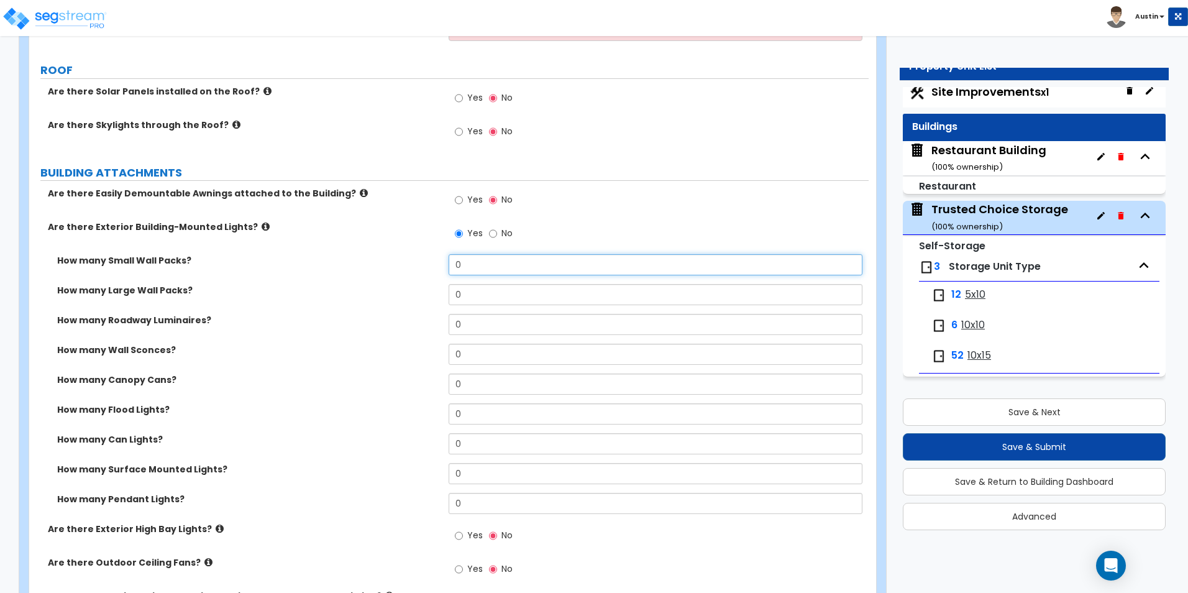
click at [500, 268] on input "0" at bounding box center [655, 264] width 413 height 21
type input "12"
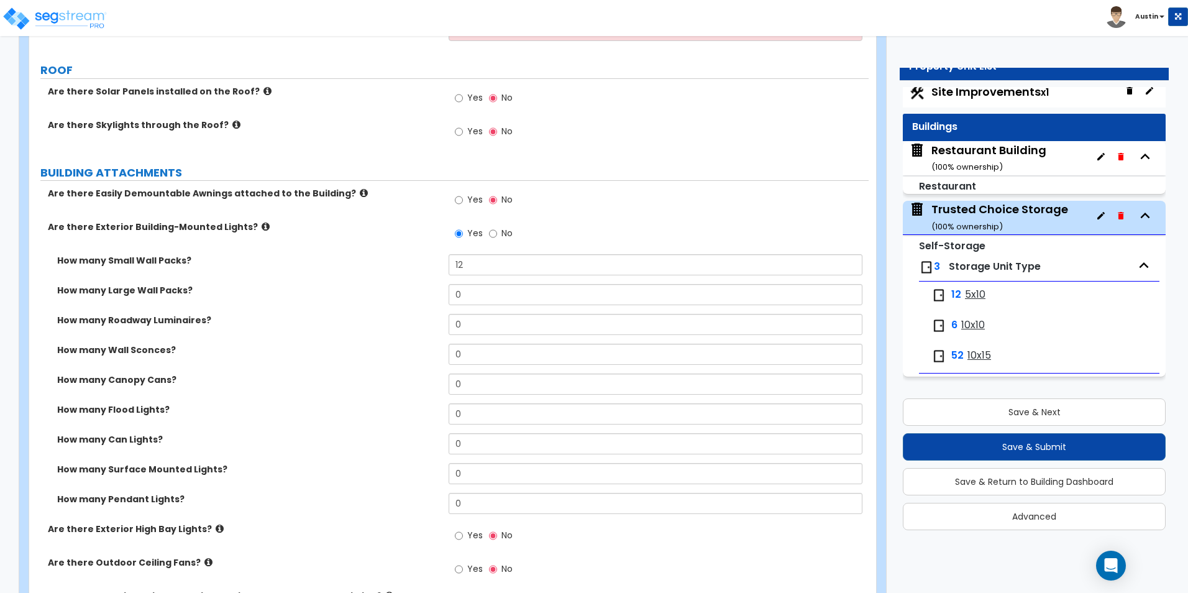
click at [370, 264] on label "How many Small Wall Packs?" at bounding box center [248, 260] width 382 height 12
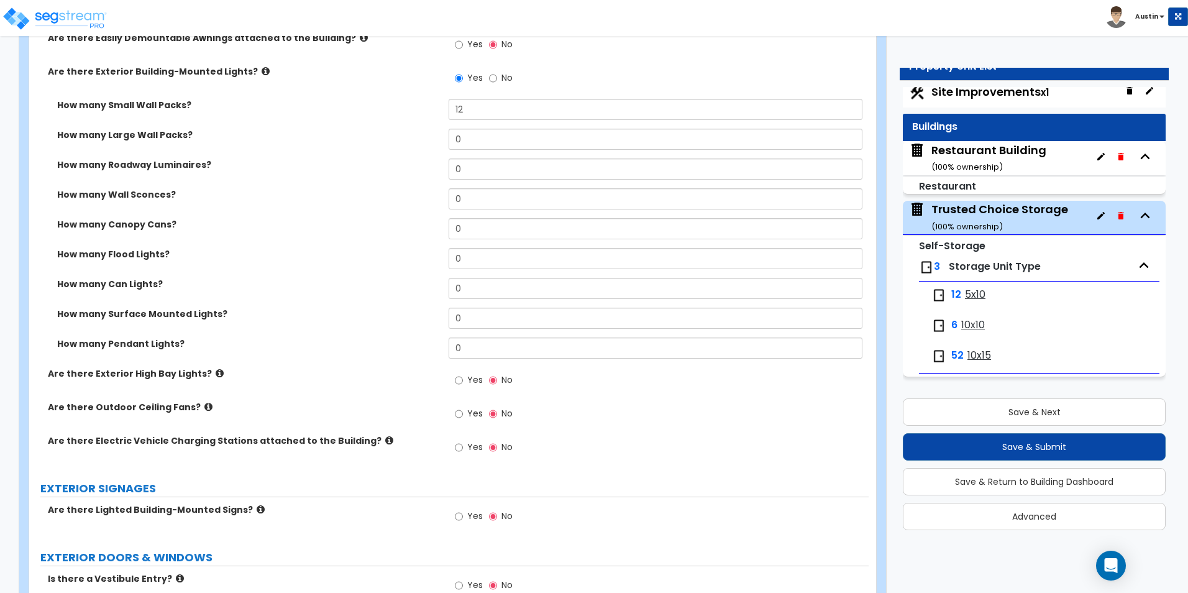
scroll to position [621, 0]
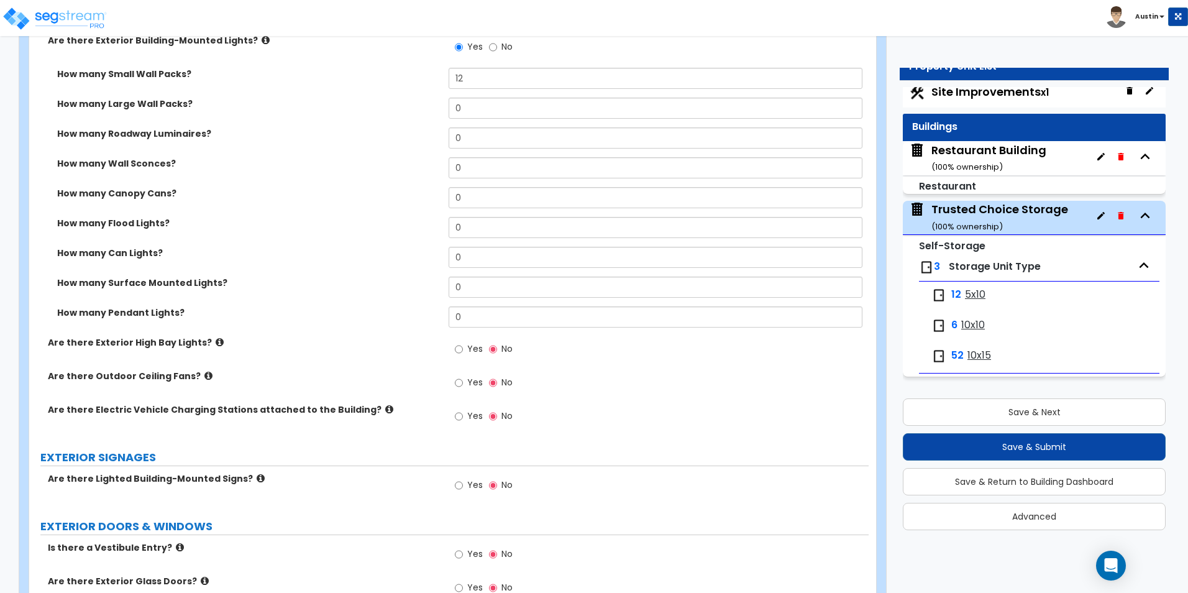
click at [216, 344] on icon at bounding box center [220, 341] width 8 height 9
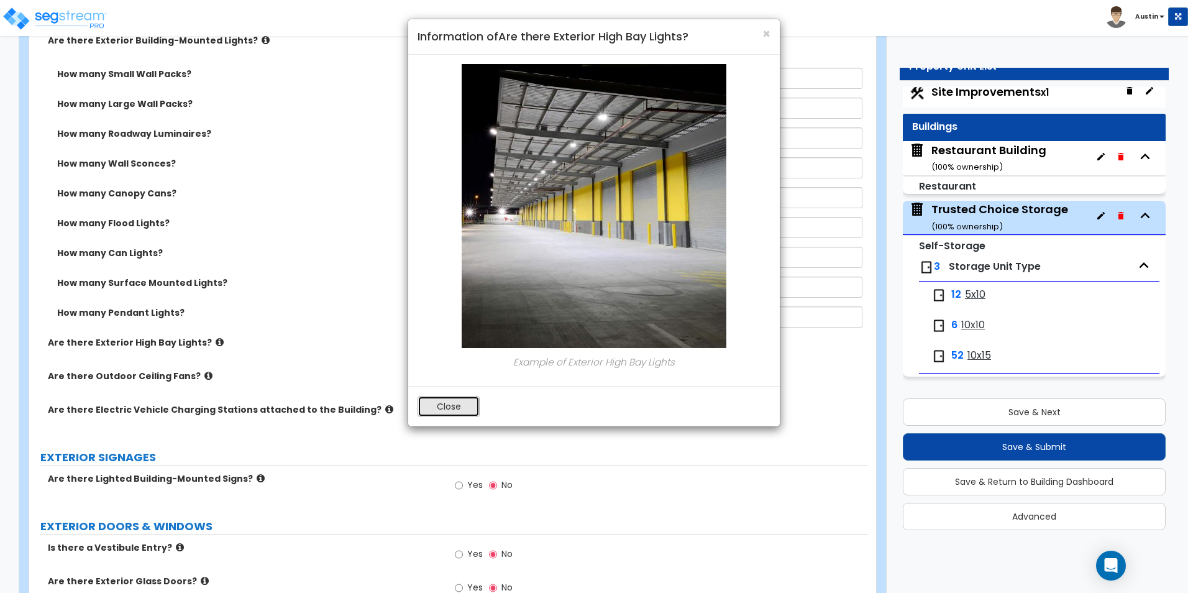
click at [457, 403] on button "Close" at bounding box center [449, 406] width 62 height 21
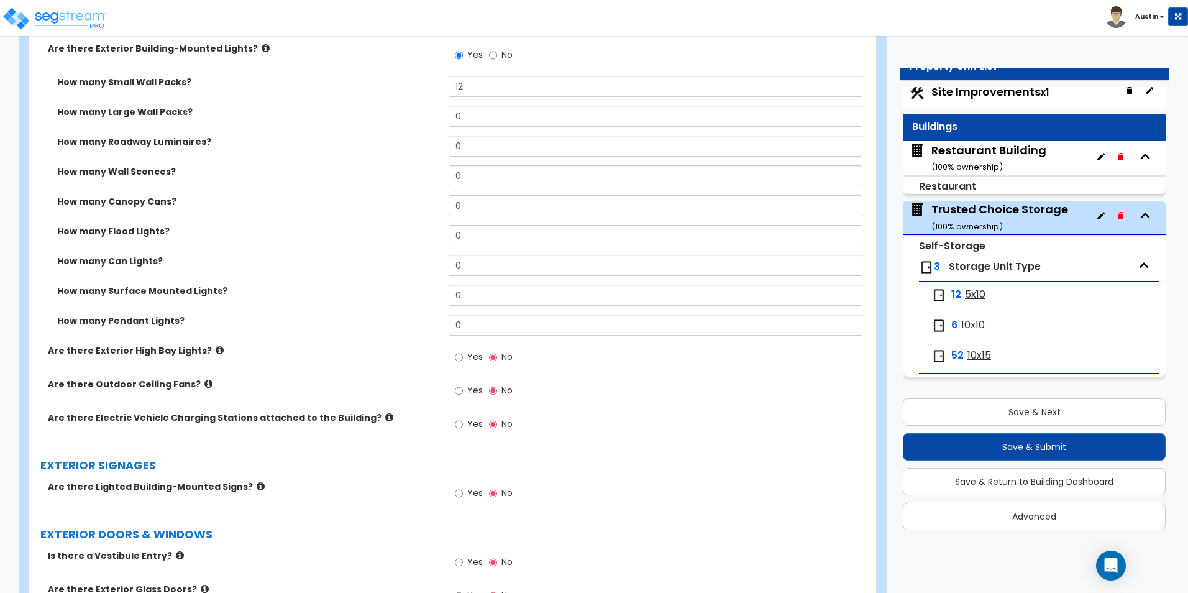
scroll to position [497, 0]
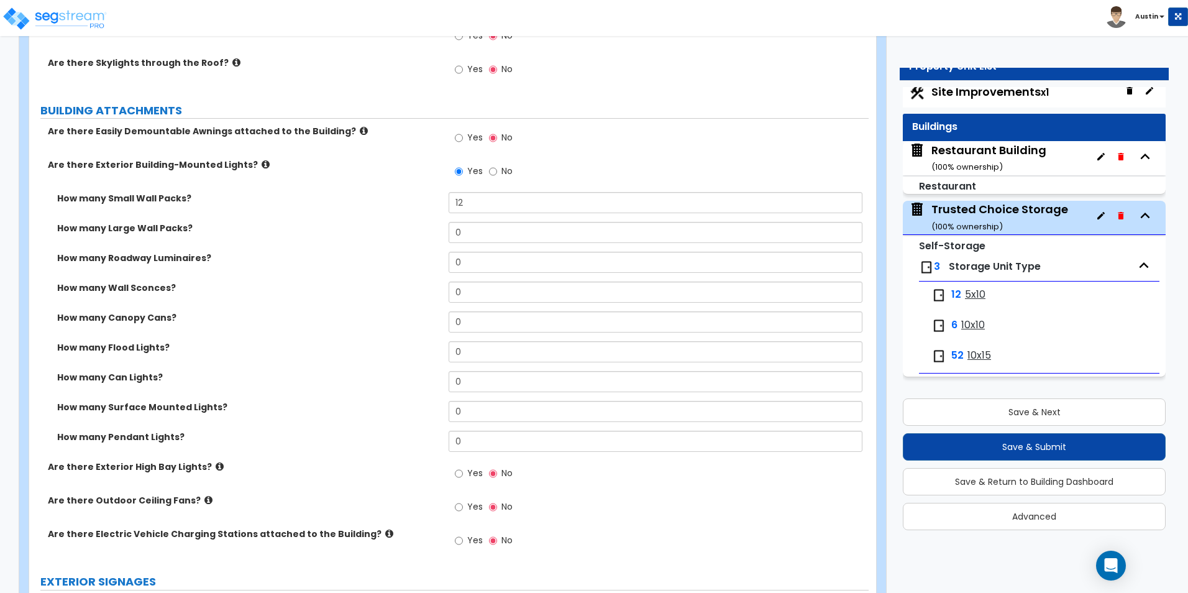
click at [262, 167] on icon at bounding box center [266, 164] width 8 height 9
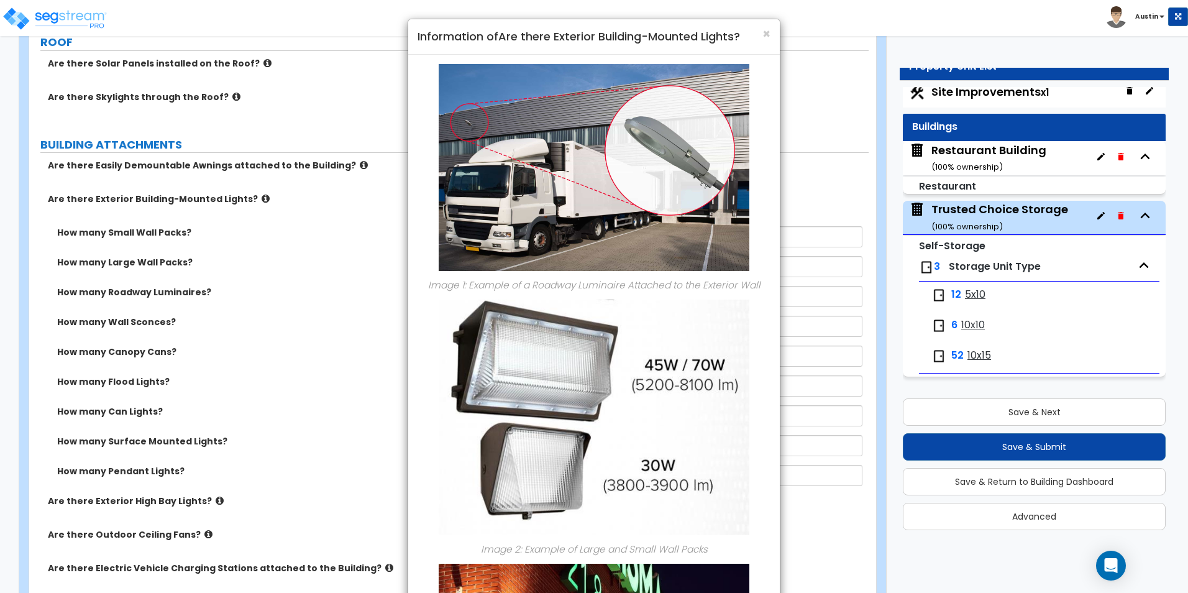
scroll to position [435, 0]
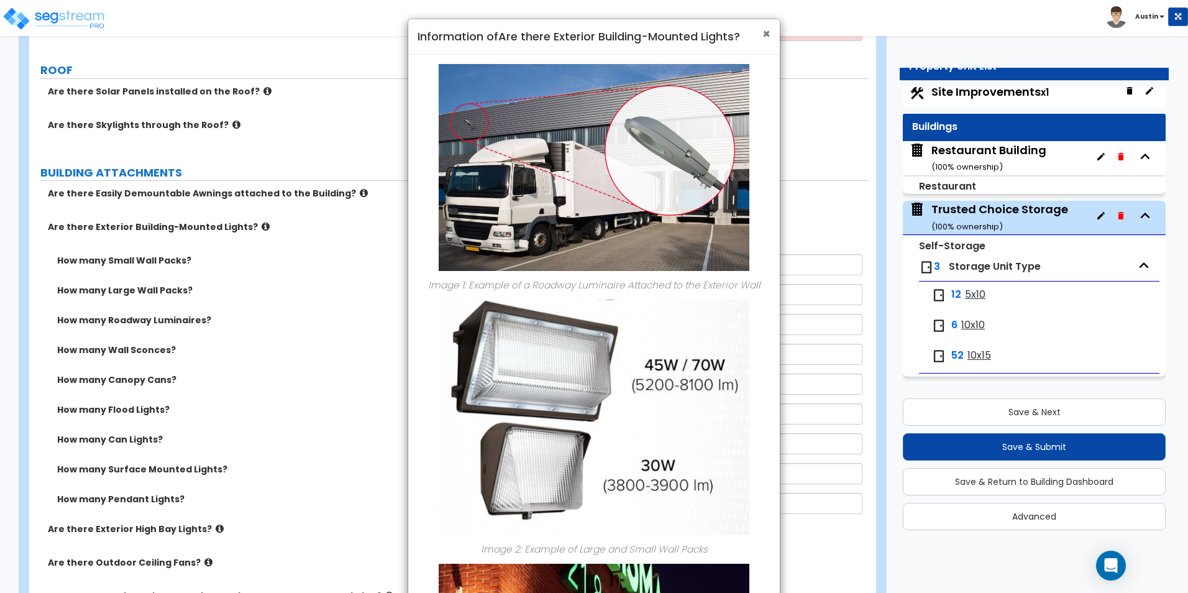
click at [769, 31] on span "×" at bounding box center [766, 34] width 8 height 18
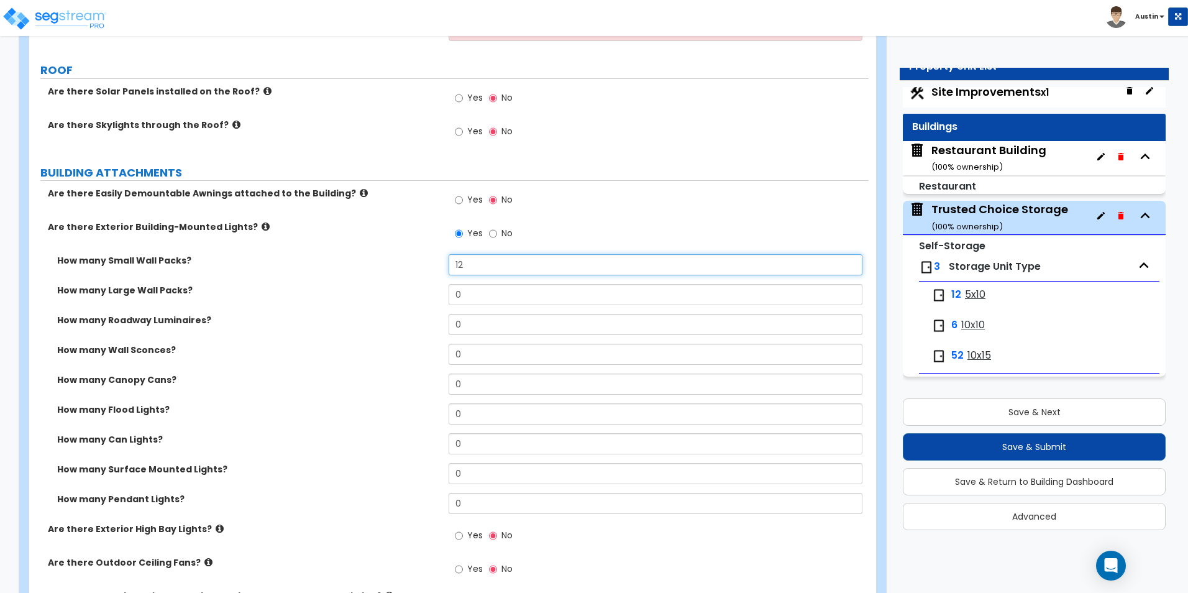
click at [481, 263] on input "12" at bounding box center [655, 264] width 413 height 21
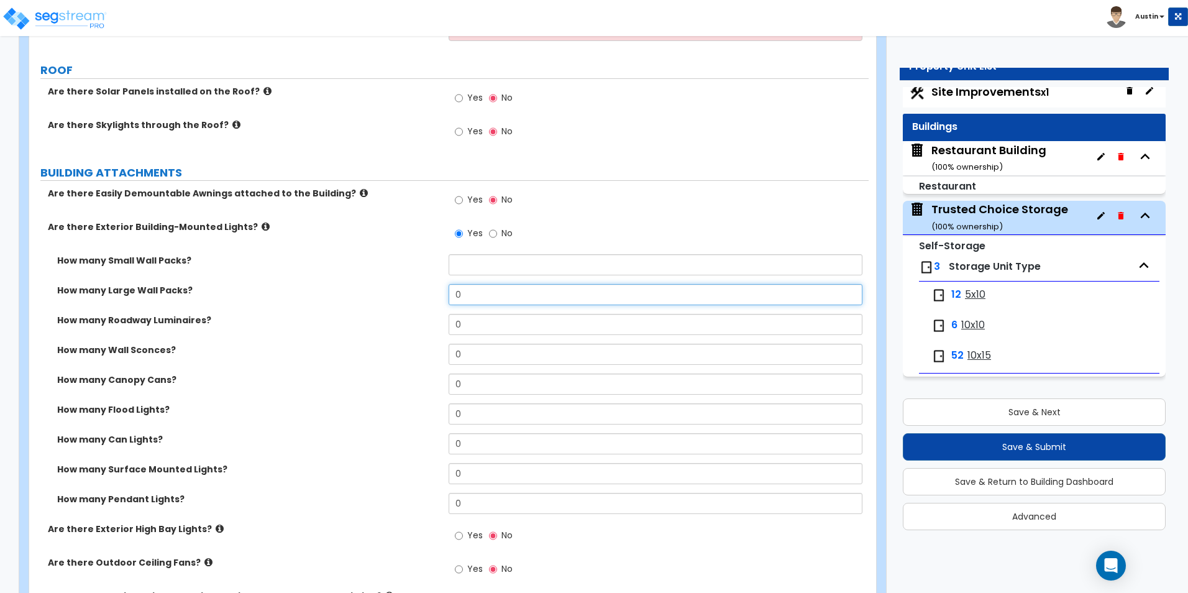
click at [493, 303] on input "0" at bounding box center [655, 294] width 413 height 21
type input "14"
click at [350, 281] on div "How many Small Wall Packs?" at bounding box center [448, 269] width 839 height 30
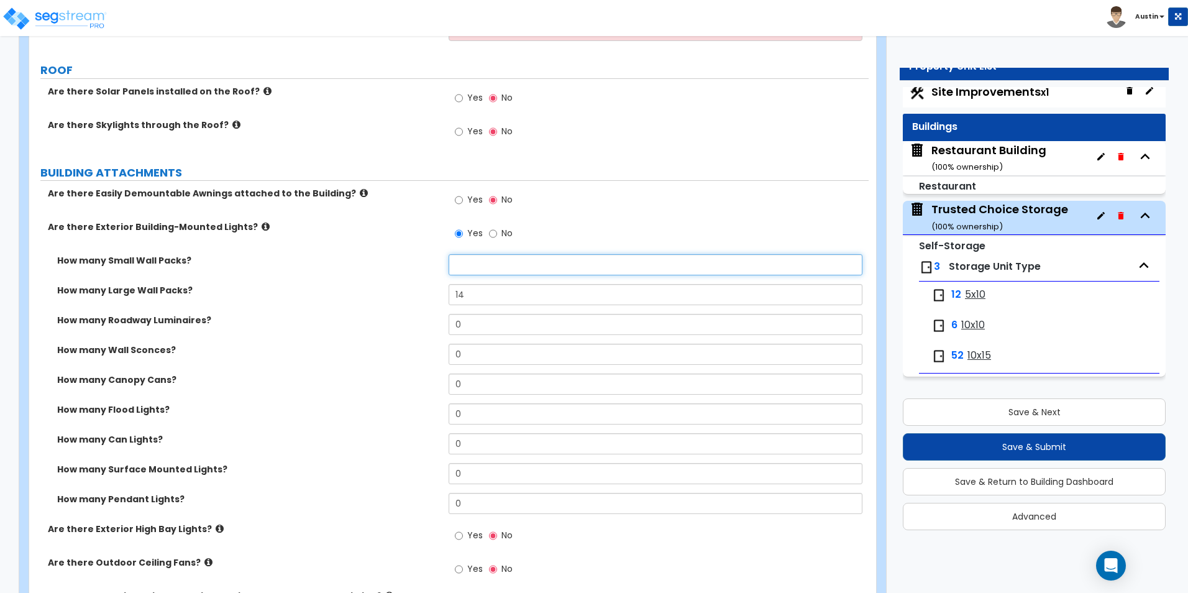
click at [487, 262] on input "text" at bounding box center [655, 264] width 413 height 21
type input "0"
click at [404, 338] on div "How many Roadway Luminaires? 0" at bounding box center [448, 329] width 839 height 30
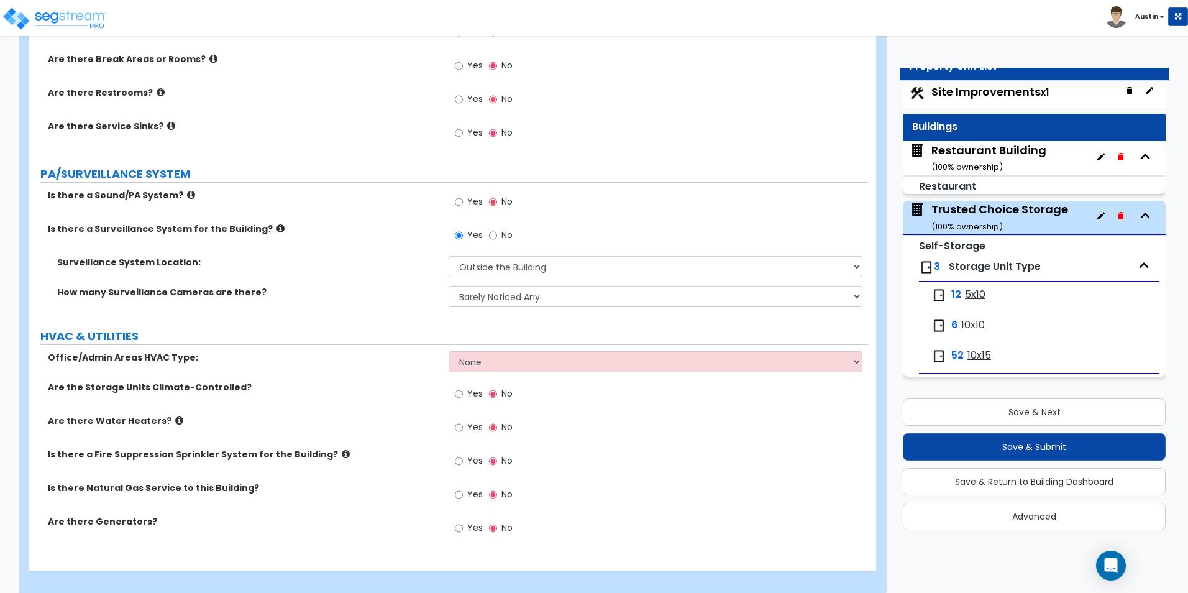
scroll to position [2084, 0]
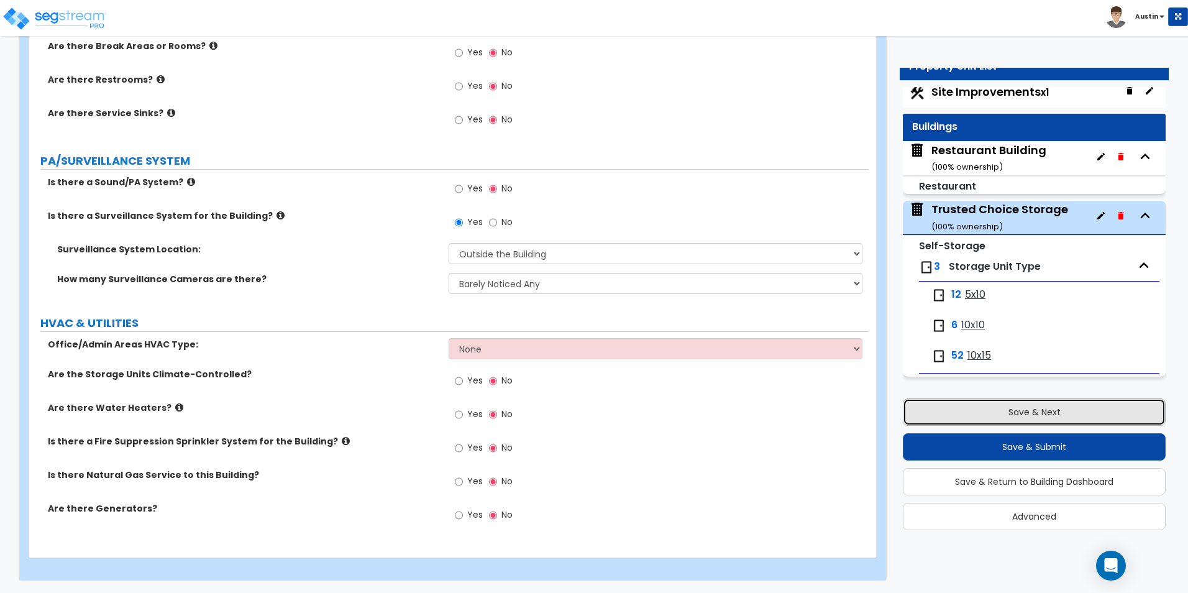
click at [1027, 419] on button "Save & Next" at bounding box center [1034, 411] width 263 height 27
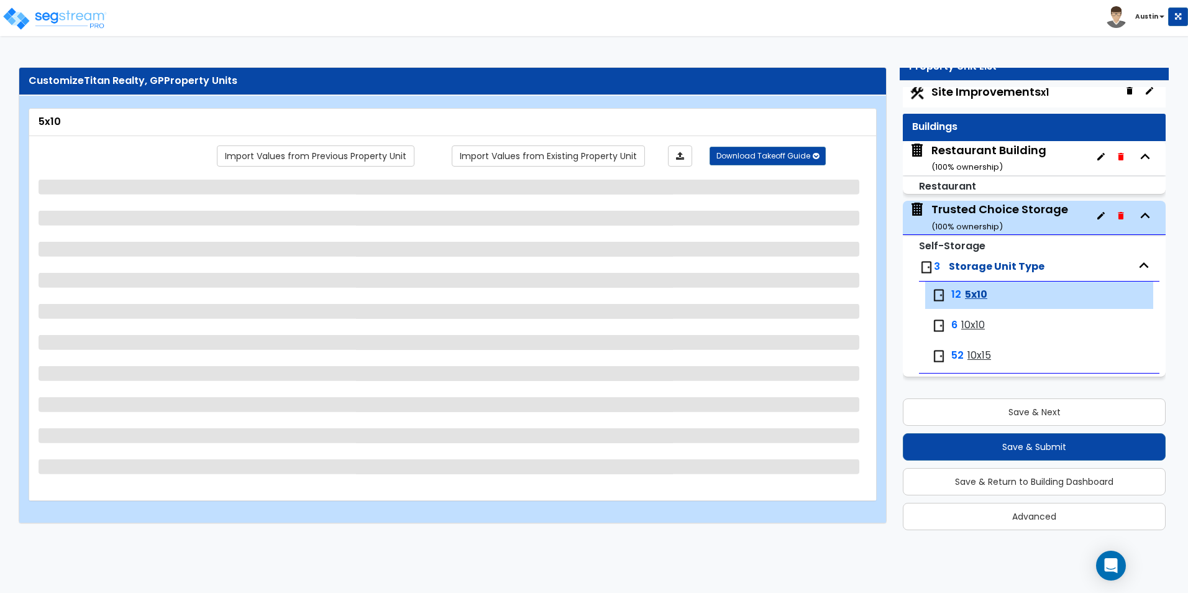
select select "1"
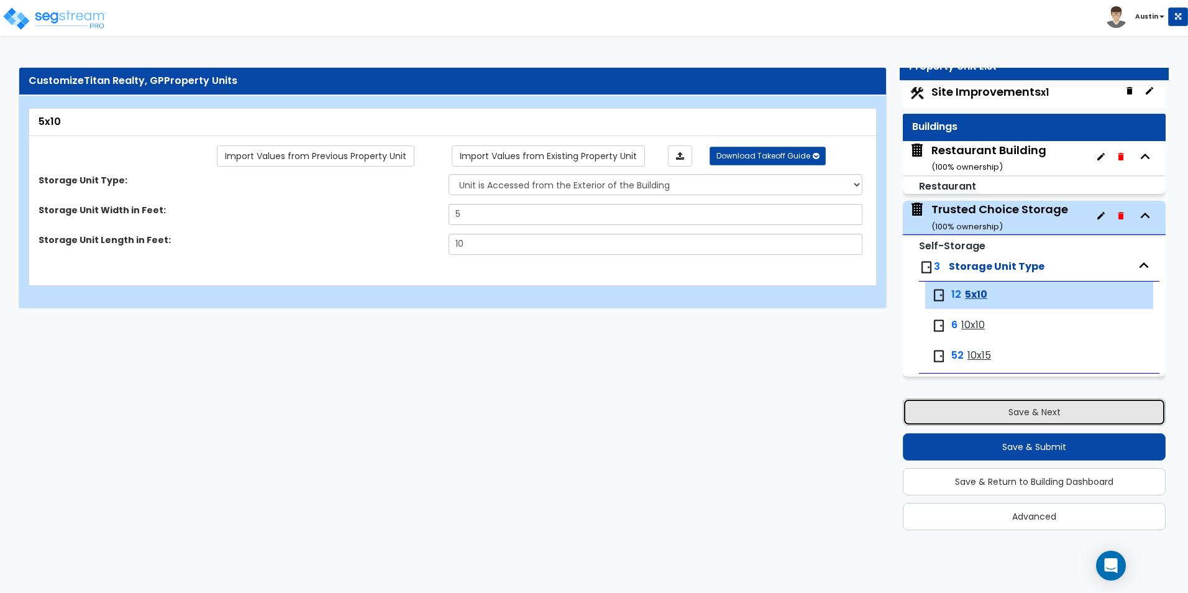
click at [1024, 417] on button "Save & Next" at bounding box center [1034, 411] width 263 height 27
select select "1"
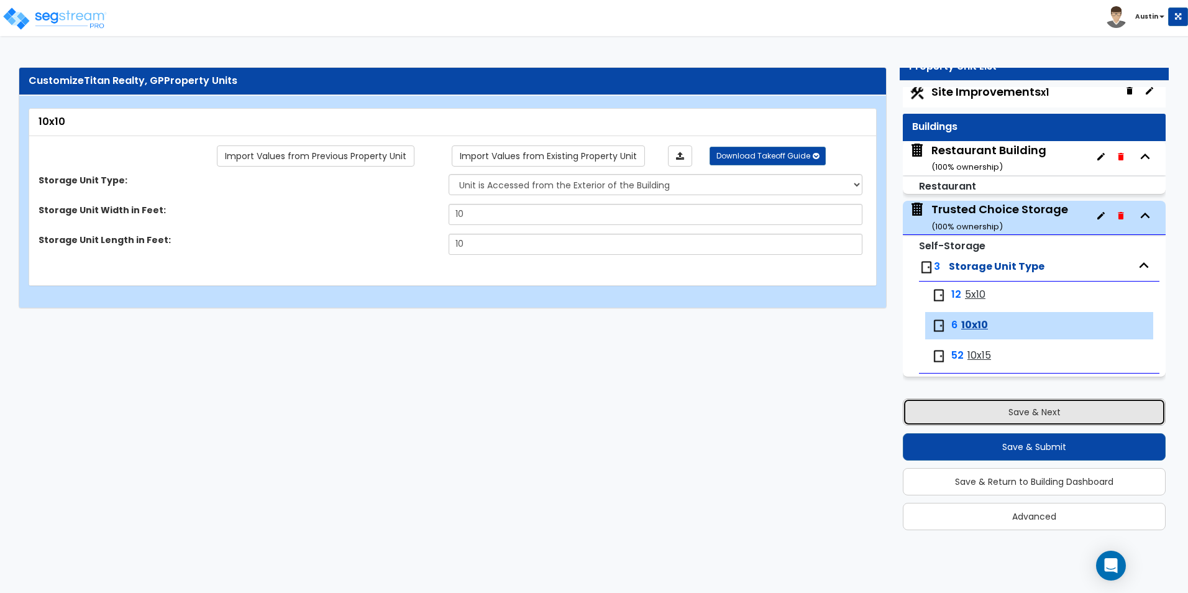
click at [1023, 418] on button "Save & Next" at bounding box center [1034, 411] width 263 height 27
select select "1"
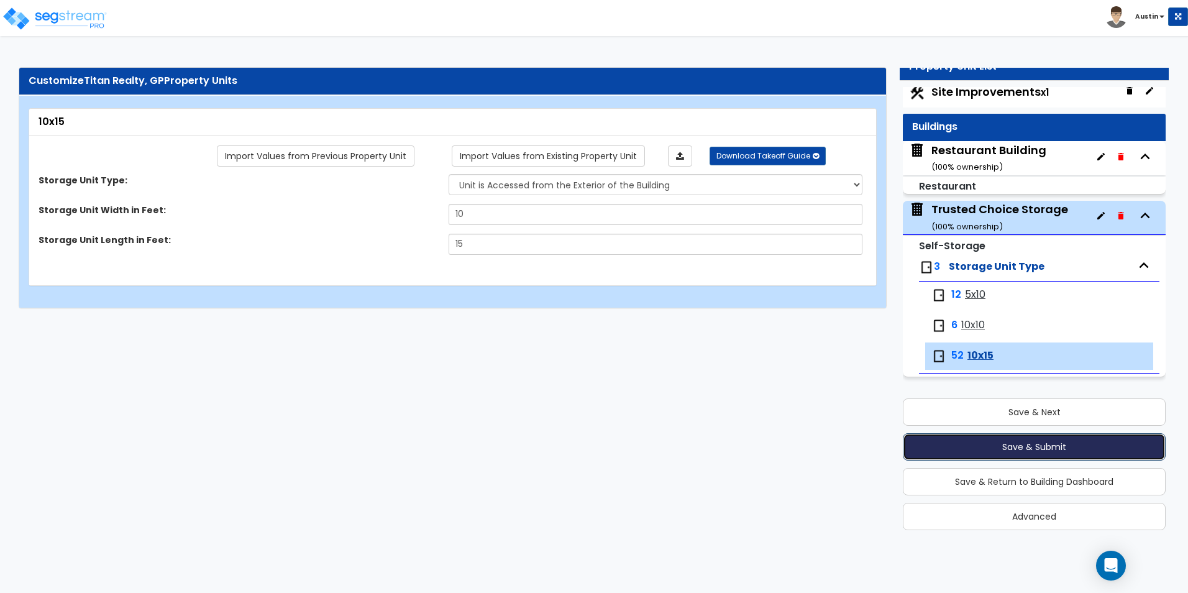
click at [1023, 450] on button "Save & Submit" at bounding box center [1034, 446] width 263 height 27
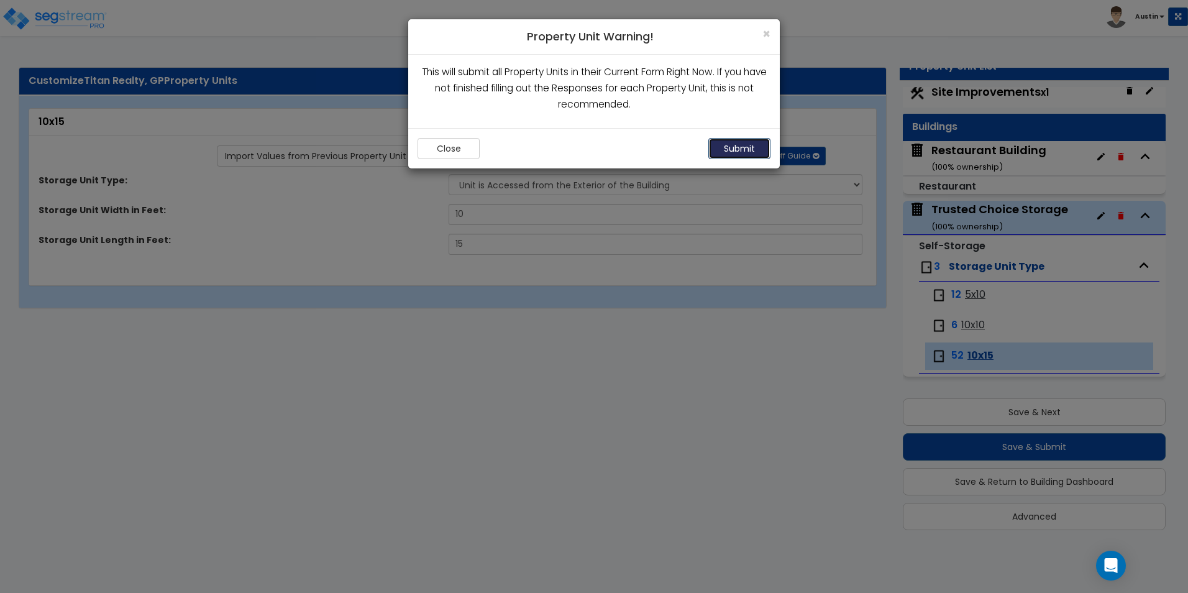
click at [736, 150] on button "Submit" at bounding box center [739, 148] width 62 height 21
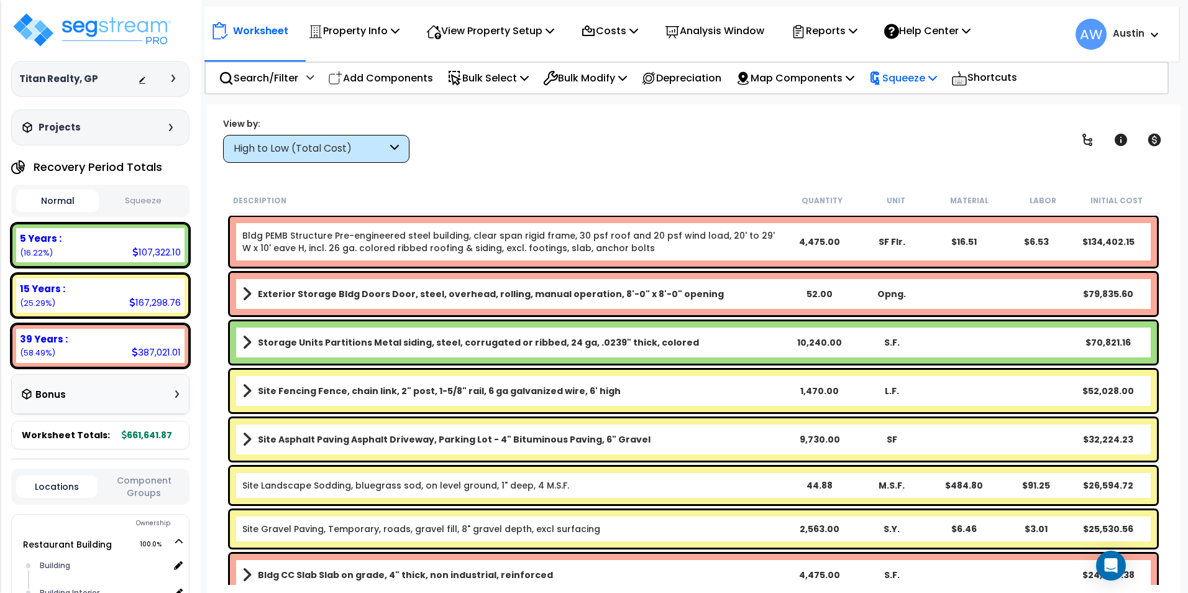
click at [928, 84] on p "Squeeze" at bounding box center [903, 78] width 68 height 17
click at [917, 112] on link "Squeeze" at bounding box center [923, 105] width 123 height 25
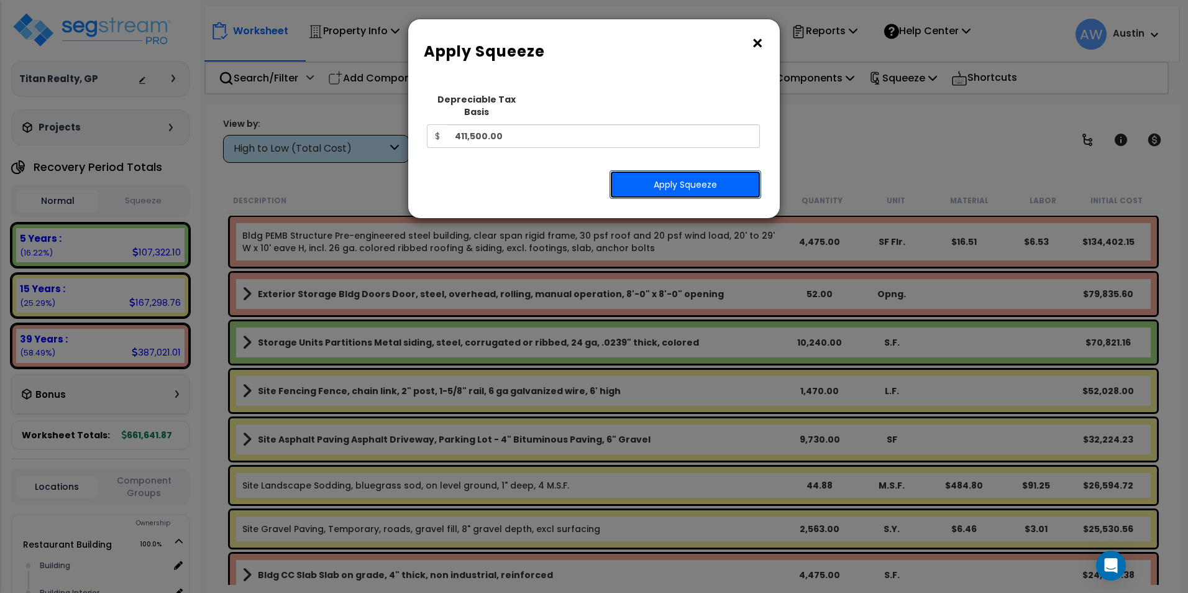
click at [676, 175] on button "Apply Squeeze" at bounding box center [686, 184] width 152 height 29
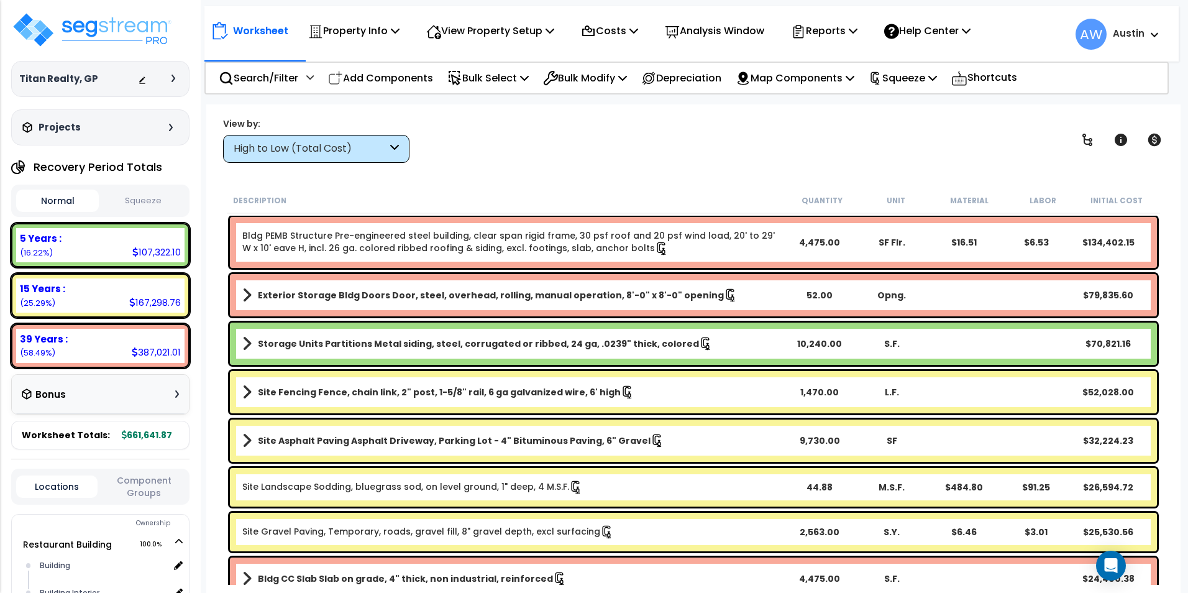
click at [144, 201] on button "Squeeze" at bounding box center [143, 201] width 83 height 22
click at [329, 147] on div "High to Low (Total Cost)" at bounding box center [310, 149] width 153 height 14
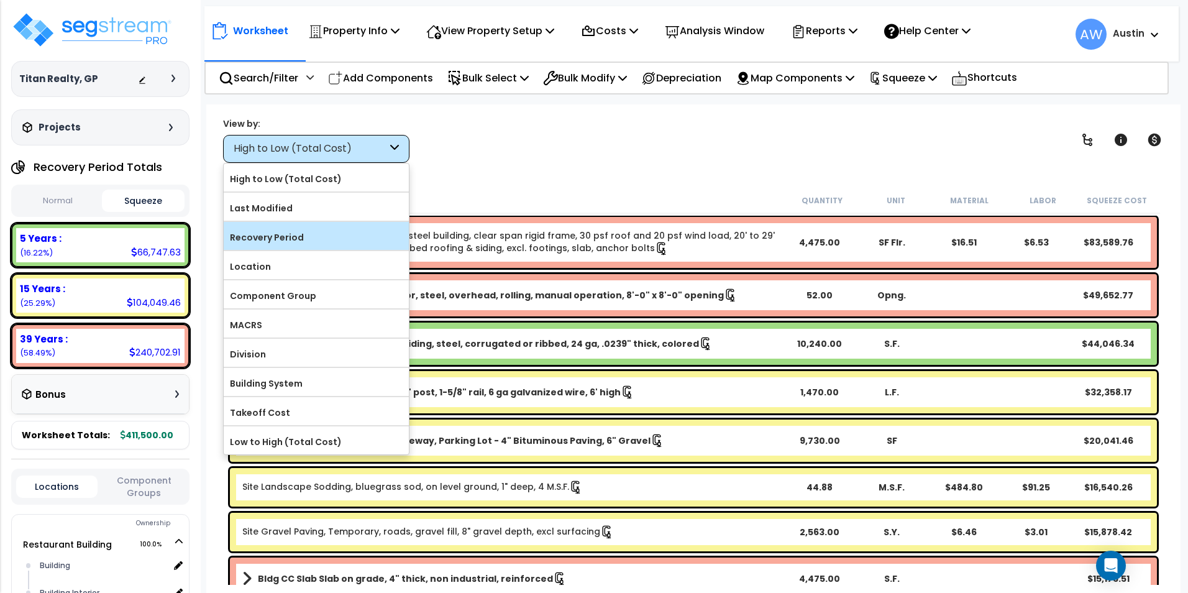
click at [302, 240] on label "Recovery Period" at bounding box center [316, 237] width 185 height 19
click at [0, 0] on input "Recovery Period" at bounding box center [0, 0] width 0 height 0
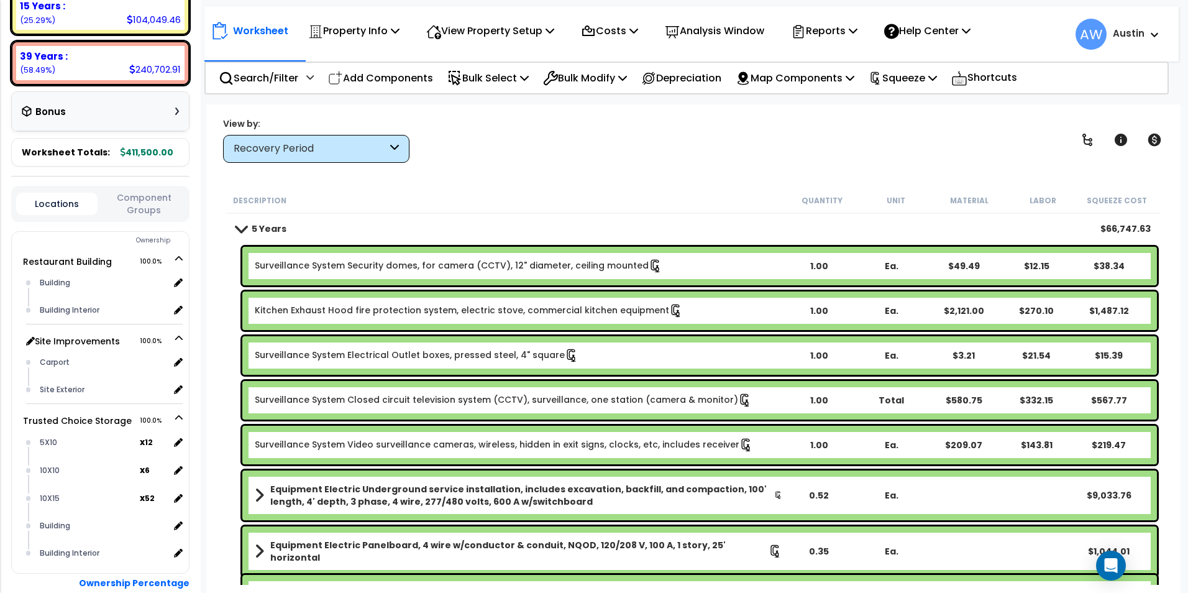
scroll to position [311, 0]
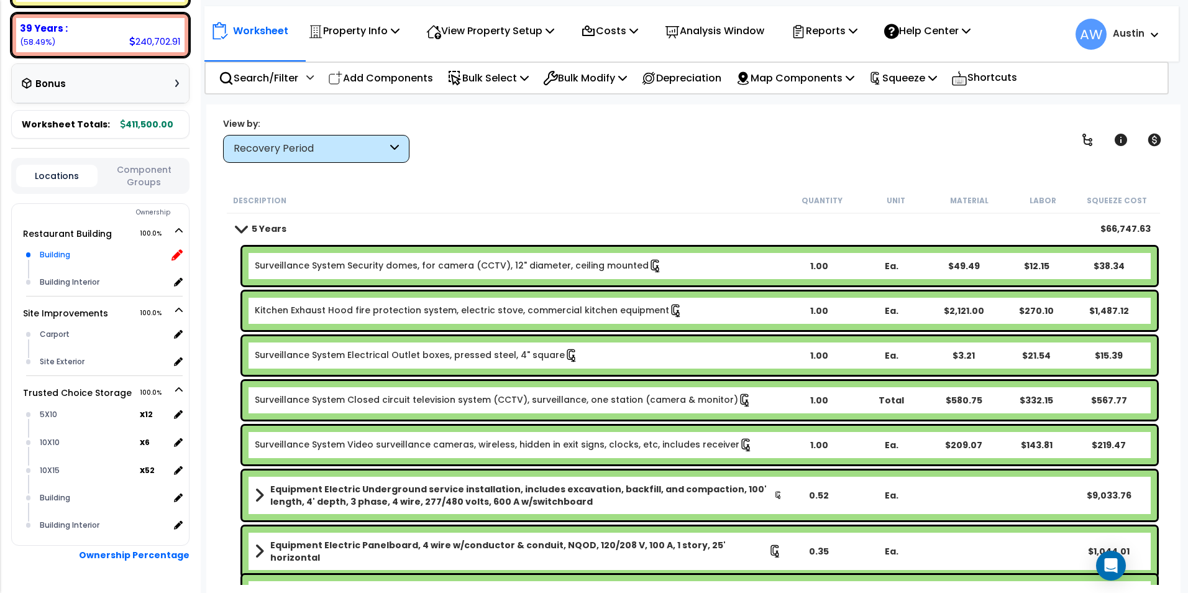
click at [177, 254] on icon at bounding box center [177, 254] width 11 height 11
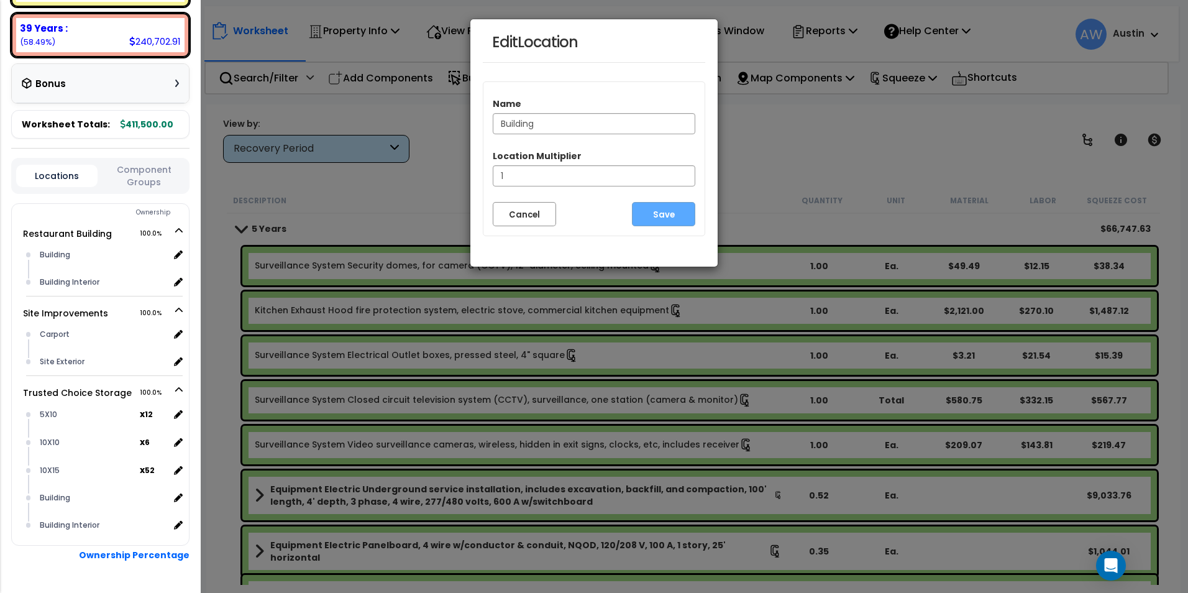
click at [501, 127] on input "Building" at bounding box center [594, 123] width 203 height 21
type input "Restaurant Building"
click at [644, 214] on button "Save" at bounding box center [663, 214] width 63 height 24
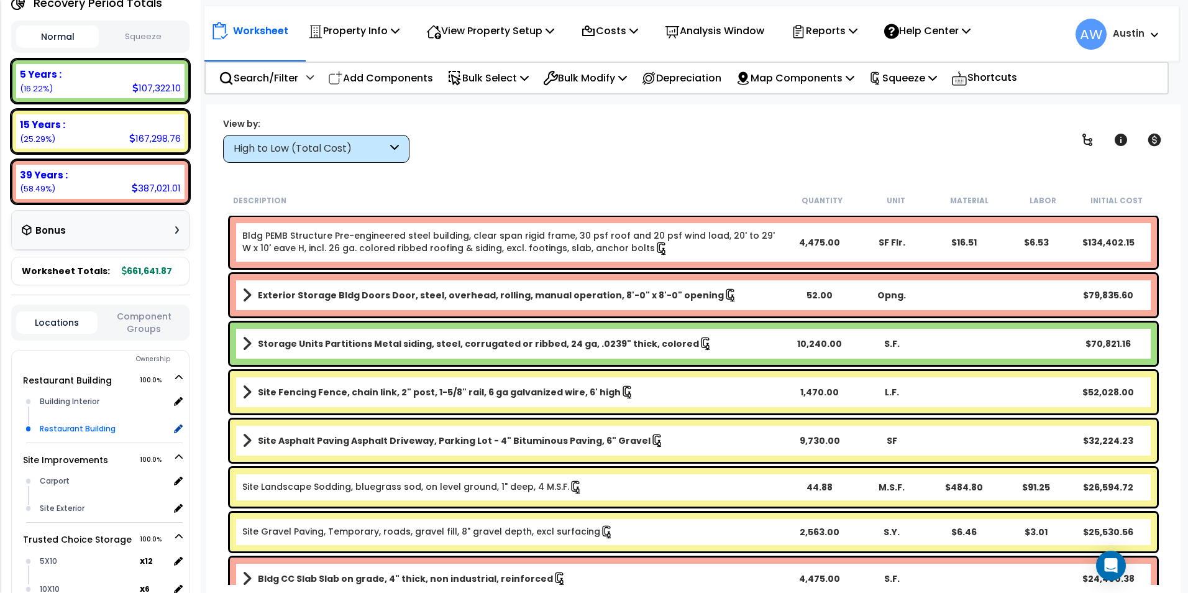
scroll to position [186, 0]
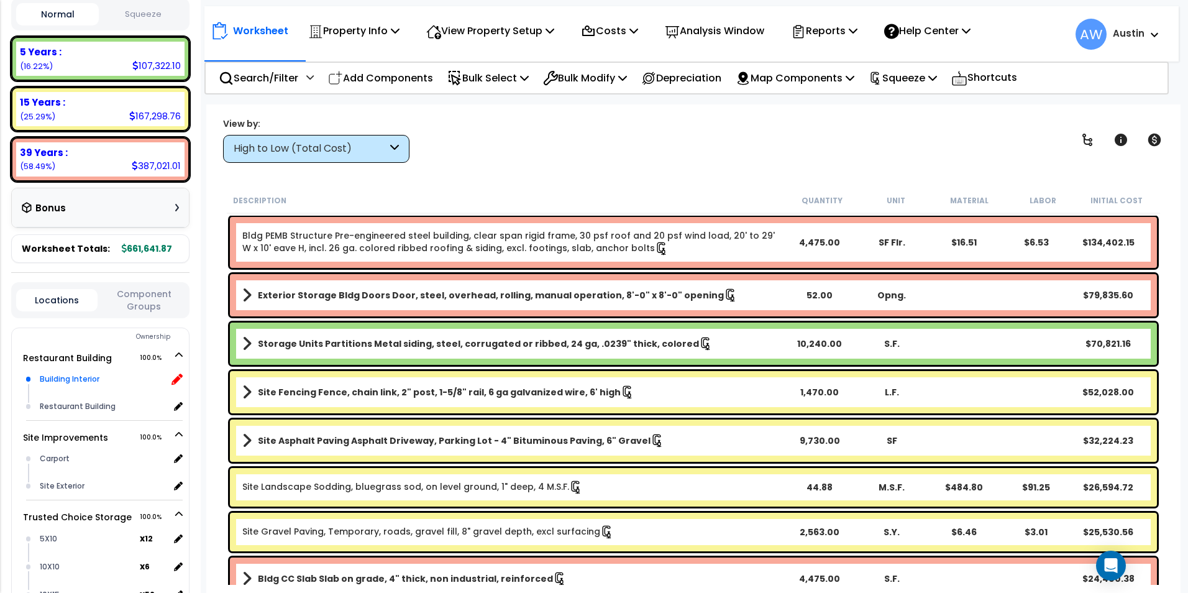
click at [175, 377] on icon at bounding box center [177, 378] width 11 height 11
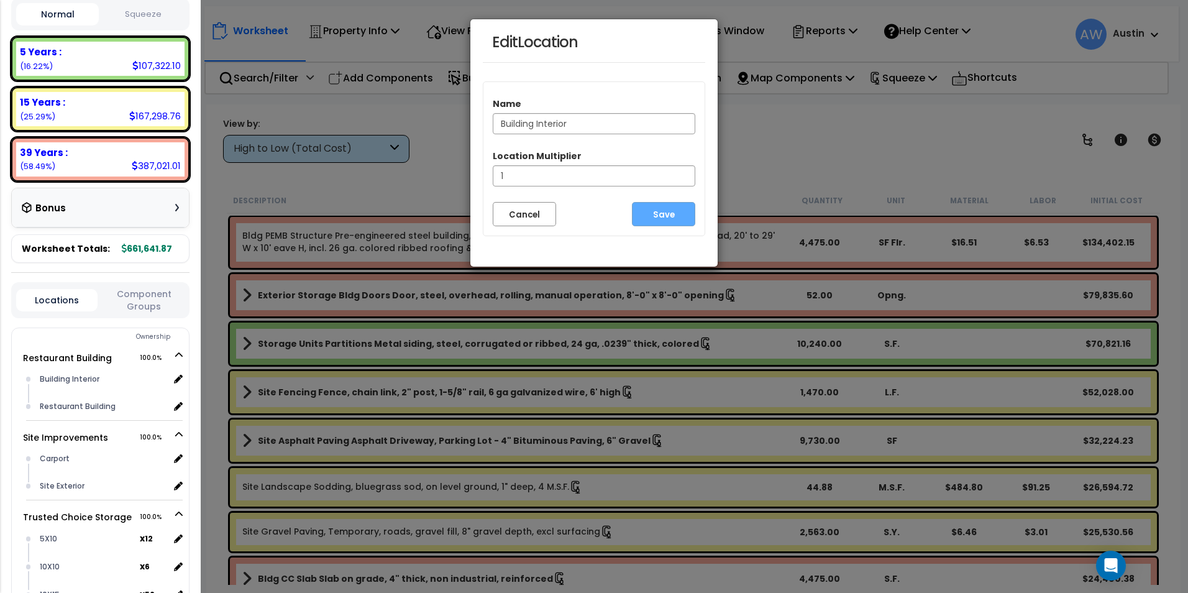
click at [501, 121] on input "Building Interior" at bounding box center [594, 123] width 203 height 21
type input "Restaurant Building Interior"
click at [663, 214] on button "Save" at bounding box center [663, 214] width 63 height 24
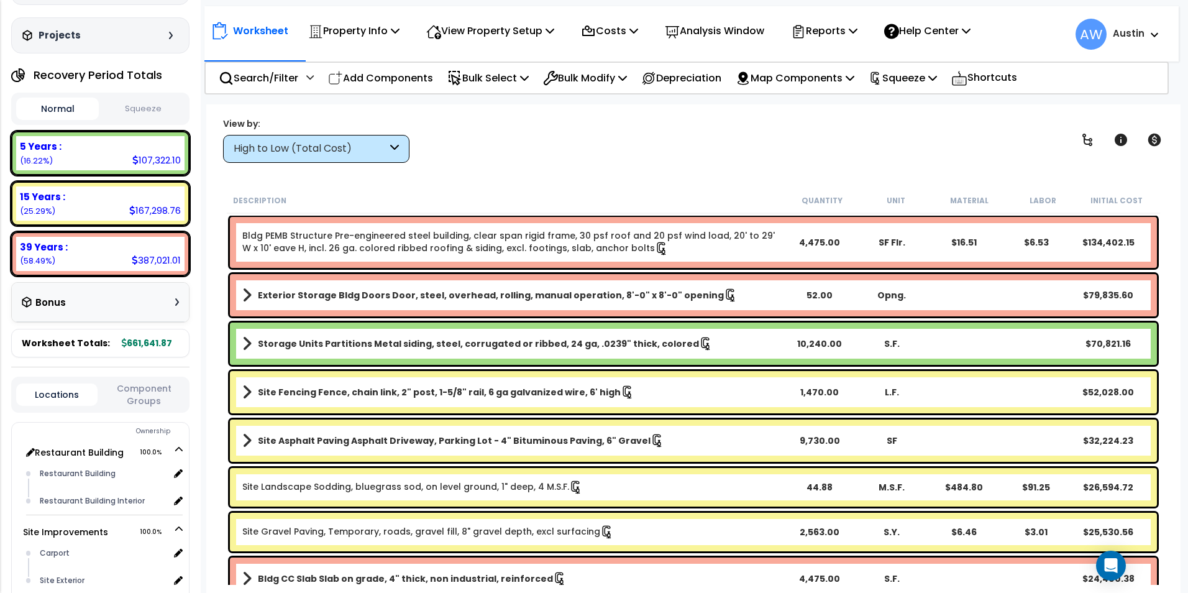
scroll to position [124, 0]
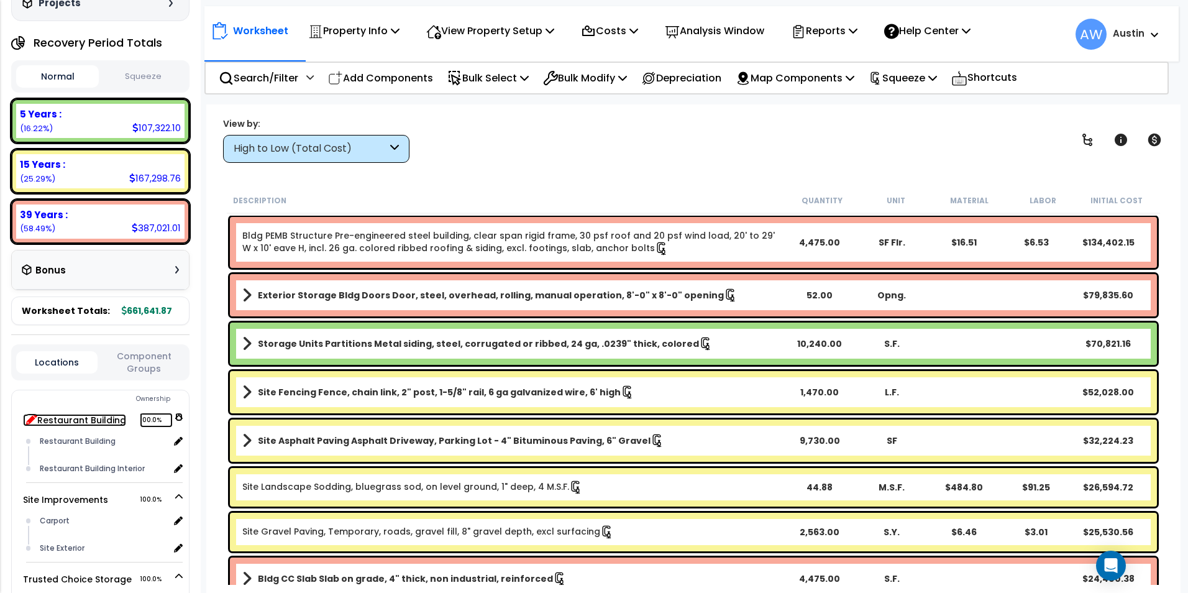
click at [28, 418] on icon at bounding box center [31, 418] width 11 height 11
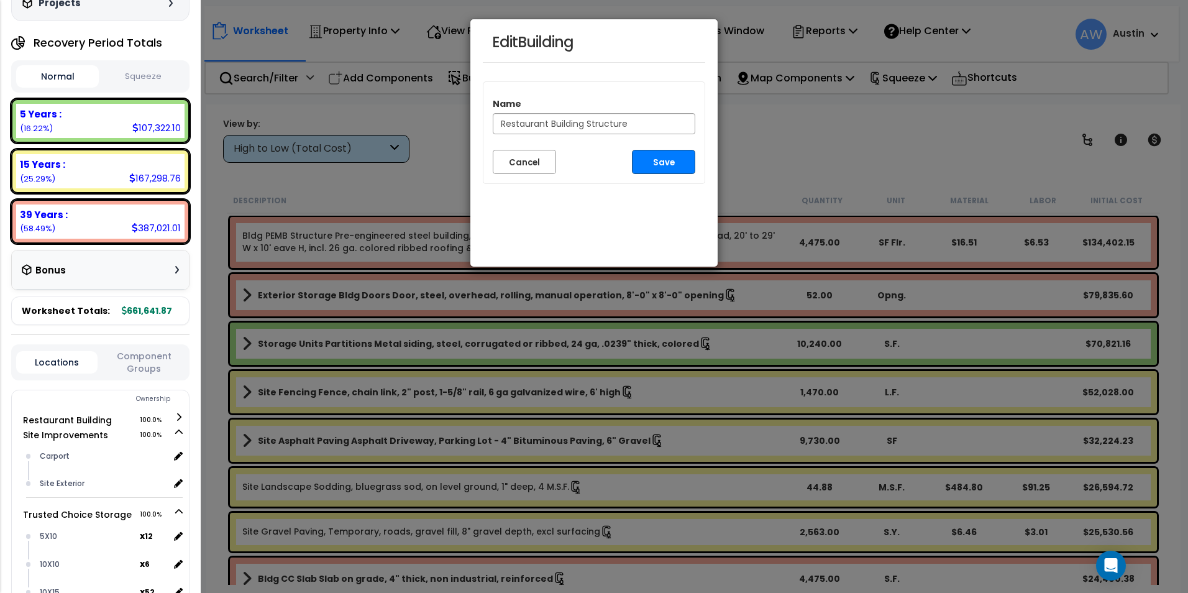
type input "Restaurant Building Structure"
click at [662, 170] on button "Save" at bounding box center [663, 162] width 63 height 24
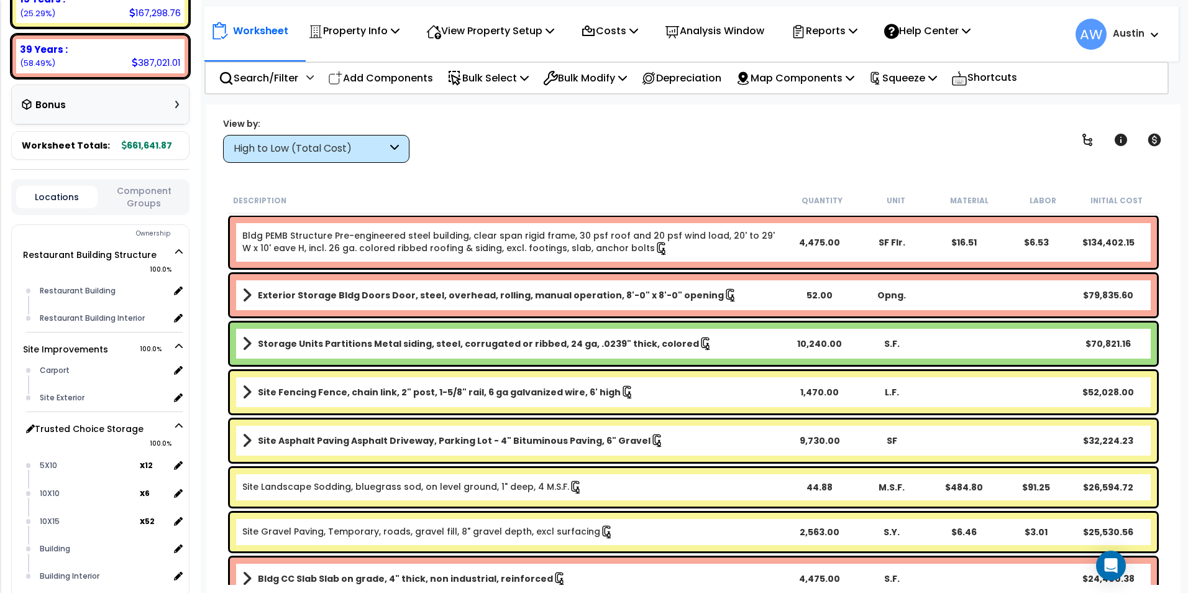
scroll to position [311, 0]
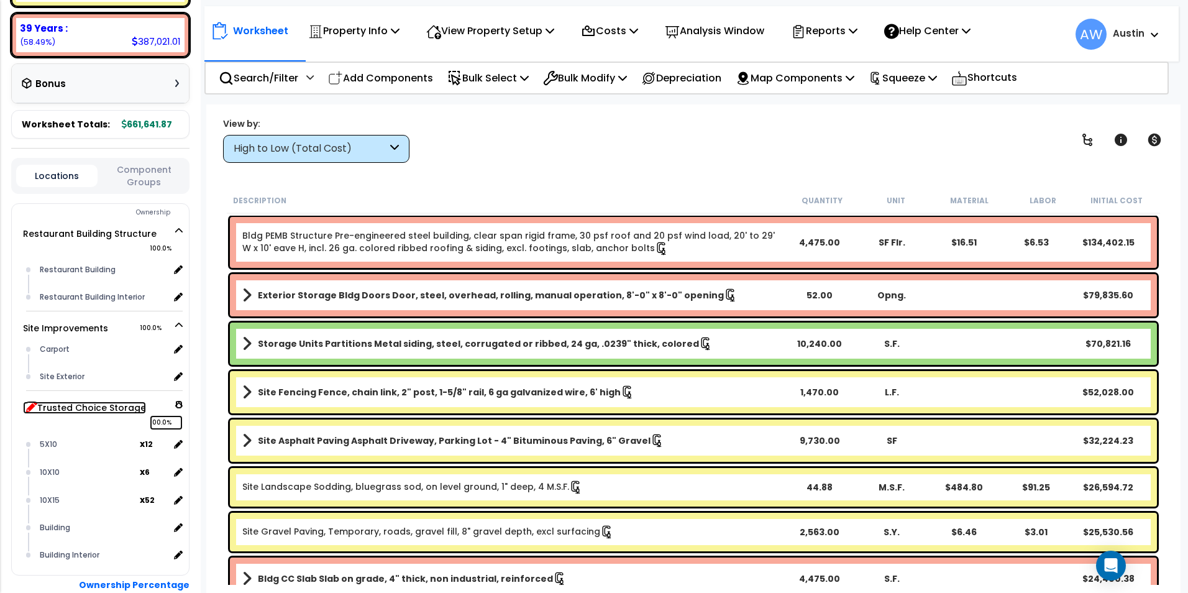
click at [30, 407] on icon at bounding box center [31, 406] width 11 height 11
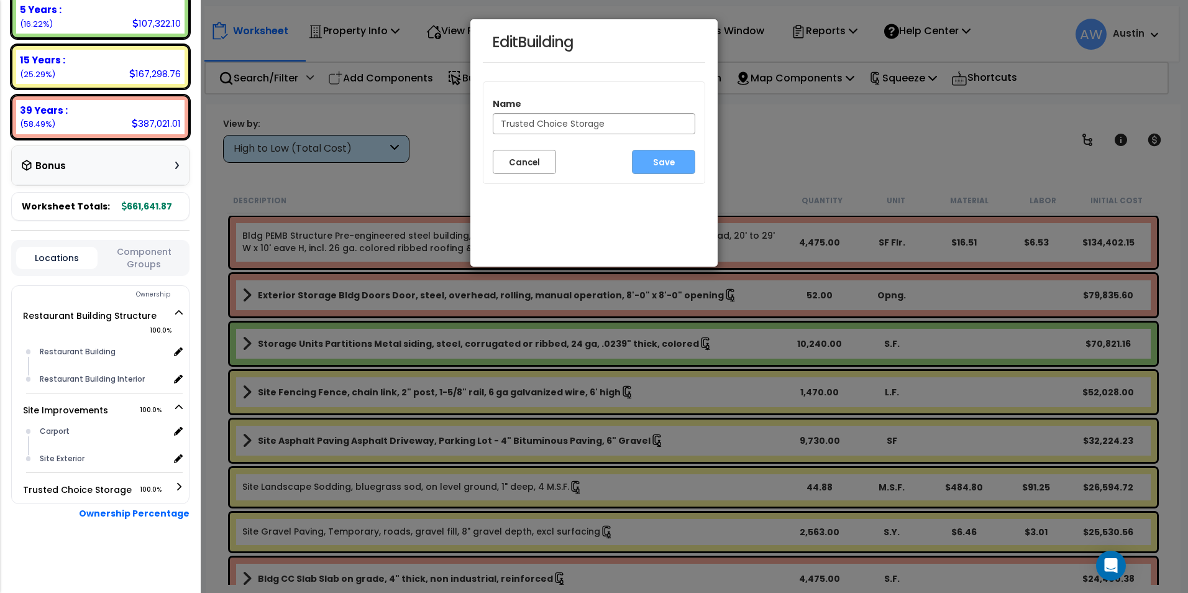
scroll to position [229, 0]
click at [624, 123] on input "Trusted Choice Storage" at bounding box center [594, 123] width 203 height 21
type input "[STREET_ADDRESS]"
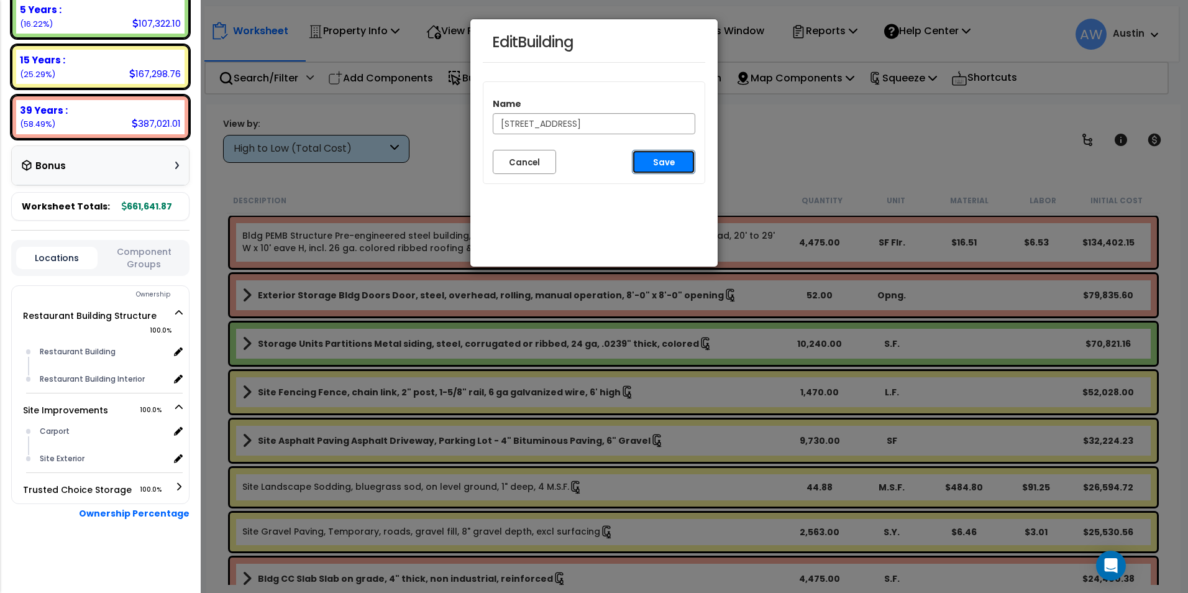
click at [655, 158] on button "Save" at bounding box center [663, 162] width 63 height 24
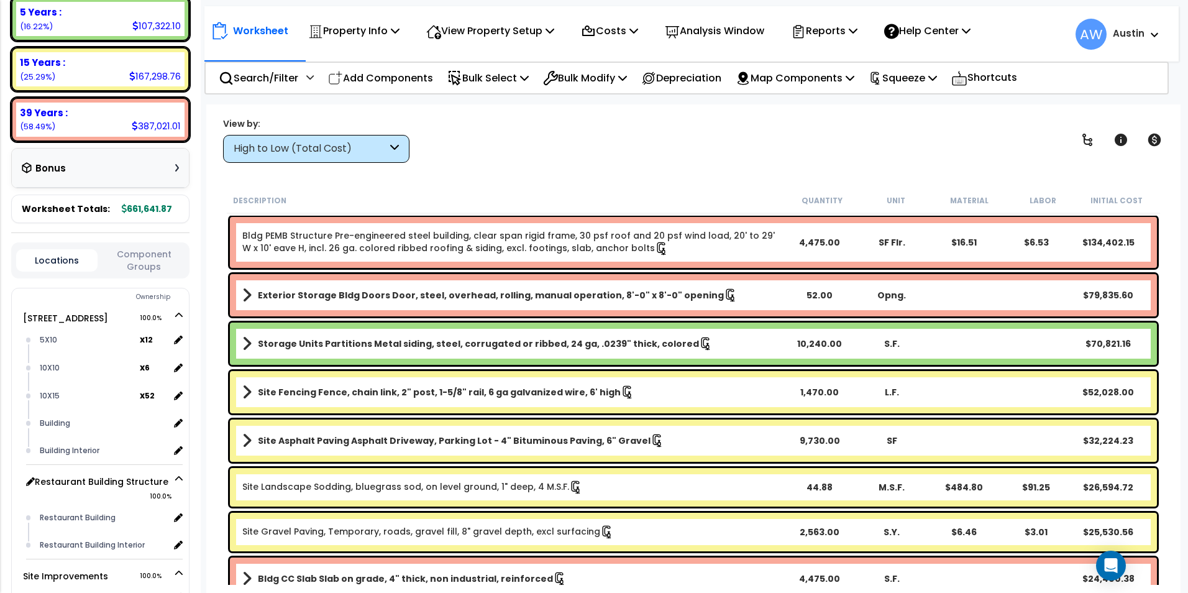
scroll to position [249, 0]
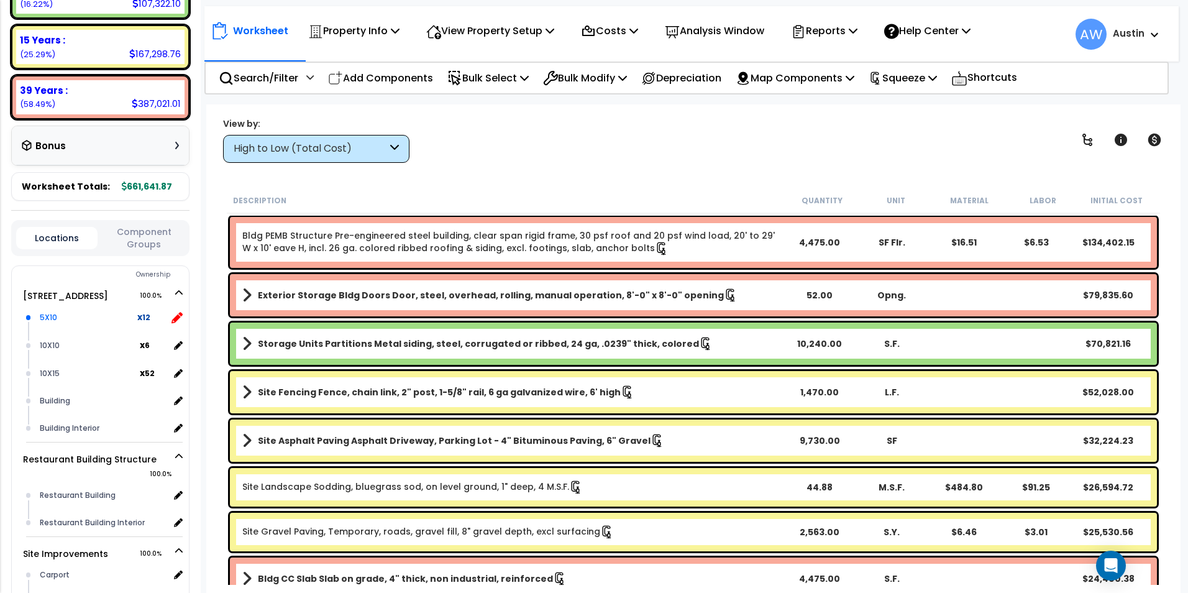
click at [177, 319] on icon at bounding box center [177, 317] width 11 height 11
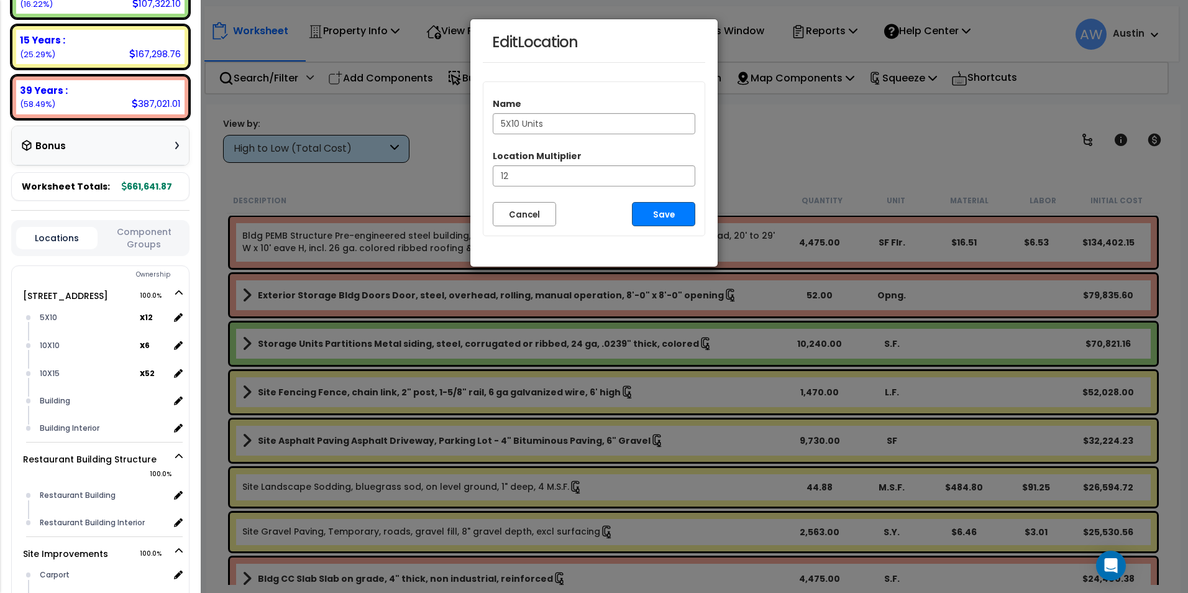
type input "5X10 Units"
click at [654, 208] on button "Save" at bounding box center [663, 214] width 63 height 24
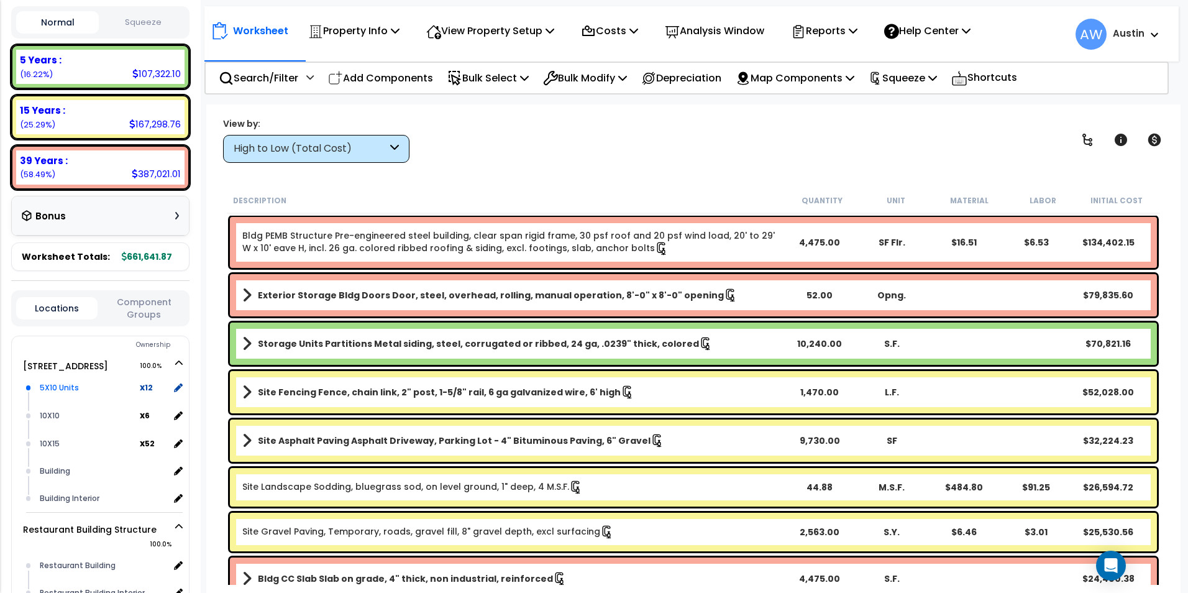
scroll to position [186, 0]
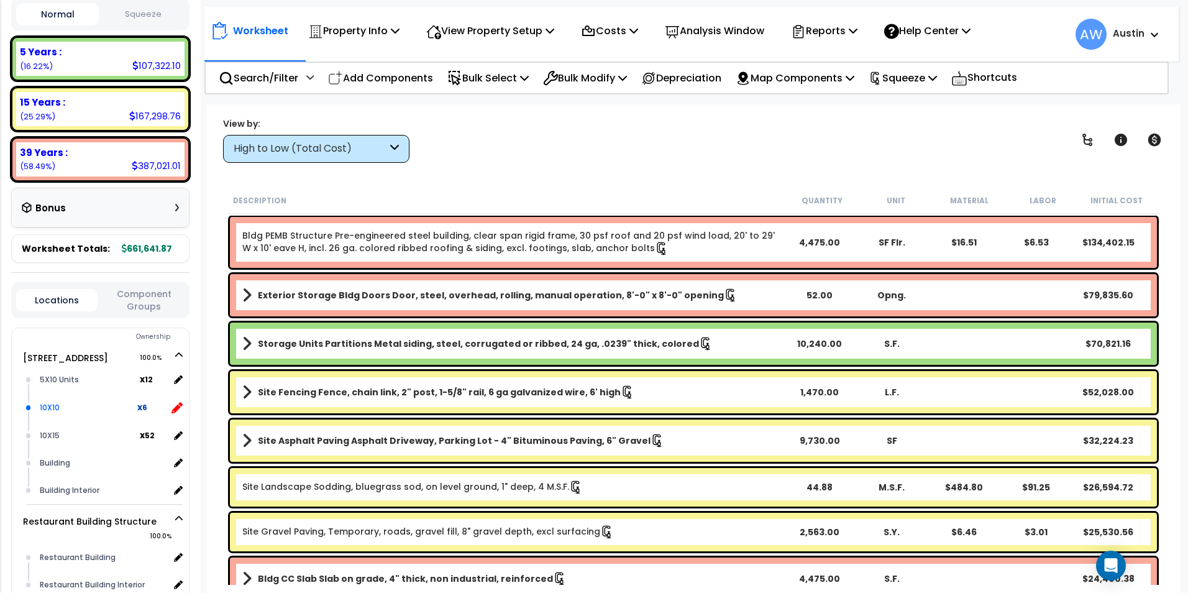
click at [175, 403] on icon at bounding box center [177, 407] width 11 height 11
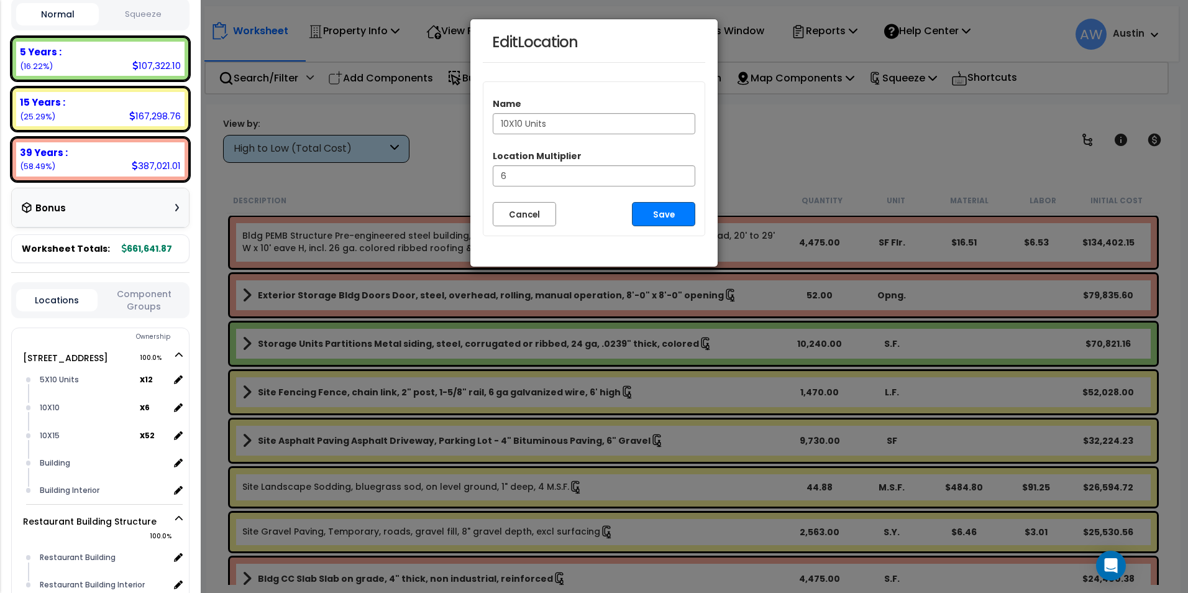
type input "10X10 Units"
click at [644, 213] on button "Save" at bounding box center [663, 214] width 63 height 24
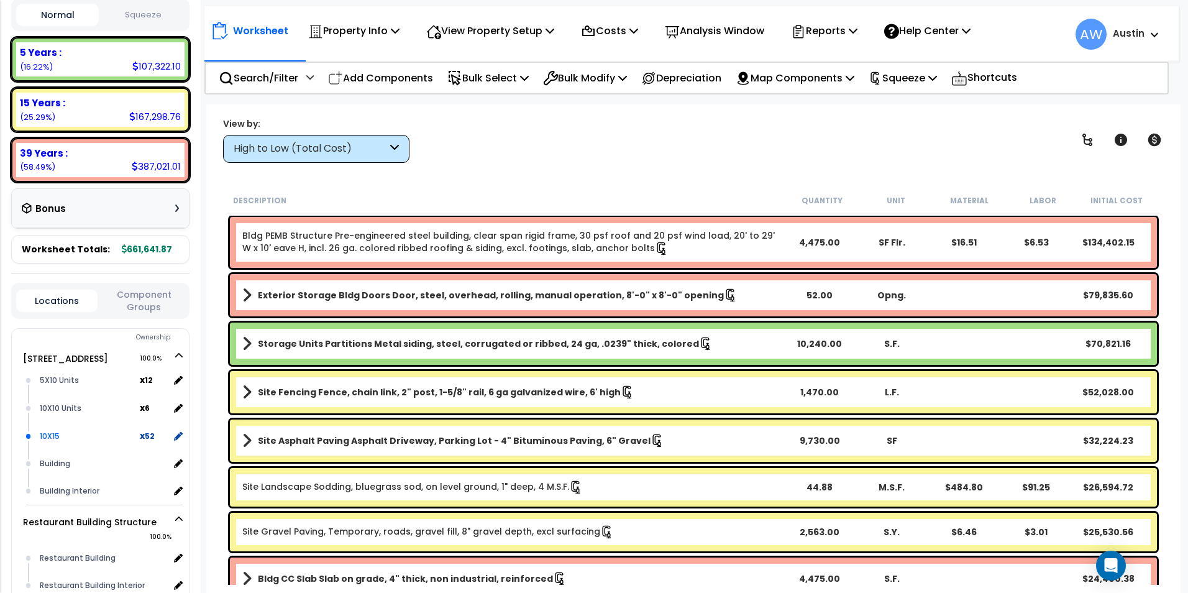
scroll to position [186, 0]
click at [177, 436] on icon at bounding box center [177, 435] width 11 height 11
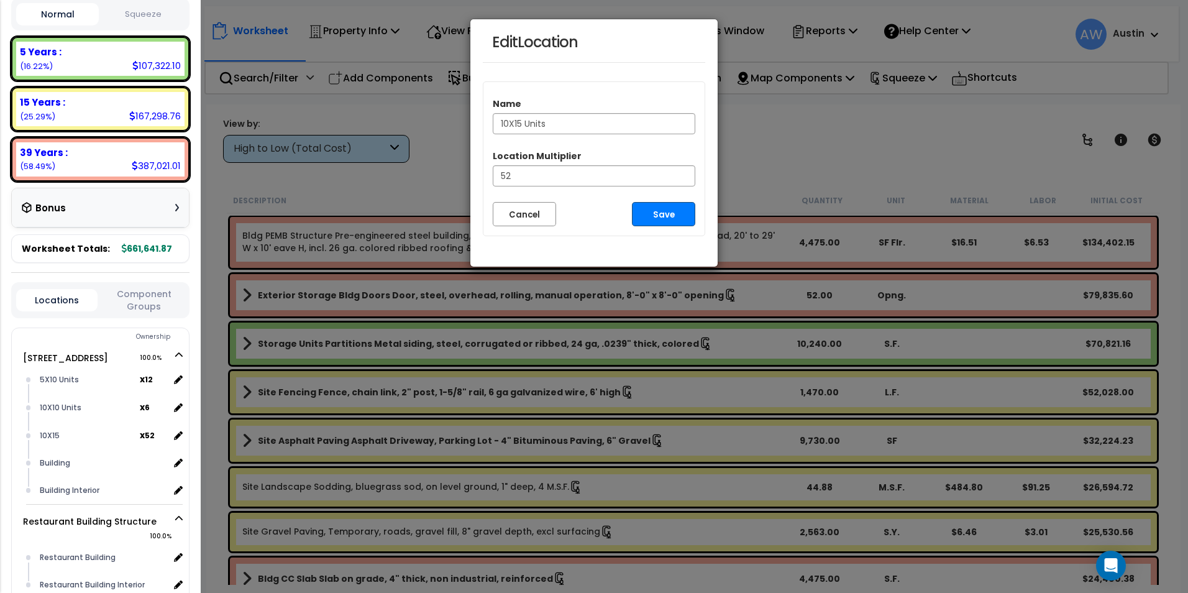
type input "10X15 Units"
click at [667, 207] on button "Save" at bounding box center [663, 214] width 63 height 24
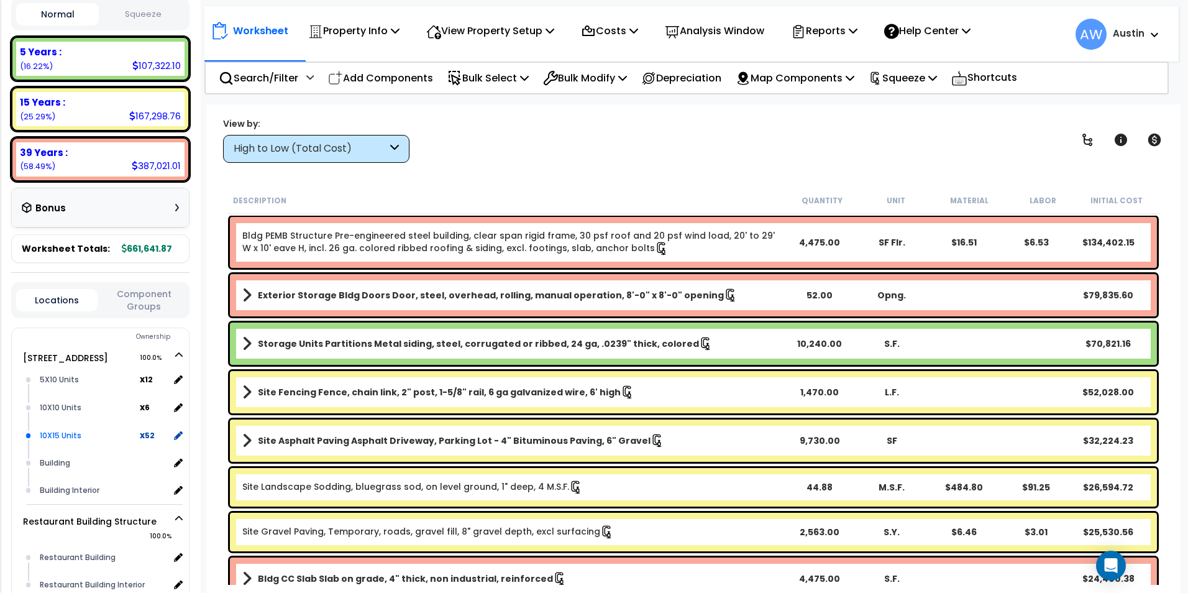
scroll to position [249, 0]
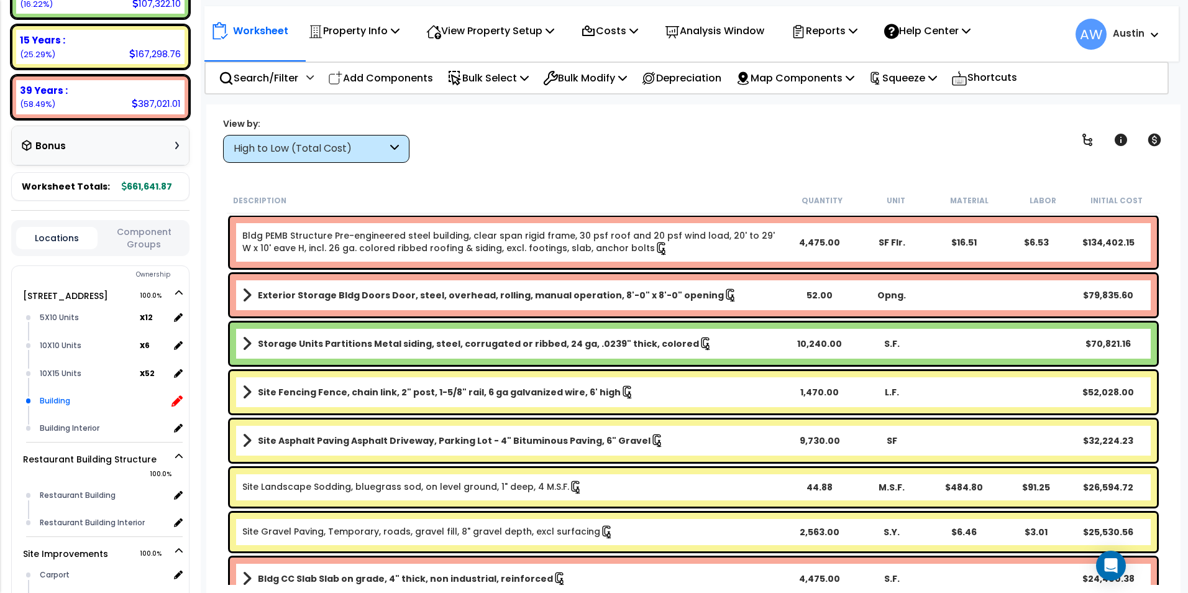
click at [178, 401] on icon at bounding box center [177, 400] width 11 height 11
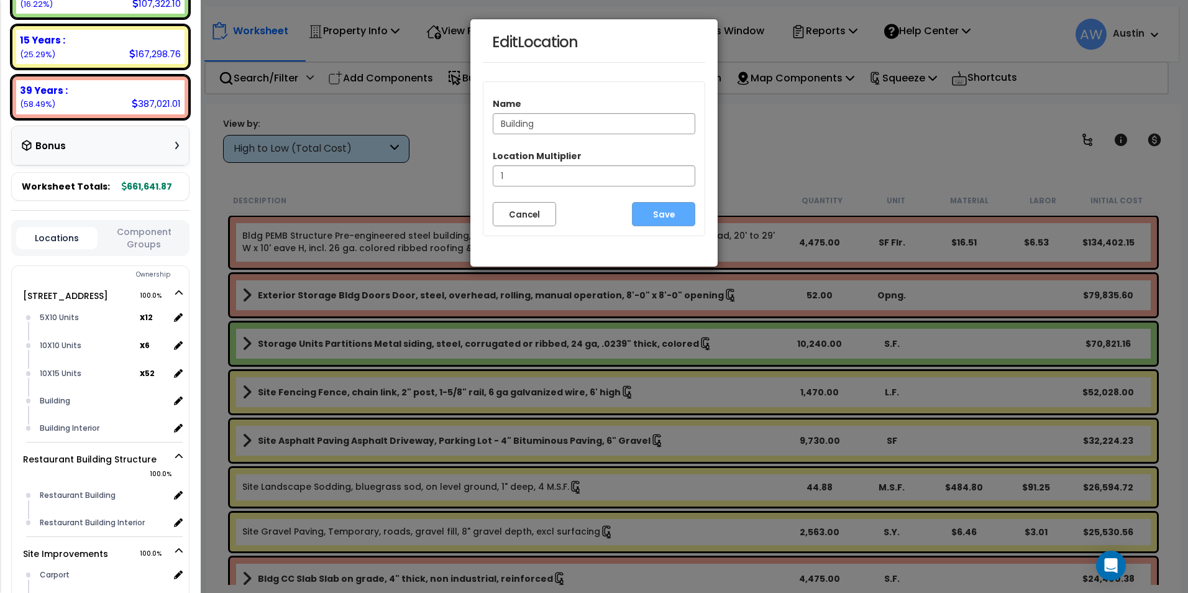
click at [500, 123] on input "Building" at bounding box center [594, 123] width 203 height 21
type input "Storage Building"
click at [649, 216] on button "Save" at bounding box center [663, 214] width 63 height 24
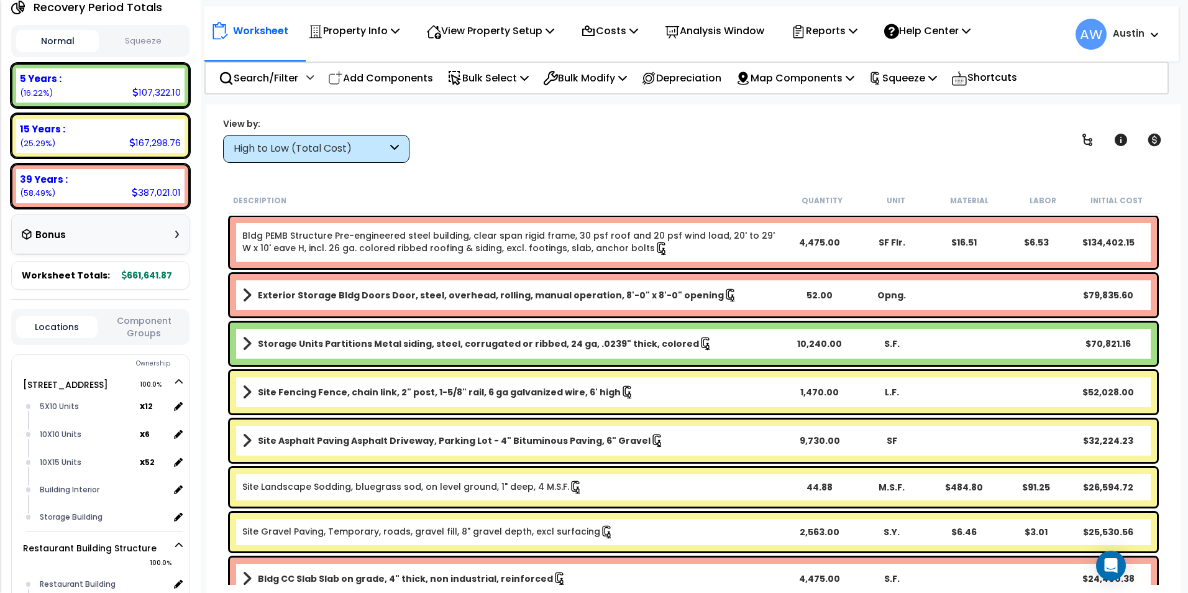
scroll to position [186, 0]
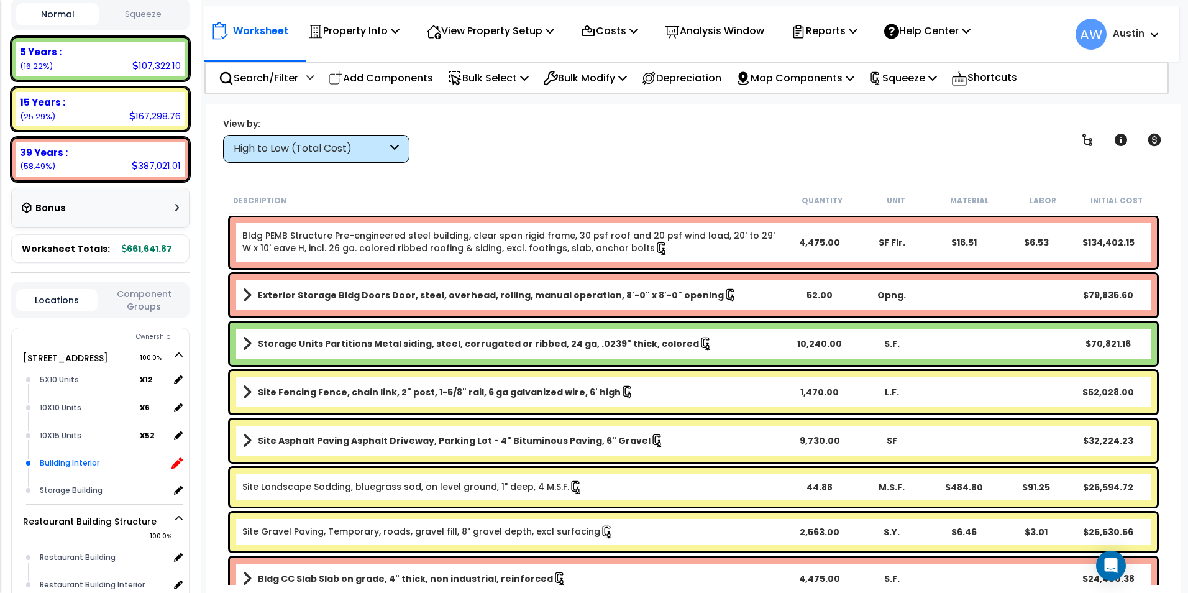
click at [177, 460] on icon at bounding box center [177, 462] width 11 height 11
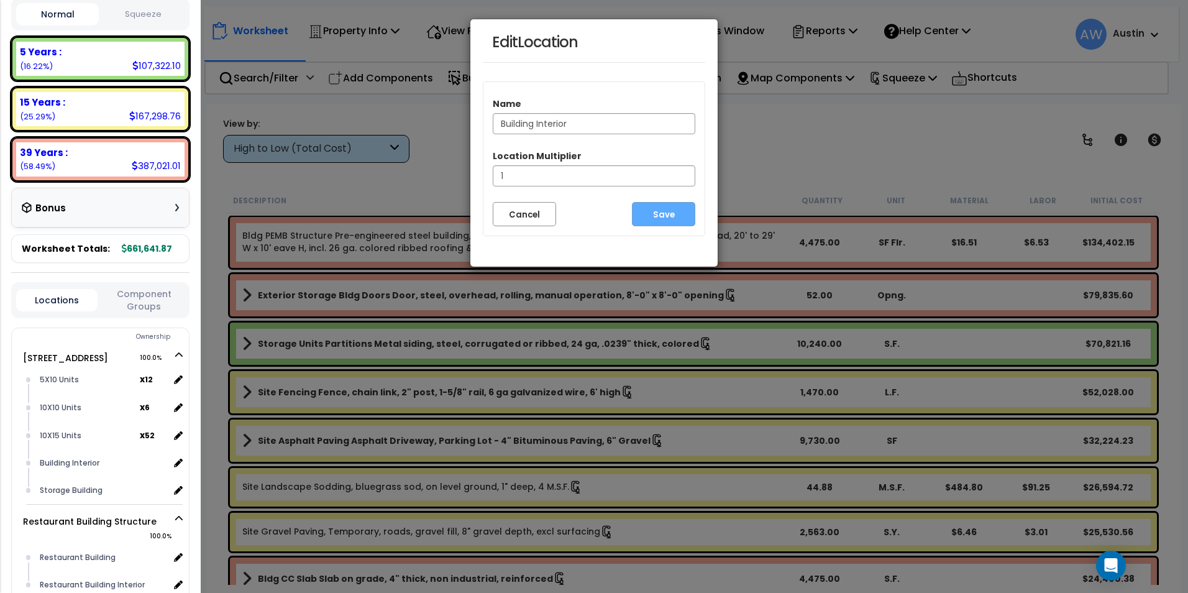
click at [500, 122] on input "Building Interior" at bounding box center [594, 123] width 203 height 21
type input "Storage Building Interior"
click at [670, 217] on button "Save" at bounding box center [663, 214] width 63 height 24
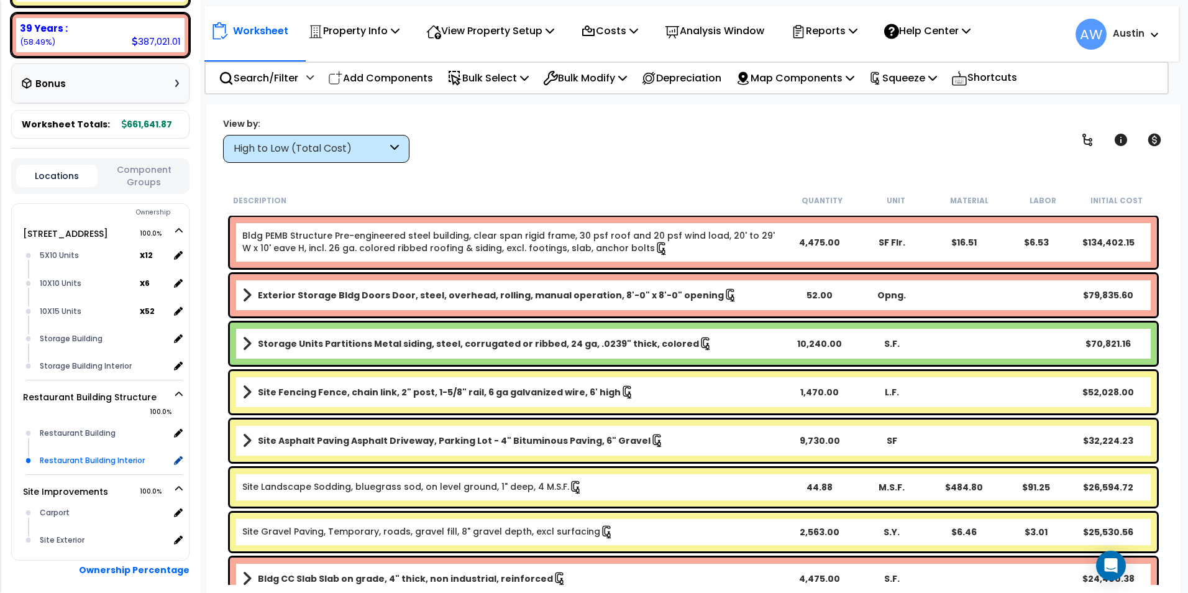
scroll to position [367, 0]
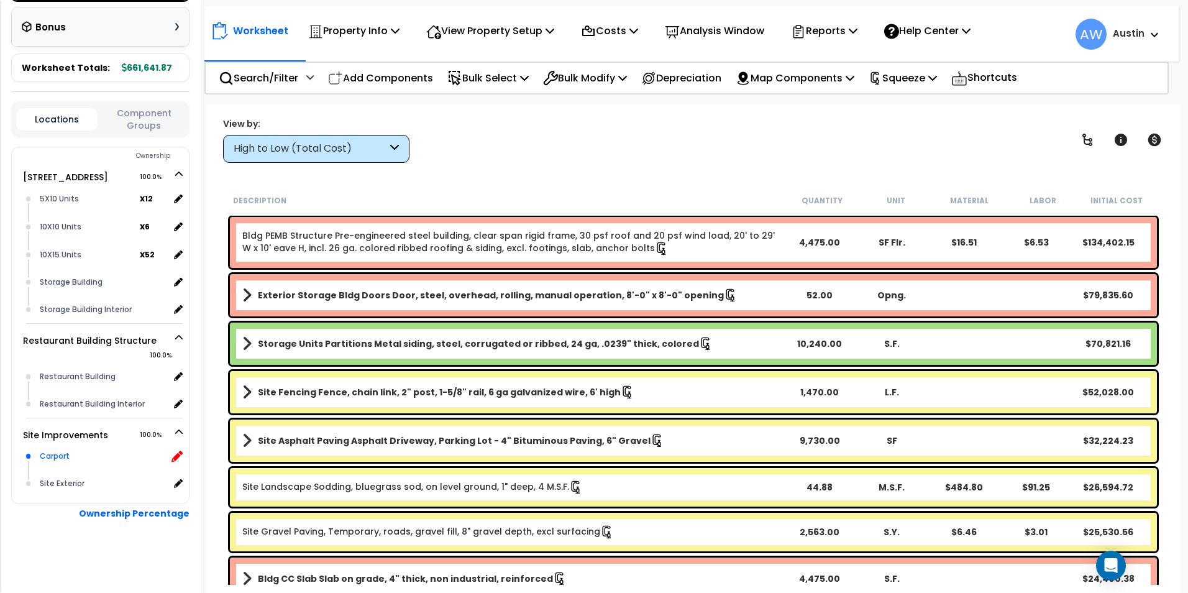
click at [176, 457] on icon at bounding box center [177, 456] width 11 height 11
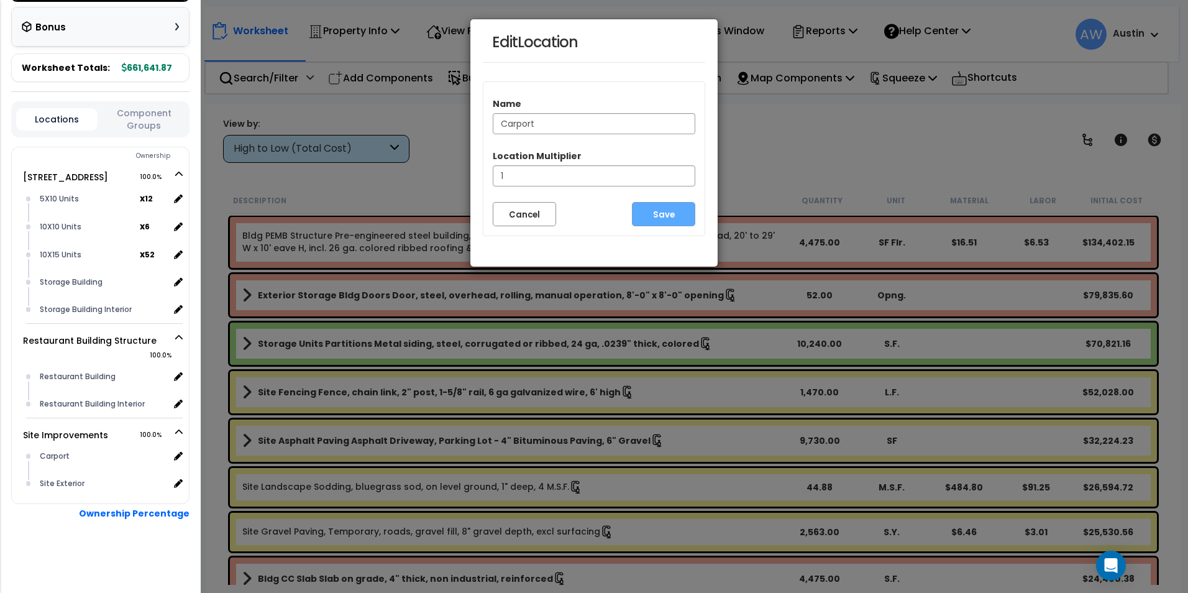
click at [498, 121] on input "Carport" at bounding box center [594, 123] width 203 height 21
click at [603, 121] on input "Restaurant Carport" at bounding box center [594, 123] width 203 height 21
type input "Restaurant Carport Land Improvement"
click at [652, 214] on button "Save" at bounding box center [663, 214] width 63 height 24
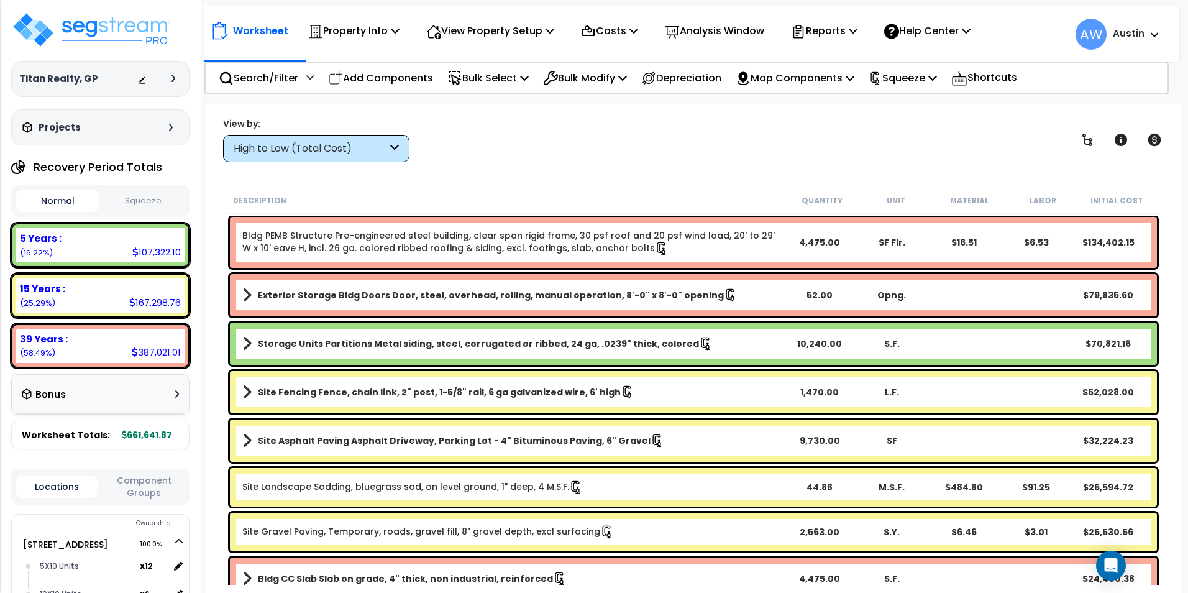
scroll to position [55, 0]
drag, startPoint x: 332, startPoint y: 149, endPoint x: 314, endPoint y: 186, distance: 40.9
click at [332, 149] on div "High to Low (Total Cost)" at bounding box center [310, 149] width 153 height 14
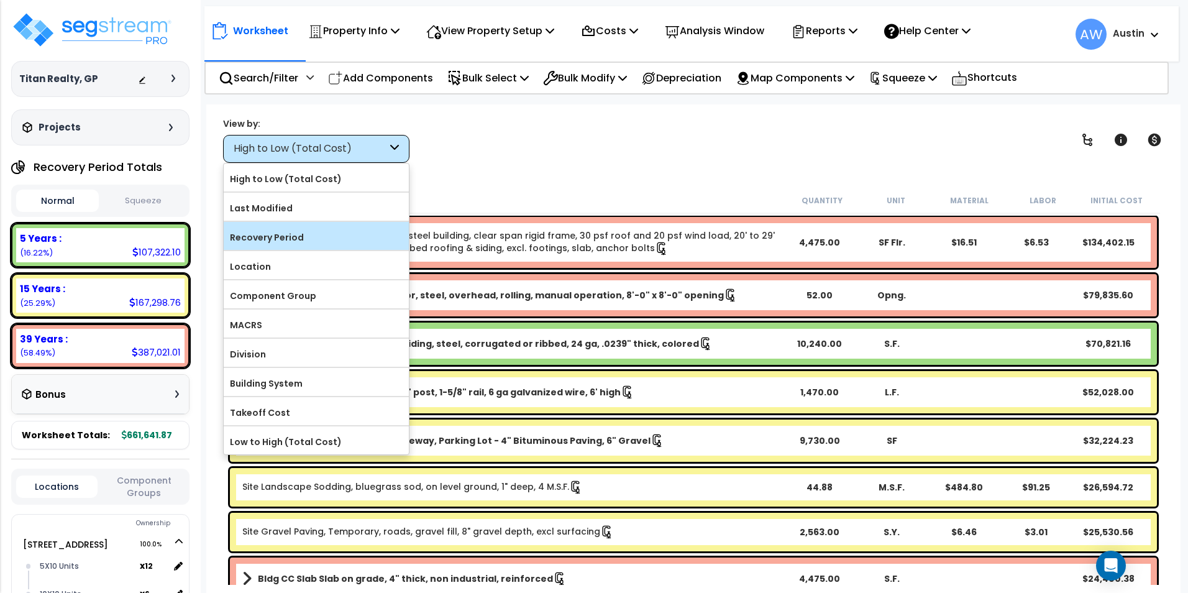
click at [289, 238] on label "Recovery Period" at bounding box center [316, 237] width 185 height 19
click at [0, 0] on input "Recovery Period" at bounding box center [0, 0] width 0 height 0
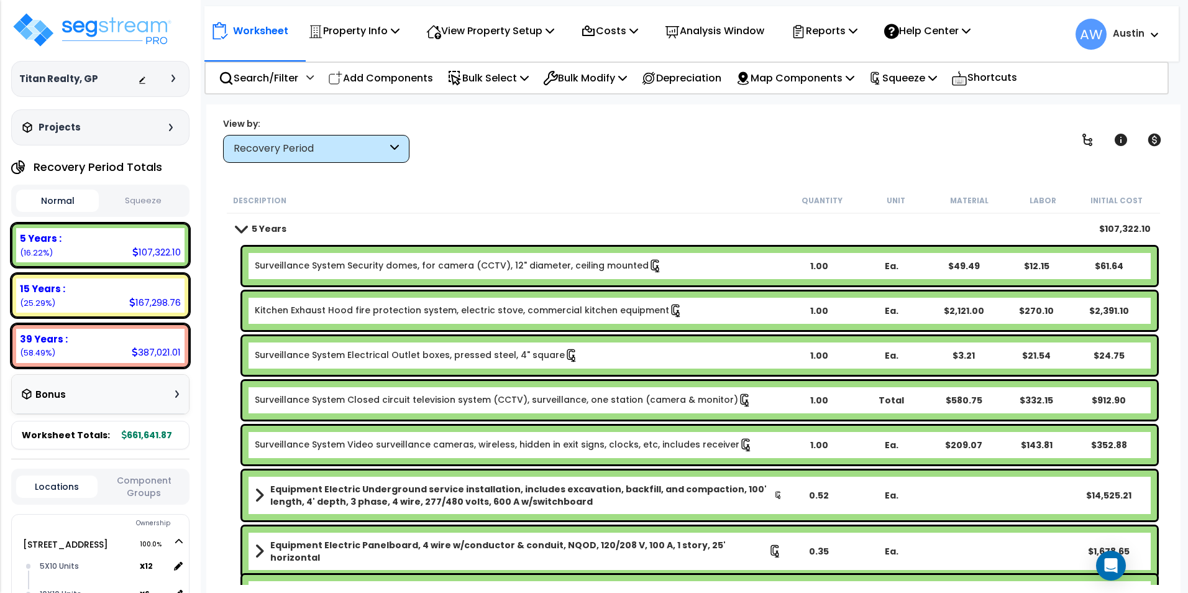
scroll to position [0, 0]
click at [144, 198] on button "Squeeze" at bounding box center [143, 201] width 83 height 22
click at [622, 37] on p "Costs" at bounding box center [609, 30] width 57 height 17
click at [624, 79] on link "Direct Costs" at bounding box center [636, 85] width 123 height 25
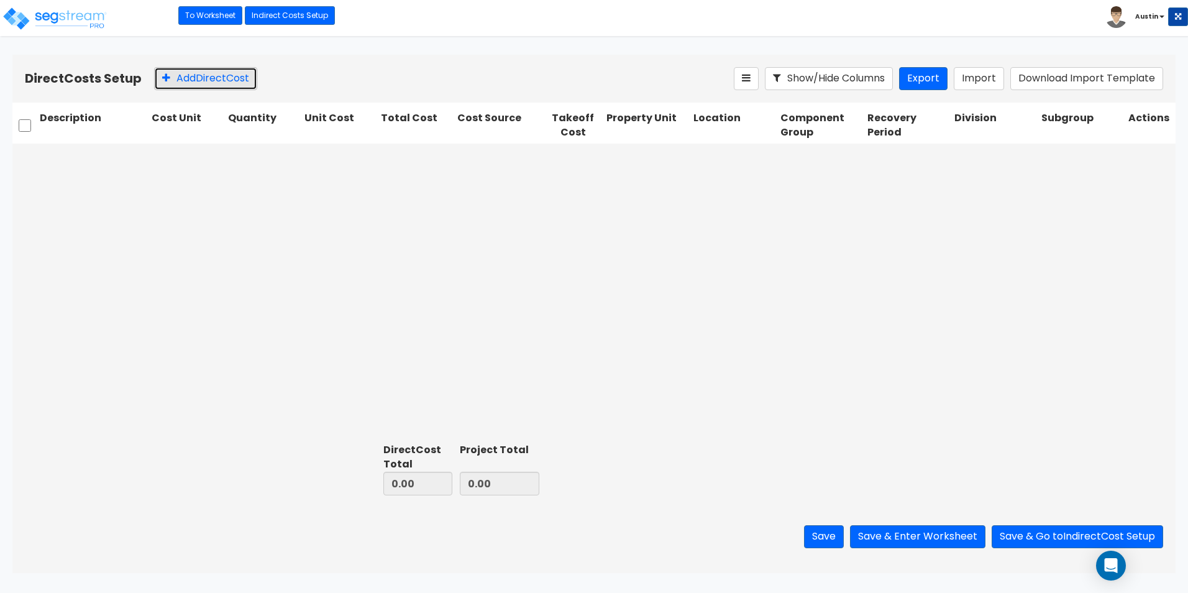
click at [204, 79] on button "Add Direct Cost" at bounding box center [205, 78] width 103 height 23
click at [99, 156] on input "text" at bounding box center [93, 158] width 107 height 24
click at [200, 11] on link "To Worksheet" at bounding box center [210, 15] width 64 height 19
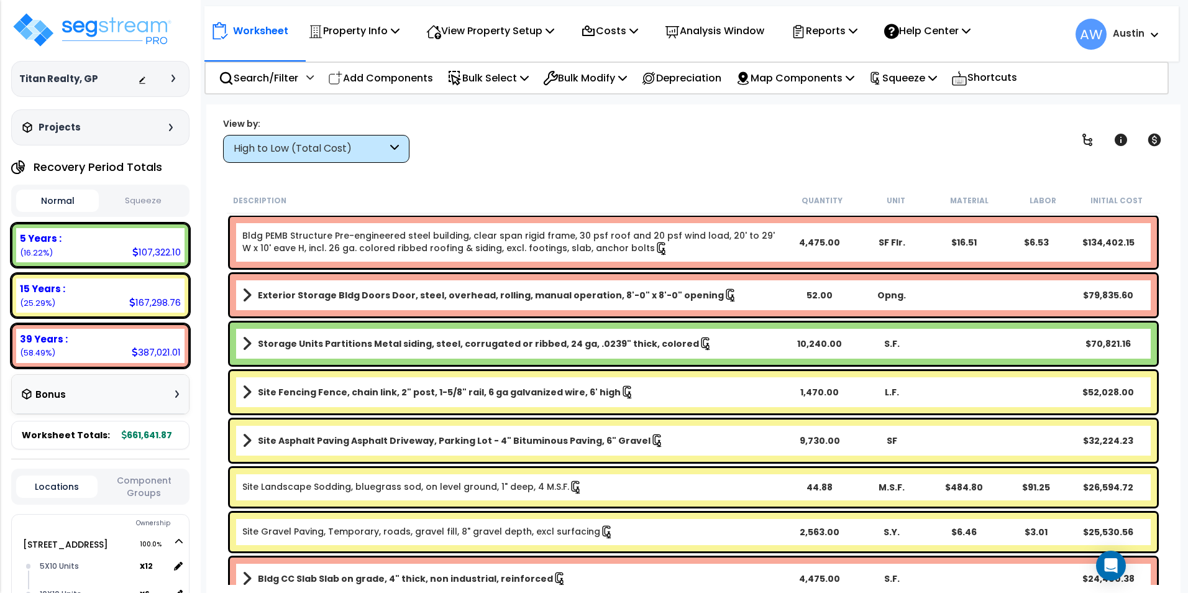
click at [148, 202] on button "Squeeze" at bounding box center [143, 201] width 83 height 22
click at [636, 32] on p "Costs" at bounding box center [609, 30] width 57 height 17
click at [618, 82] on link "Direct Costs" at bounding box center [636, 85] width 123 height 25
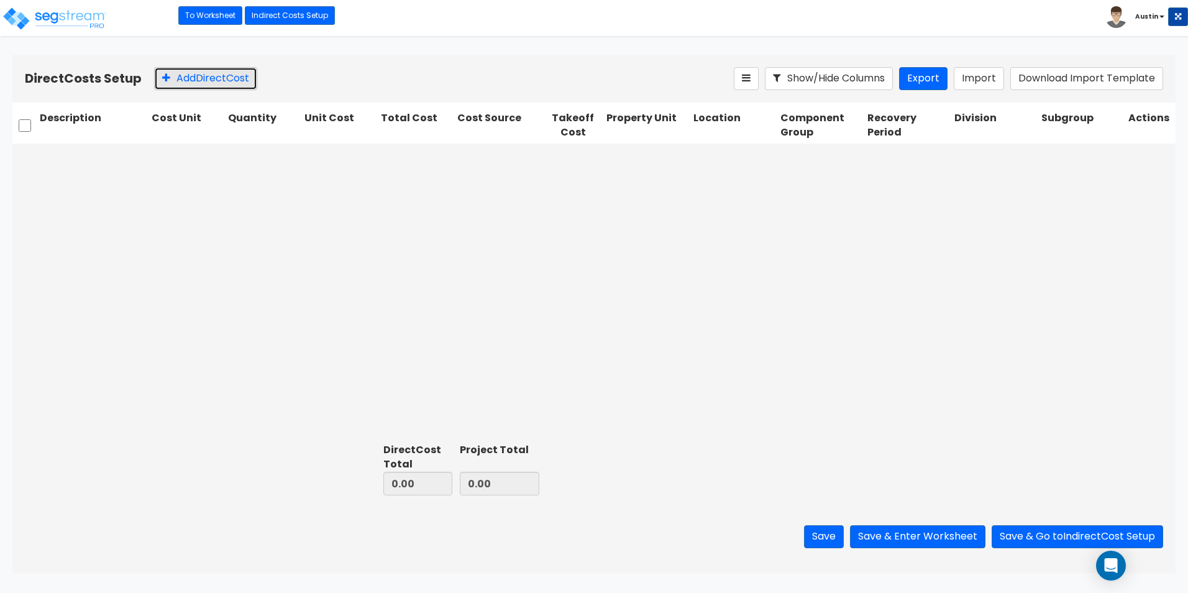
click at [181, 81] on button "Add Direct Cost" at bounding box center [205, 78] width 103 height 23
click at [97, 162] on input "text" at bounding box center [93, 158] width 107 height 24
click at [126, 164] on input "text" at bounding box center [93, 158] width 107 height 24
click at [126, 163] on input "text" at bounding box center [93, 158] width 107 height 24
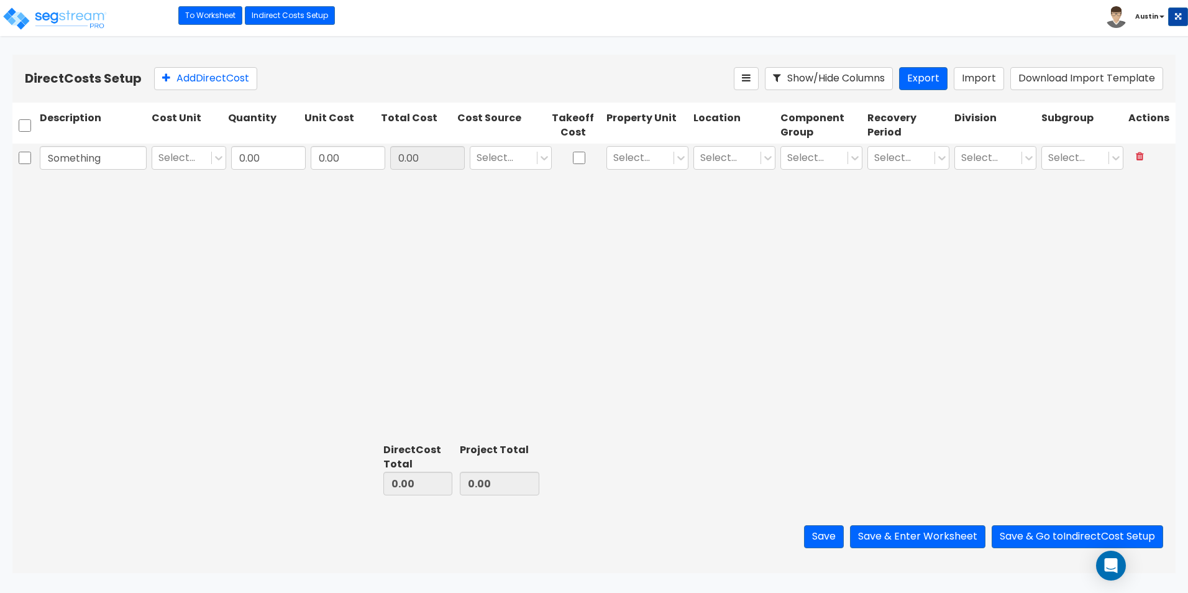
type input "Something"
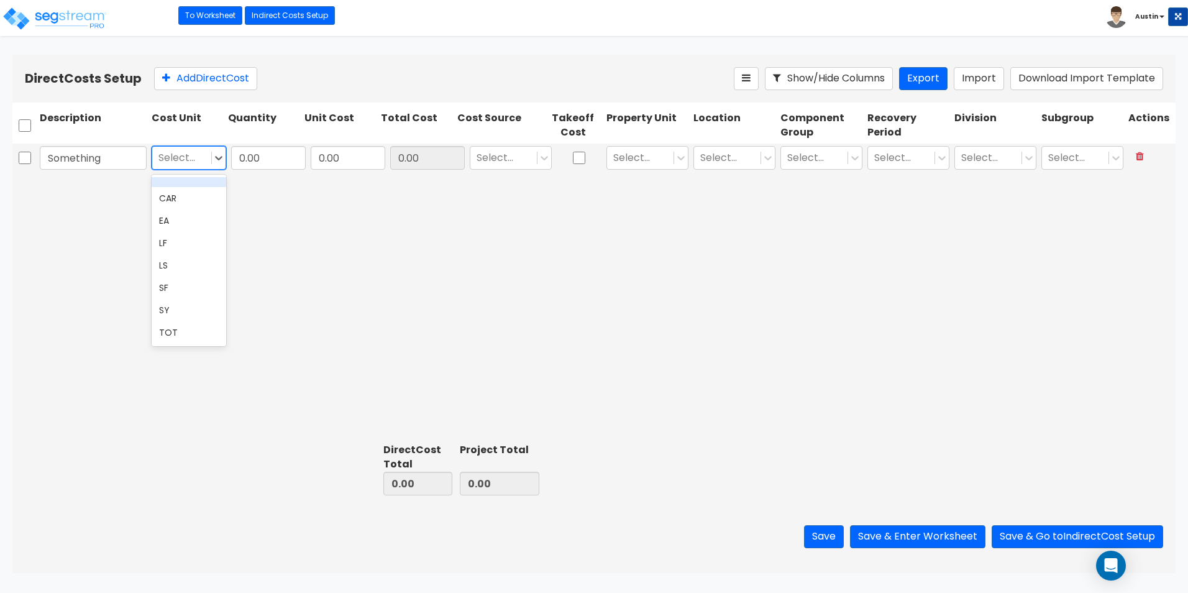
click at [193, 159] on div at bounding box center [181, 157] width 47 height 17
click at [186, 221] on div "EA" at bounding box center [189, 220] width 75 height 22
click at [174, 157] on div at bounding box center [174, 157] width 33 height 17
click at [164, 332] on div "TOT" at bounding box center [189, 332] width 75 height 22
click at [273, 160] on input "0.00" at bounding box center [268, 158] width 75 height 24
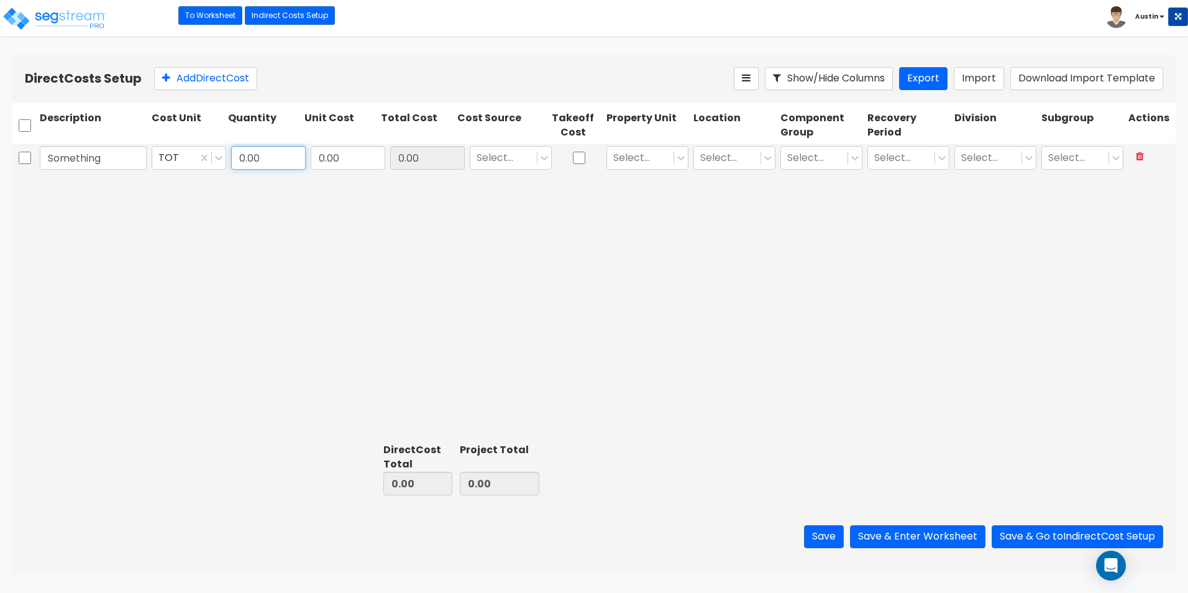
click at [273, 160] on input "0.00" at bounding box center [268, 158] width 75 height 24
type input "1"
type input "10,000"
type input "10,000.00"
click at [530, 157] on div at bounding box center [504, 157] width 54 height 17
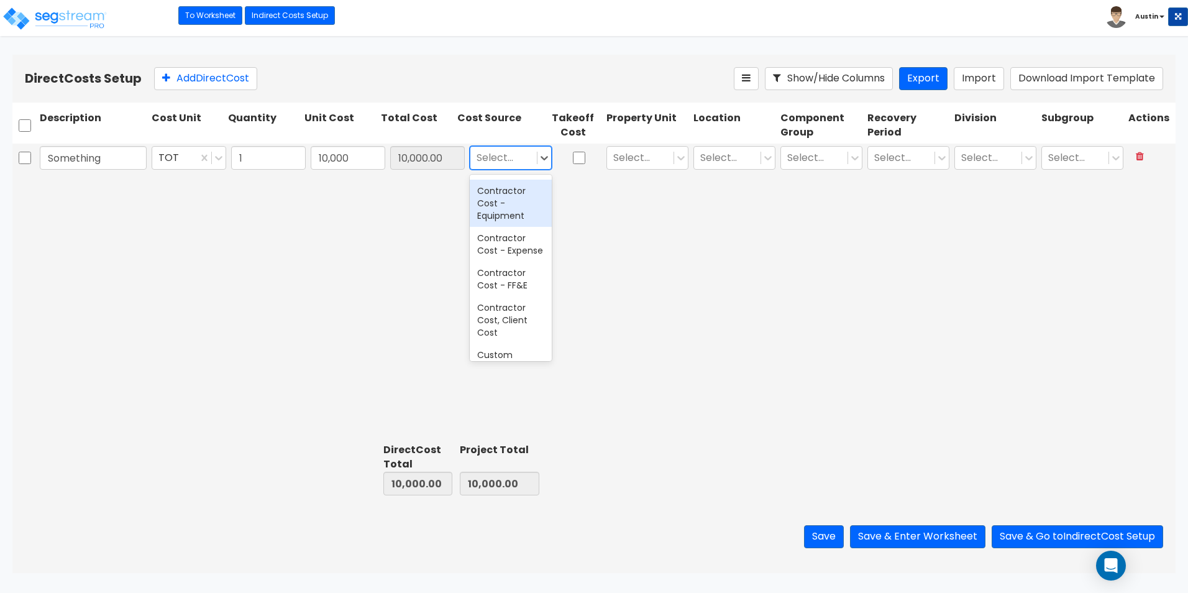
scroll to position [62, 0]
click at [508, 232] on div "Contractor Cost" at bounding box center [511, 224] width 82 height 35
click at [647, 158] on div at bounding box center [640, 157] width 54 height 17
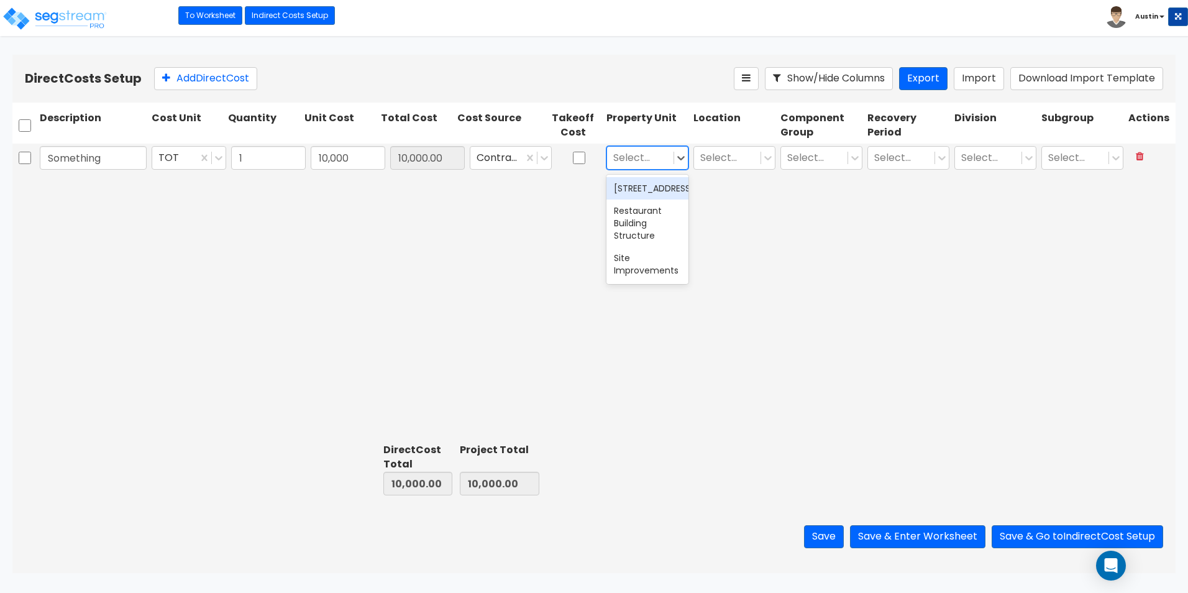
click at [649, 198] on div "[STREET_ADDRESS]" at bounding box center [647, 188] width 82 height 22
click at [728, 158] on div at bounding box center [727, 157] width 54 height 17
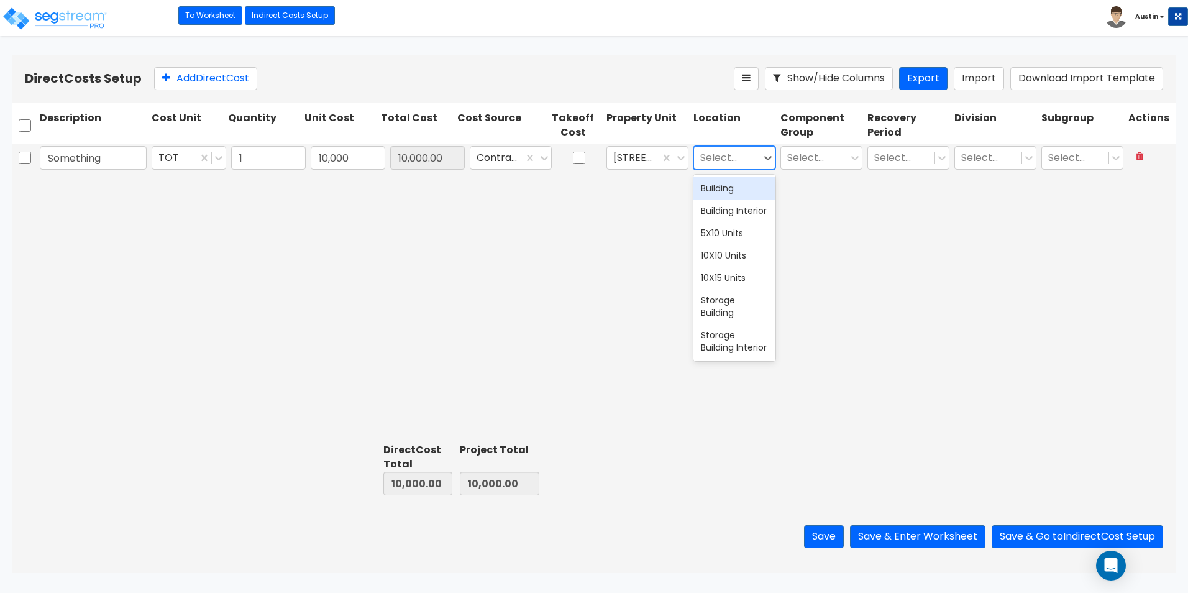
click at [719, 191] on div "Building" at bounding box center [734, 188] width 82 height 22
click at [823, 152] on div at bounding box center [814, 157] width 54 height 17
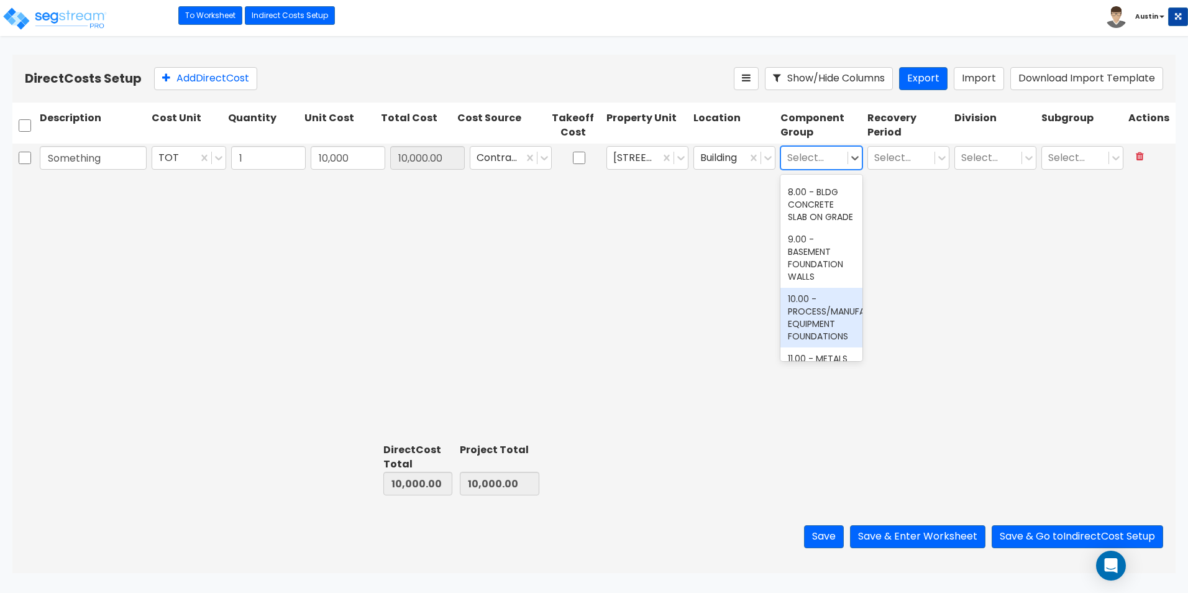
scroll to position [311, 0]
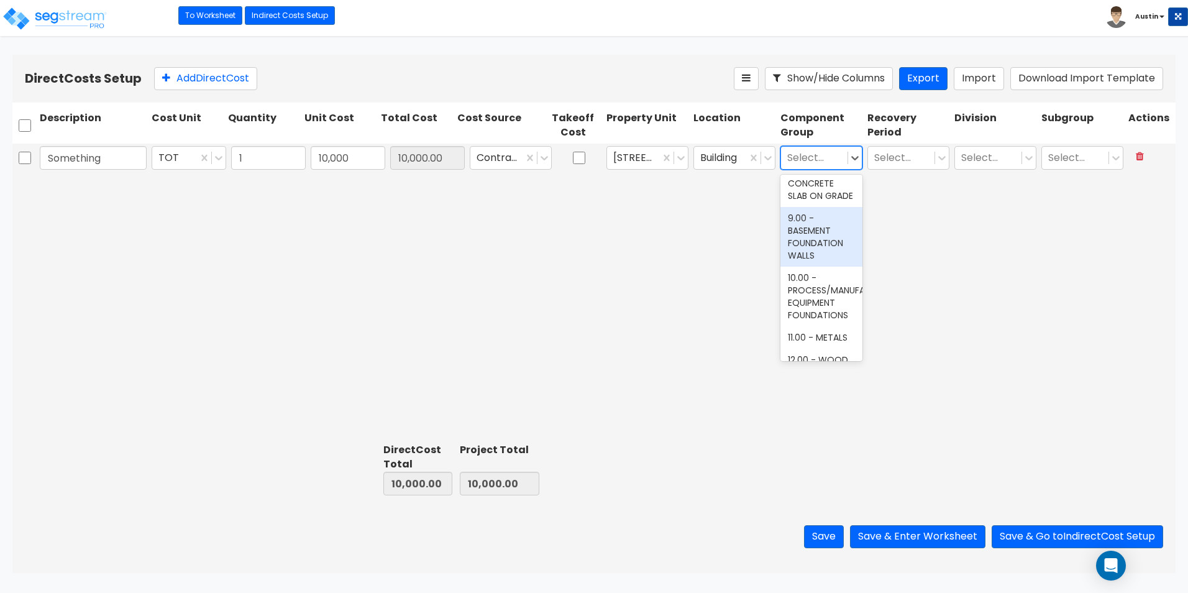
click at [821, 267] on div "9.00 - BASEMENT FOUNDATION WALLS" at bounding box center [821, 237] width 82 height 60
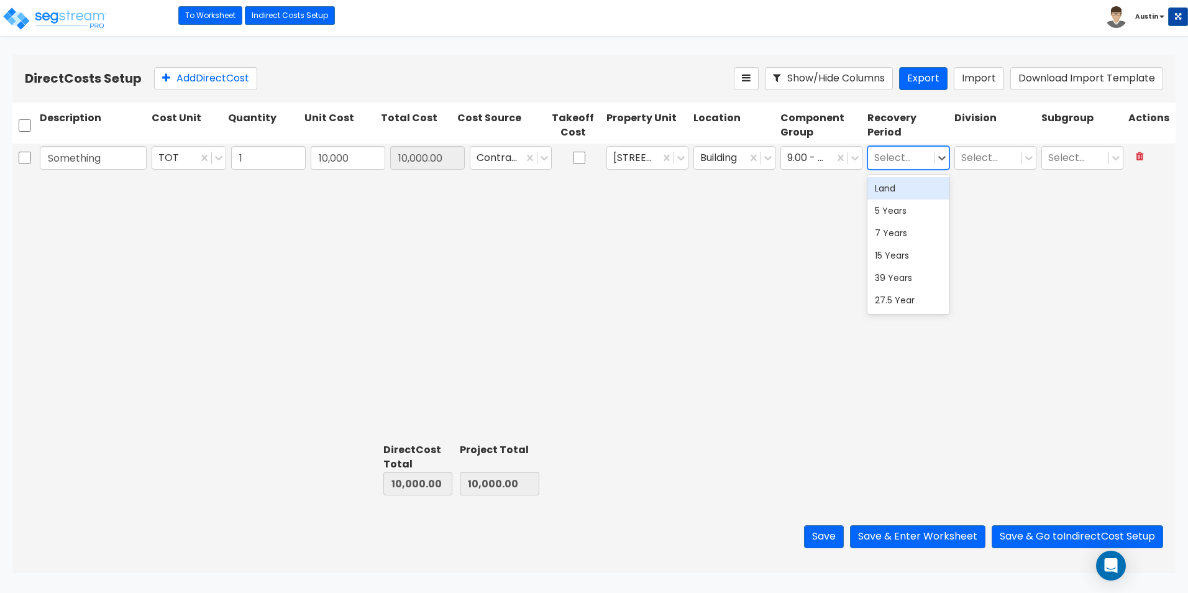
click at [912, 161] on div at bounding box center [901, 157] width 54 height 17
click at [893, 277] on div "39 Years" at bounding box center [908, 278] width 82 height 22
click at [989, 156] on div at bounding box center [988, 157] width 54 height 17
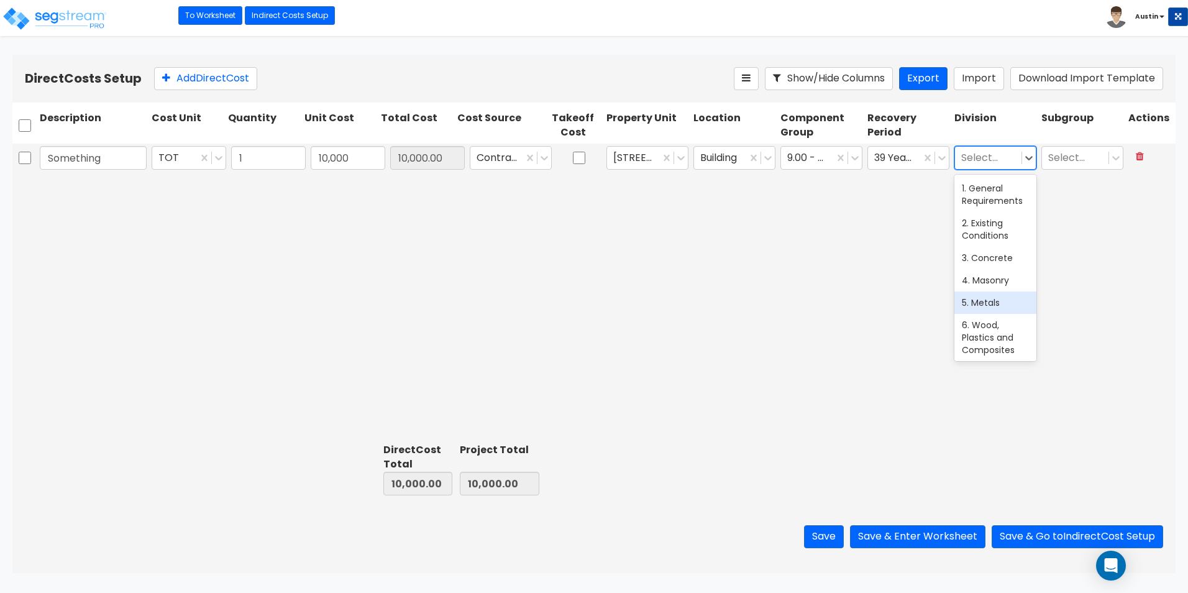
click at [981, 301] on div "5. Metals" at bounding box center [995, 302] width 82 height 22
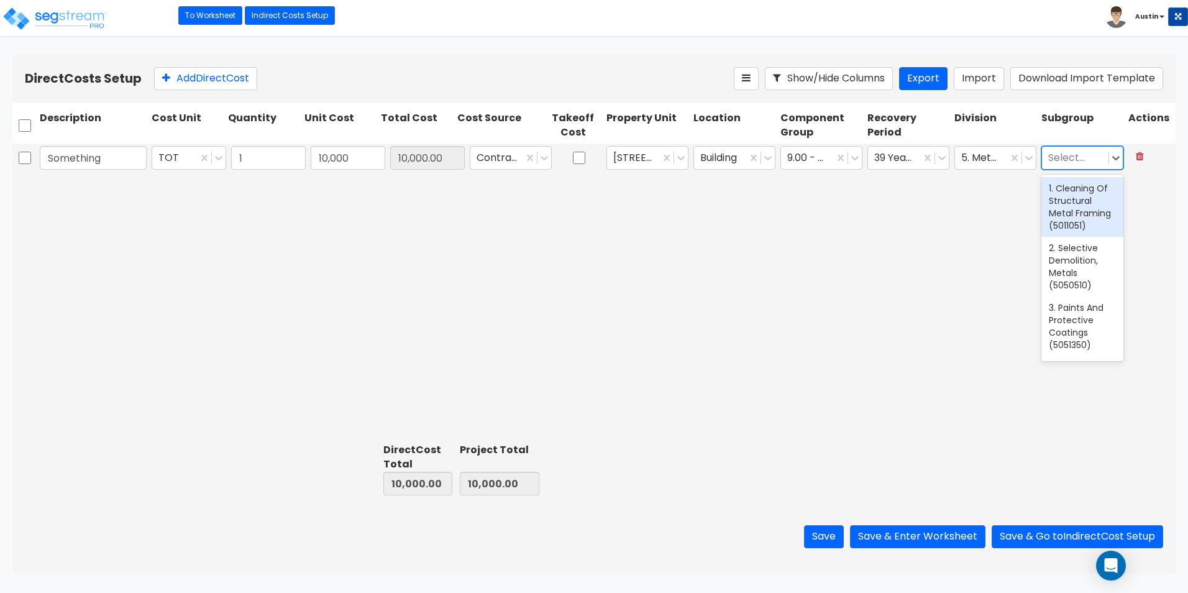
click at [1079, 155] on div at bounding box center [1075, 157] width 54 height 17
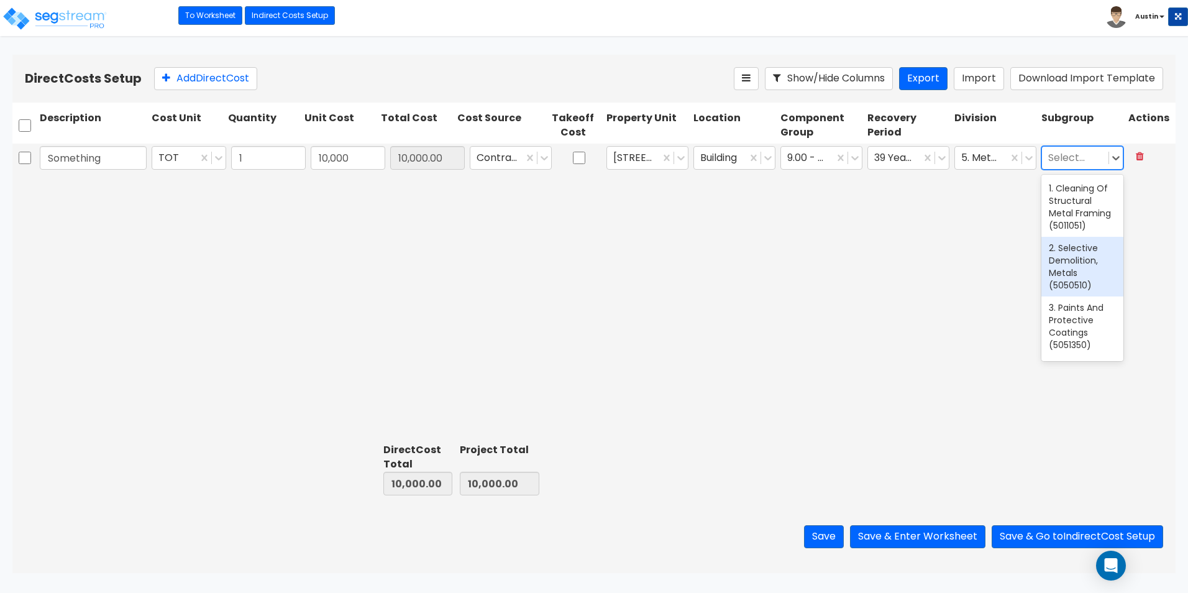
click at [1065, 272] on div "2. Selective Demolition, Metals (5050510)" at bounding box center [1082, 267] width 82 height 60
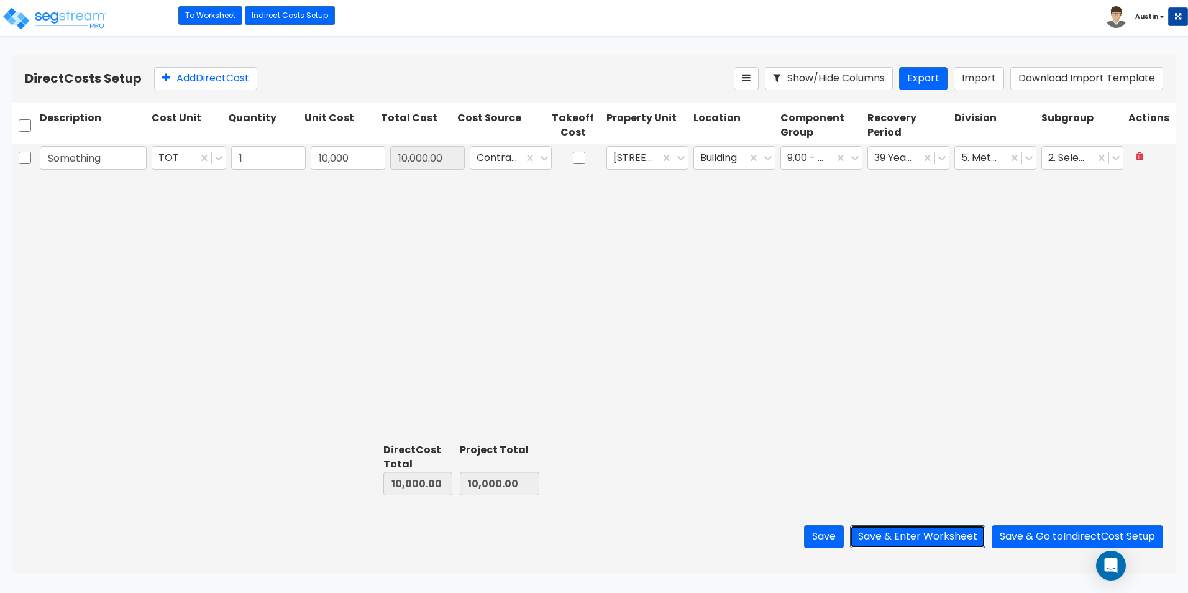
click at [903, 541] on button "Save & Enter Worksheet" at bounding box center [917, 536] width 135 height 23
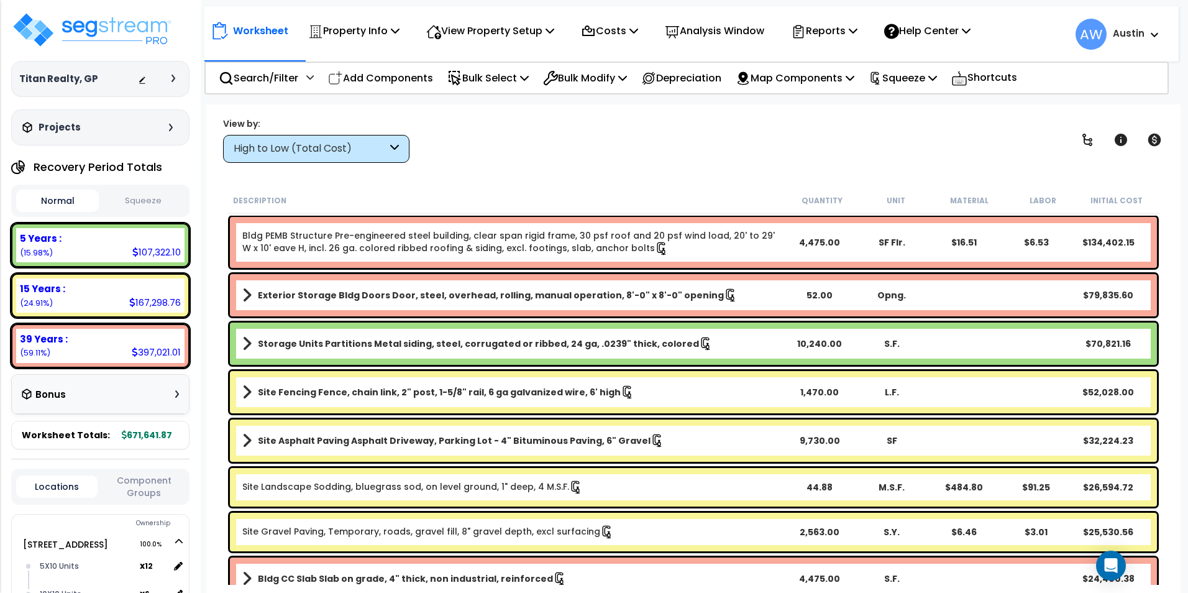
click at [139, 204] on button "Squeeze" at bounding box center [143, 201] width 83 height 22
click at [626, 37] on p "Costs" at bounding box center [609, 30] width 57 height 17
click at [621, 91] on link "Direct Costs" at bounding box center [636, 85] width 123 height 25
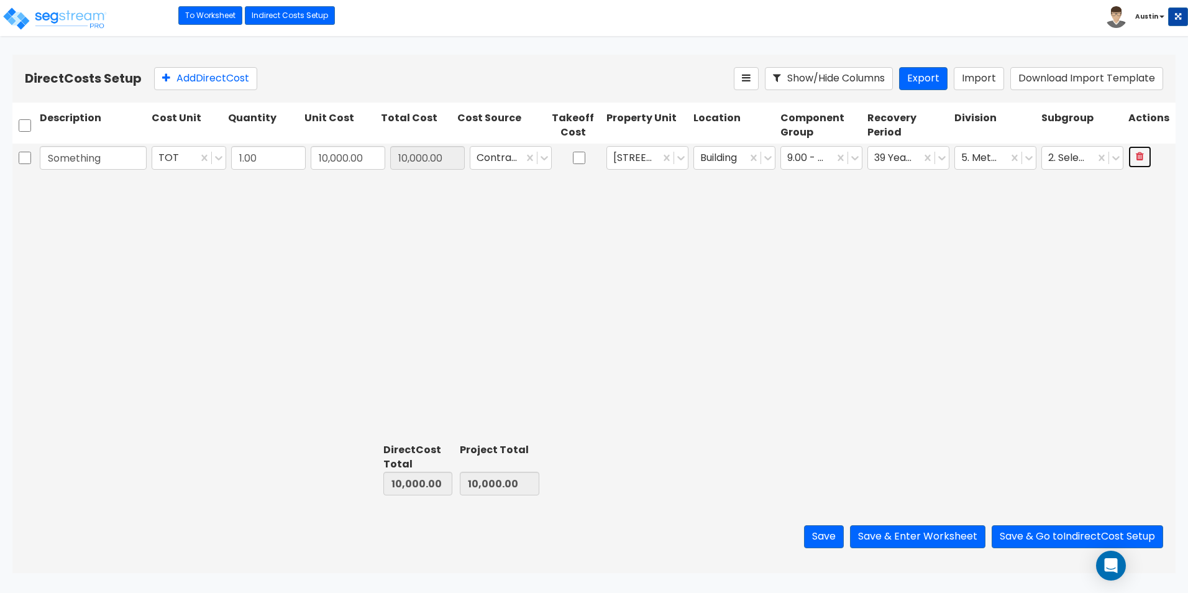
click at [1143, 155] on icon at bounding box center [1140, 156] width 8 height 10
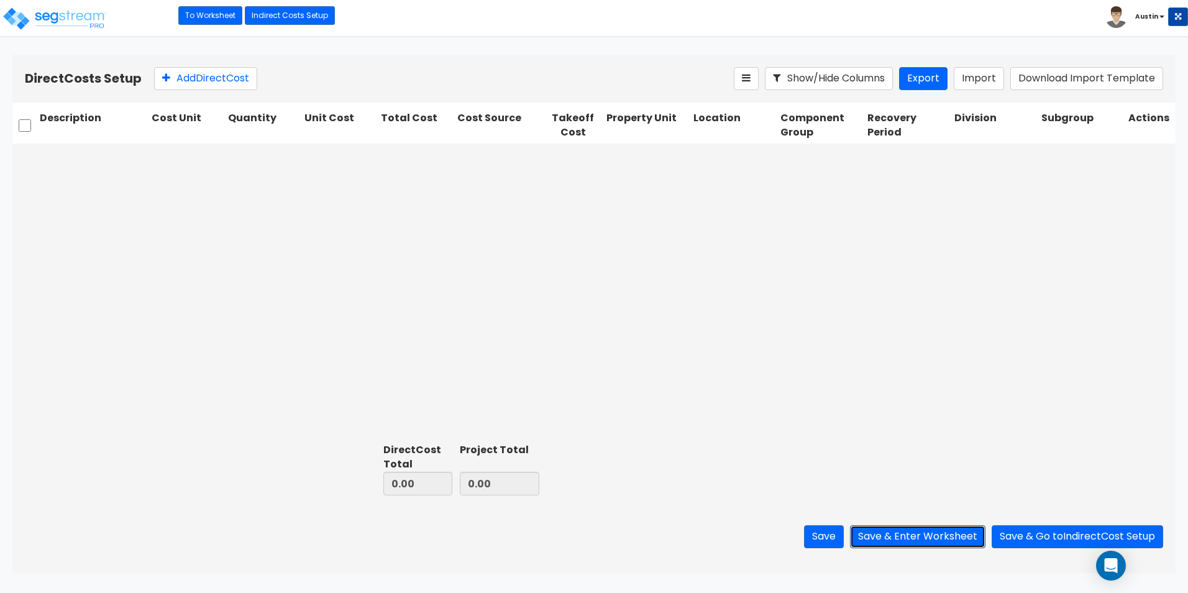
click at [902, 538] on button "Save & Enter Worksheet" at bounding box center [917, 536] width 135 height 23
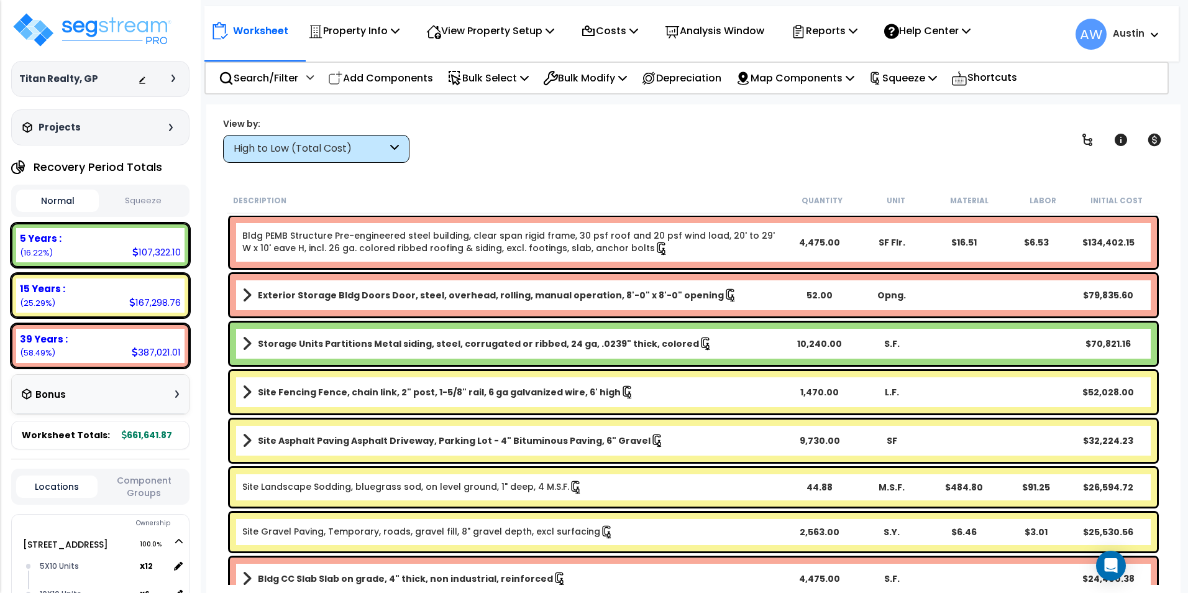
click at [136, 204] on button "Squeeze" at bounding box center [143, 201] width 83 height 22
click at [351, 159] on div "High to Low (Total Cost)" at bounding box center [316, 149] width 186 height 28
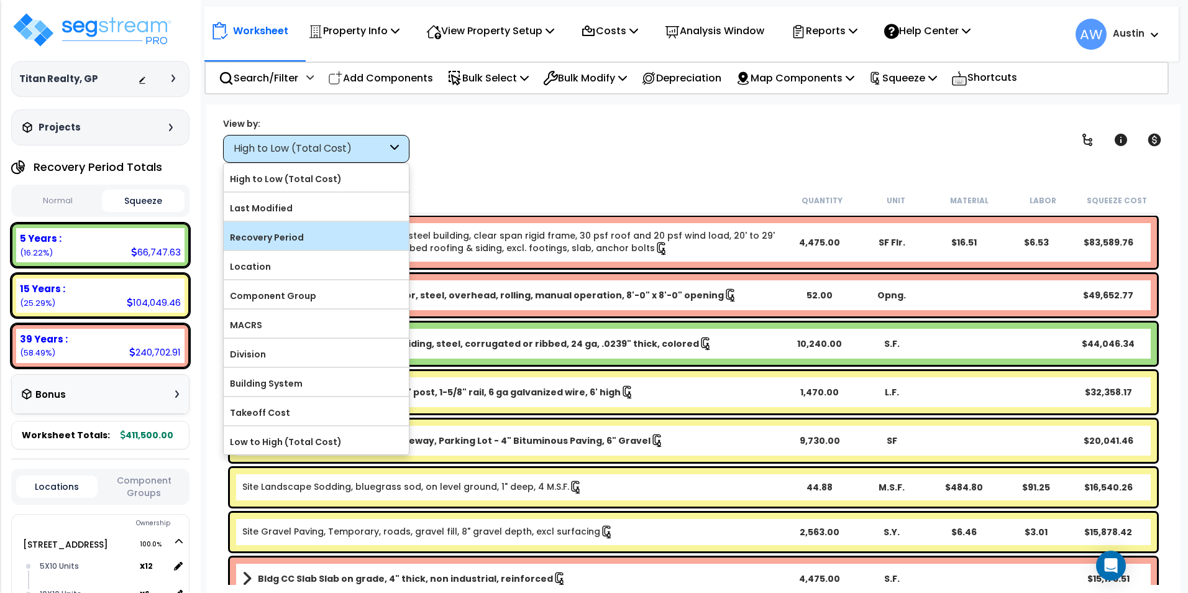
click at [323, 232] on label "Recovery Period" at bounding box center [316, 237] width 185 height 19
click at [0, 0] on input "Recovery Period" at bounding box center [0, 0] width 0 height 0
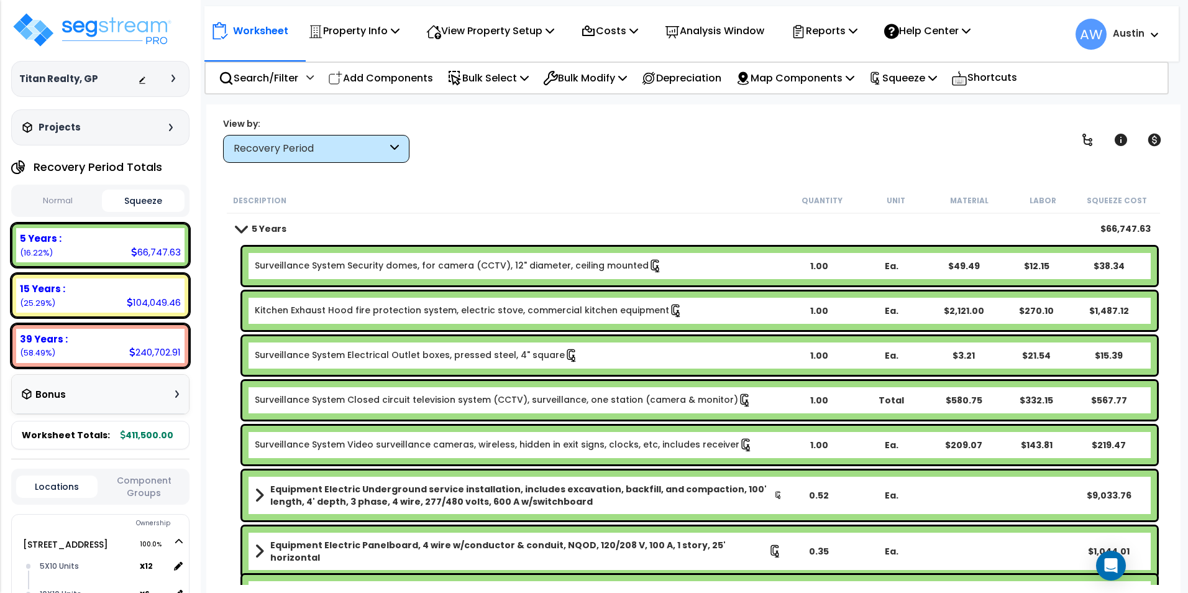
click at [567, 177] on div "Worksheet Property Info Property Setup Add Property Unit Template property Clon…" at bounding box center [693, 400] width 974 height 593
click at [66, 204] on button "Normal" at bounding box center [57, 201] width 83 height 22
click at [139, 203] on button "Squeeze" at bounding box center [143, 201] width 83 height 22
click at [65, 201] on button "Normal" at bounding box center [57, 201] width 83 height 22
click at [141, 191] on button "Squeeze" at bounding box center [143, 201] width 83 height 22
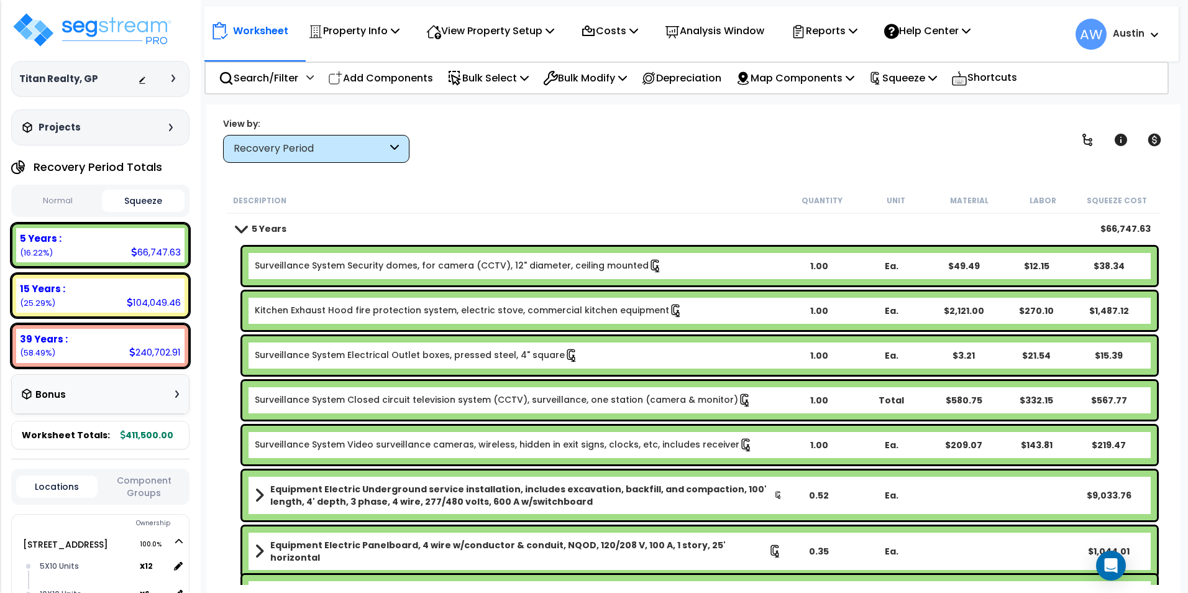
click at [61, 194] on button "Normal" at bounding box center [57, 201] width 83 height 22
click at [148, 194] on button "Squeeze" at bounding box center [143, 201] width 83 height 22
click at [67, 194] on button "Normal" at bounding box center [57, 201] width 83 height 22
click at [146, 191] on button "Squeeze" at bounding box center [143, 201] width 83 height 22
click at [63, 197] on button "Normal" at bounding box center [57, 201] width 83 height 22
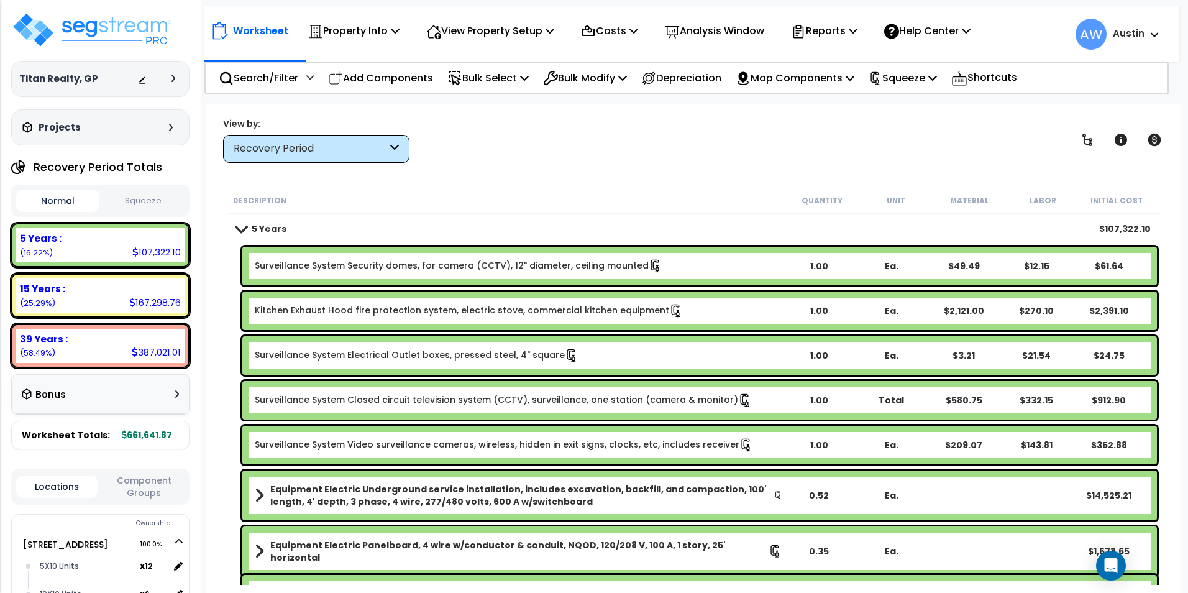
click at [142, 200] on button "Squeeze" at bounding box center [143, 201] width 83 height 22
click at [62, 203] on button "Normal" at bounding box center [57, 201] width 83 height 22
click at [124, 198] on button "Squeeze" at bounding box center [143, 201] width 83 height 22
click at [79, 203] on button "Normal" at bounding box center [57, 201] width 83 height 22
click at [149, 200] on button "Squeeze" at bounding box center [143, 201] width 83 height 22
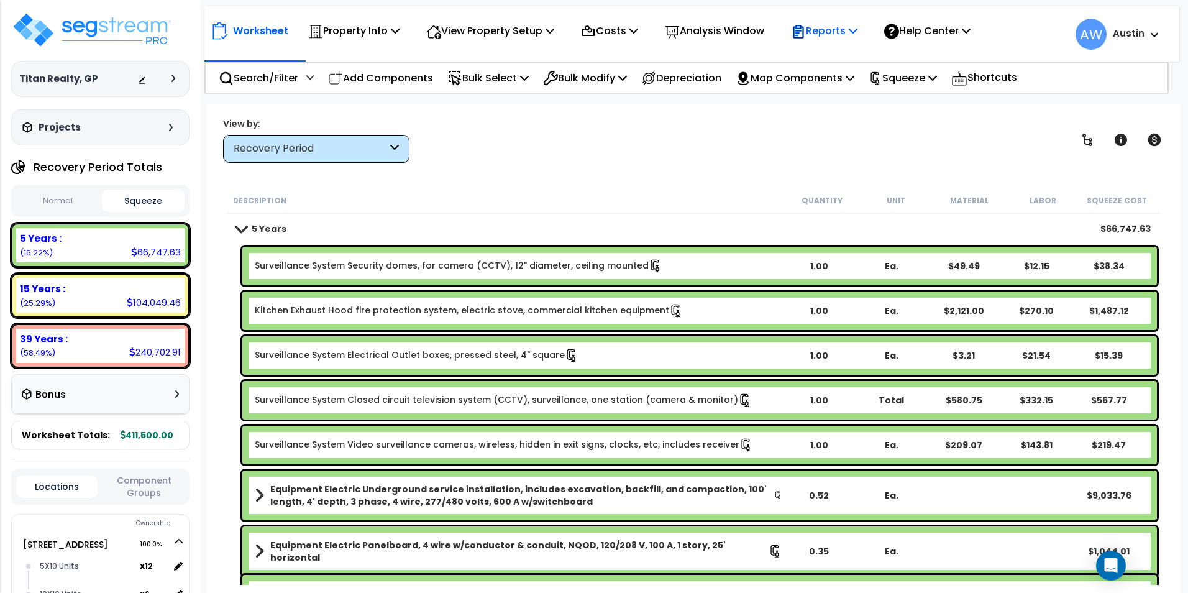
click at [849, 36] on p "Reports" at bounding box center [824, 30] width 66 height 17
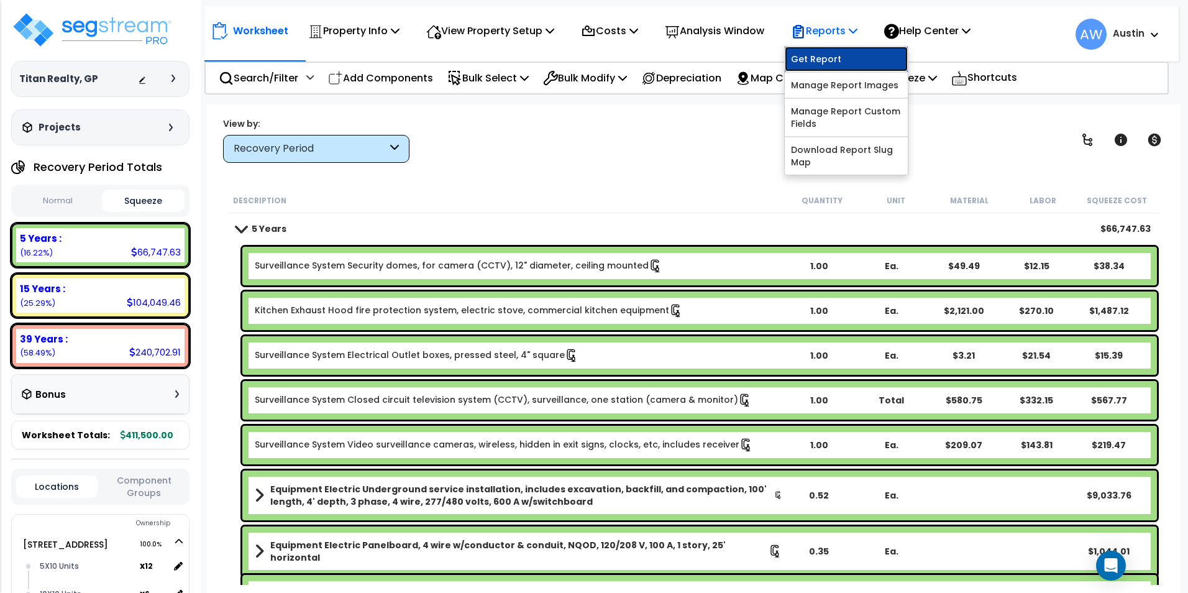
click at [836, 59] on link "Get Report" at bounding box center [846, 59] width 123 height 25
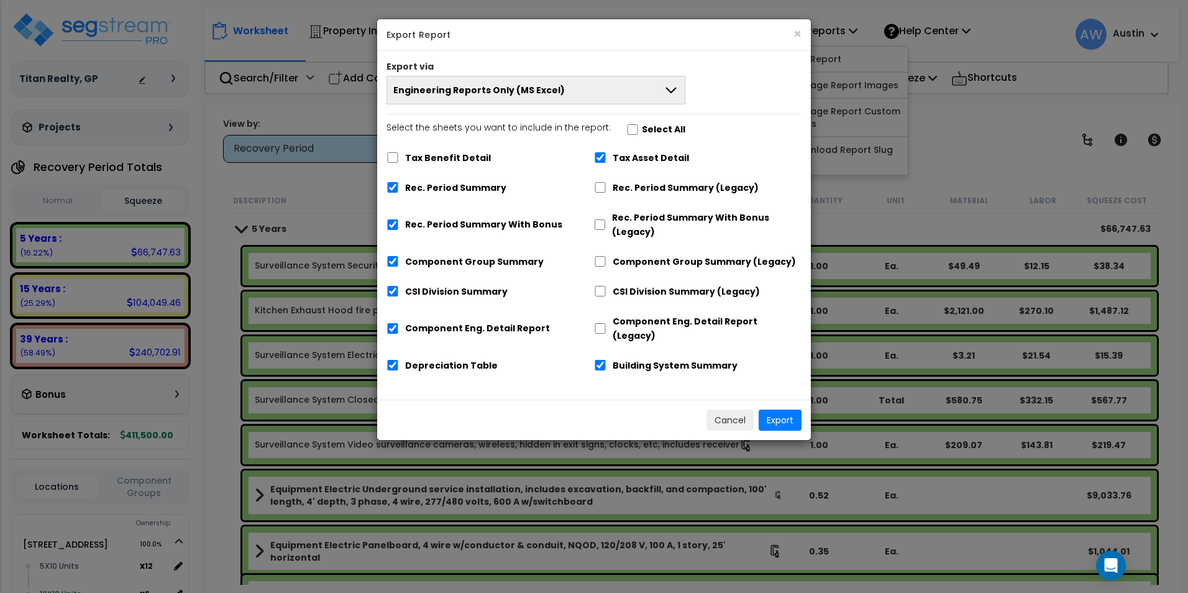
click at [667, 93] on icon at bounding box center [671, 90] width 15 height 15
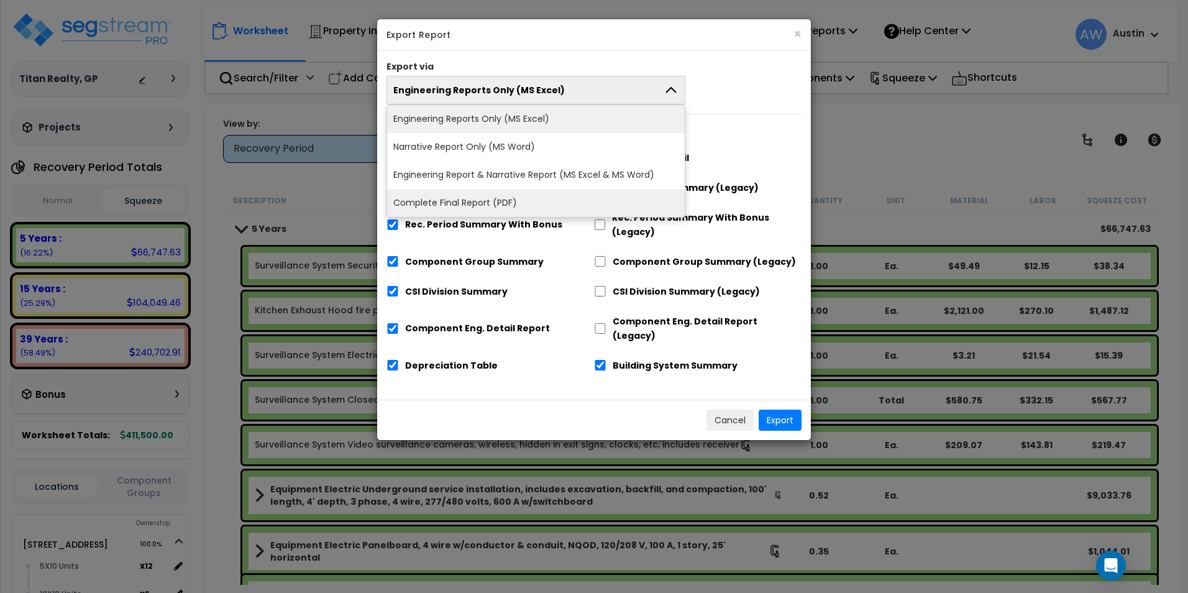
click at [511, 201] on li "Complete Final Report (PDF)" at bounding box center [536, 203] width 298 height 28
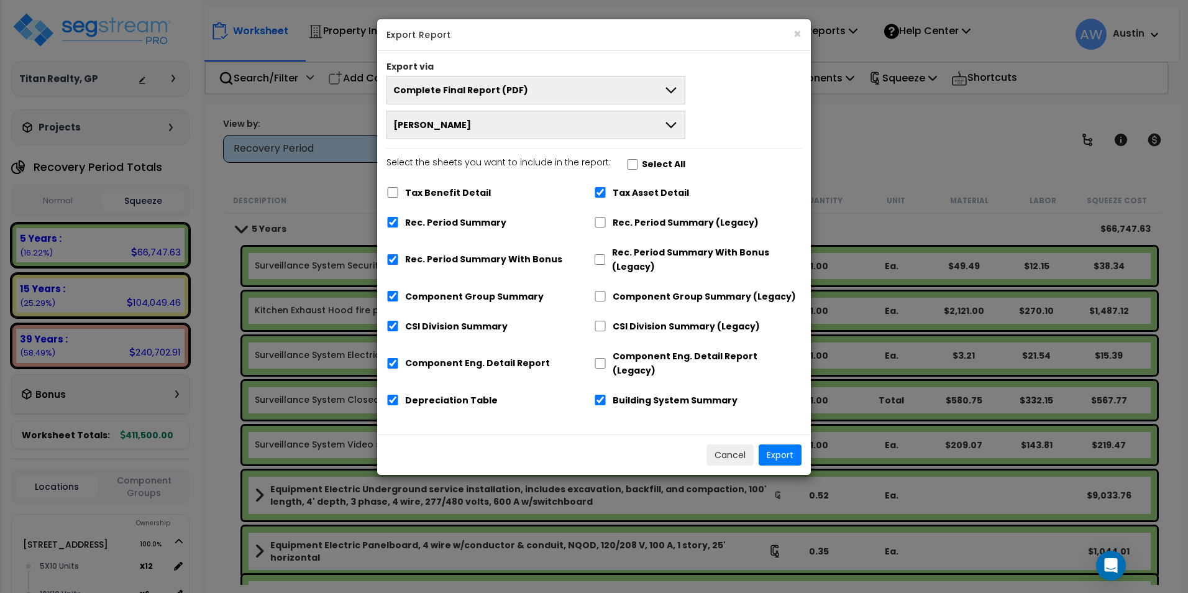
click at [426, 219] on label "Rec. Period Summary" at bounding box center [455, 223] width 101 height 14
click at [399, 219] on input "Rec. Period Summary" at bounding box center [393, 222] width 12 height 11
checkbox input "false"
click at [772, 444] on button "Export" at bounding box center [780, 454] width 43 height 21
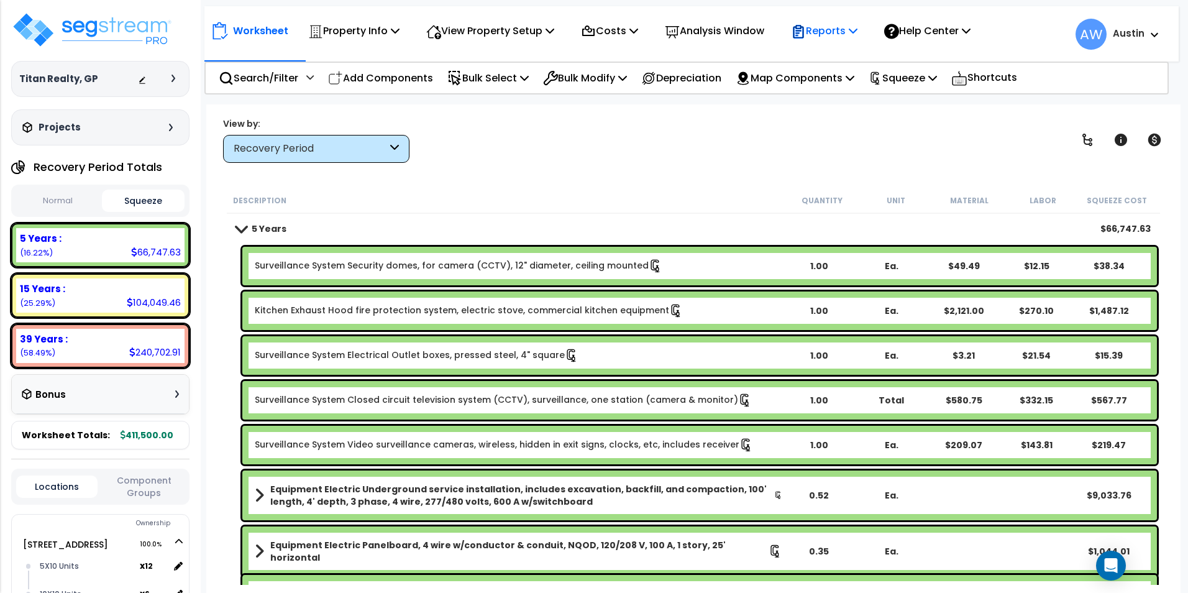
click at [846, 29] on p "Reports" at bounding box center [824, 30] width 66 height 17
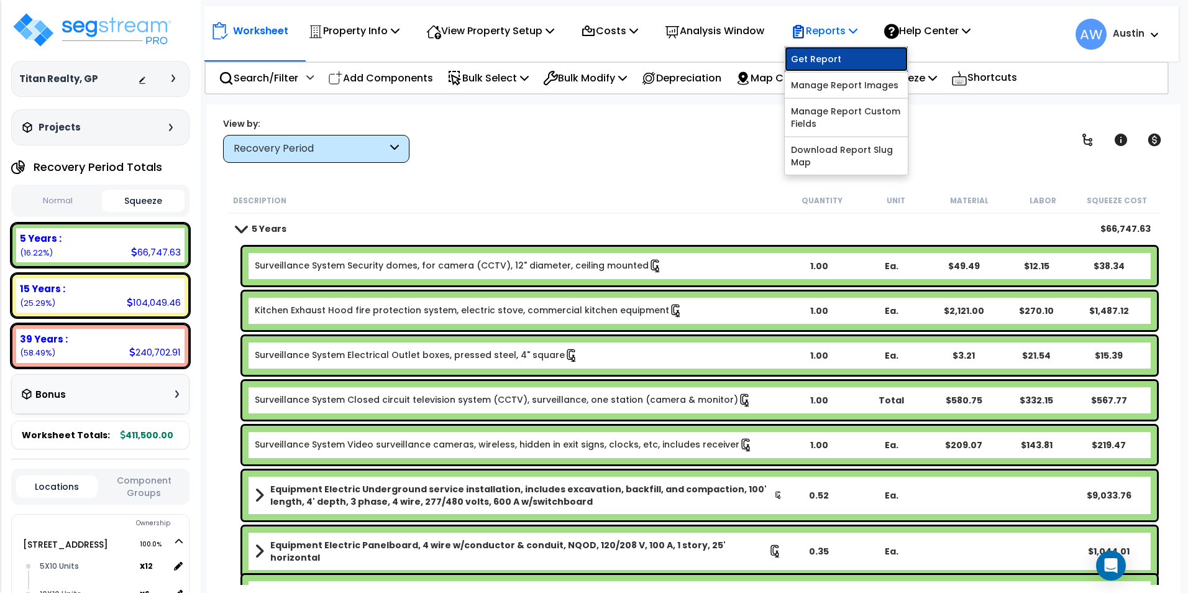
click at [838, 56] on link "Get Report" at bounding box center [846, 59] width 123 height 25
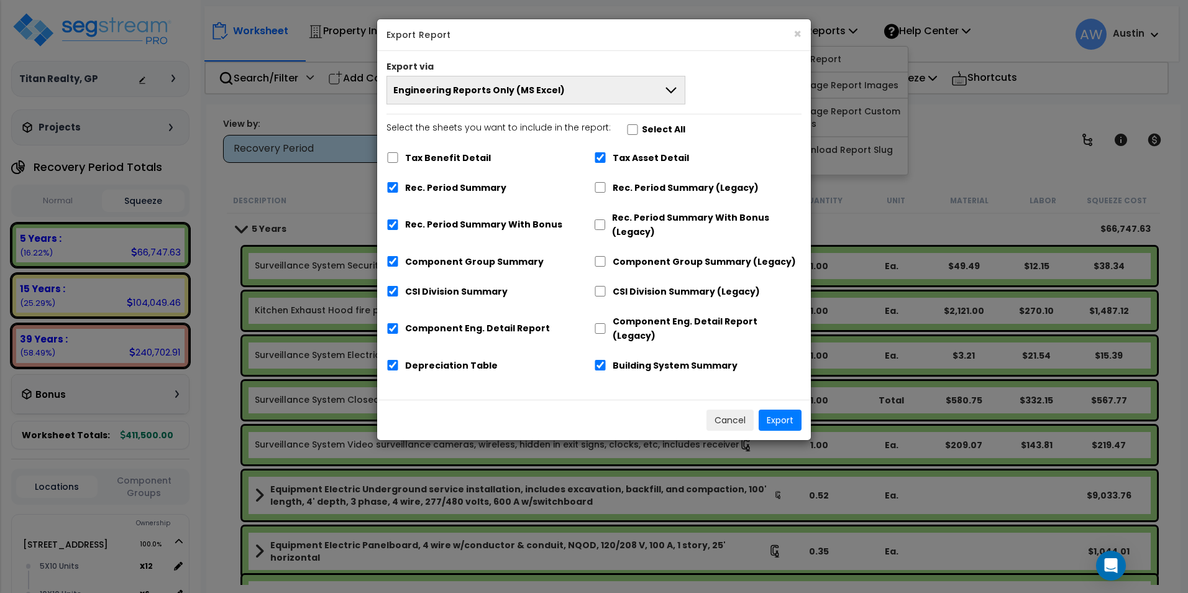
click at [539, 85] on span "Engineering Reports Only (MS Excel)" at bounding box center [479, 90] width 172 height 12
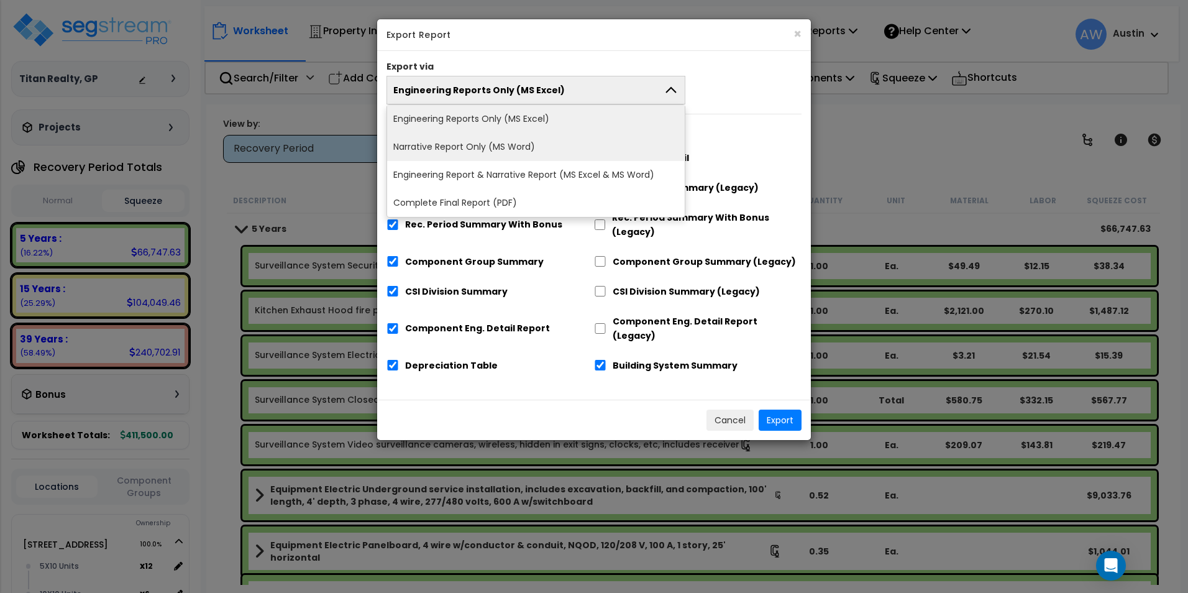
click at [536, 150] on li "Narrative Report Only (MS Word)" at bounding box center [536, 147] width 298 height 28
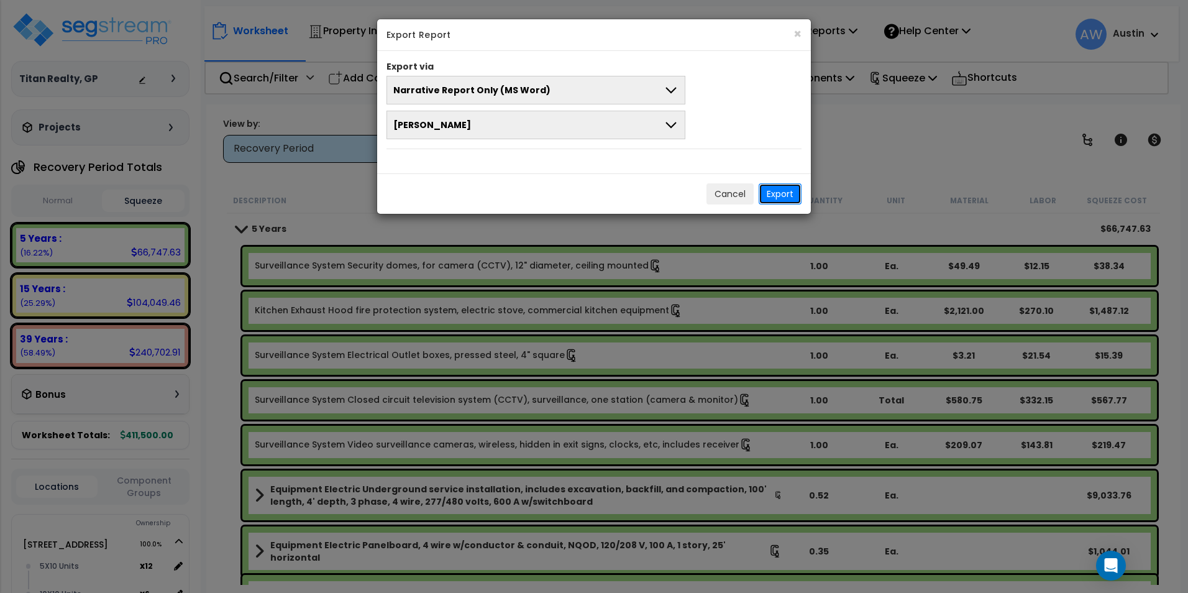
click at [792, 199] on button "Export" at bounding box center [780, 193] width 43 height 21
